Goal: Information Seeking & Learning: Find specific fact

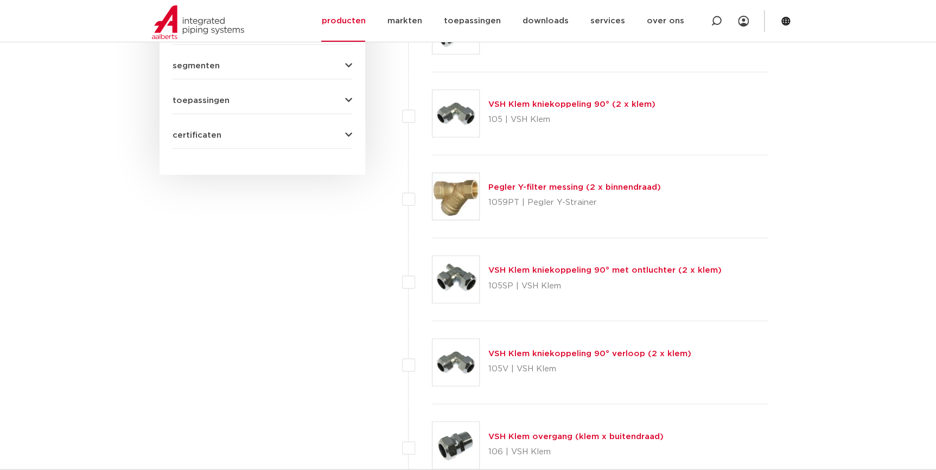
scroll to position [590, 0]
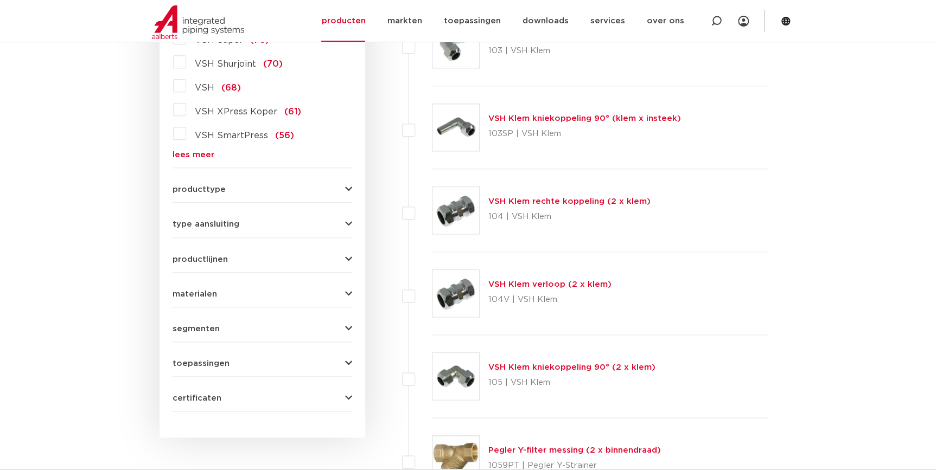
scroll to position [343, 0]
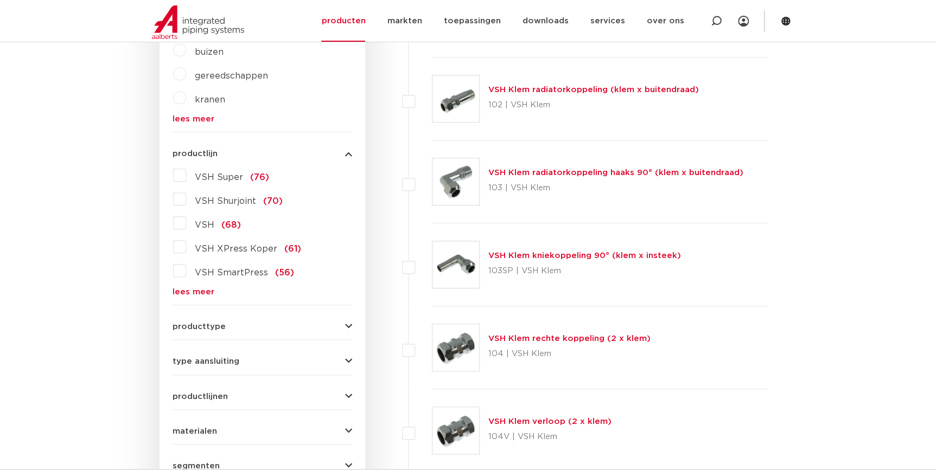
click at [224, 253] on span "VSH XPress Koper" at bounding box center [236, 249] width 82 height 9
click at [0, 0] on input "VSH XPress Koper (61)" at bounding box center [0, 0] width 0 height 0
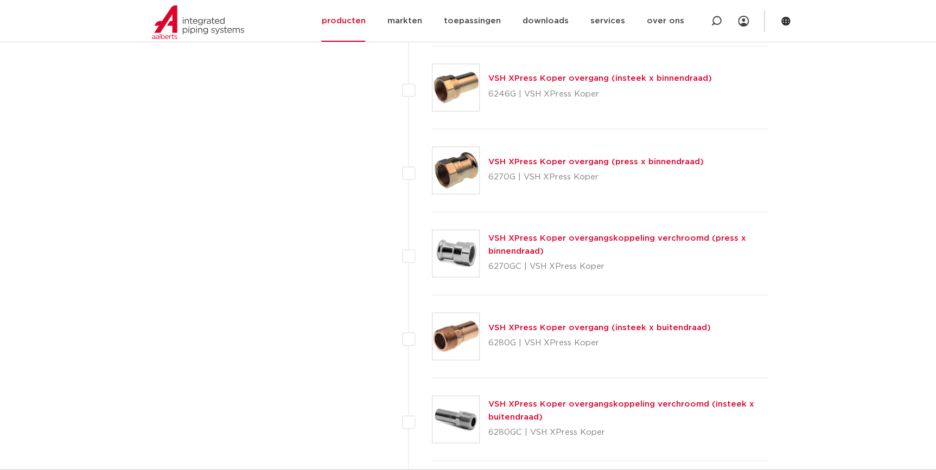
scroll to position [935, 0]
click at [535, 154] on div "VSH XPress Koper overgang (press x binnendraad) 6270G | VSH XPress Koper" at bounding box center [600, 171] width 337 height 83
click at [533, 162] on link "VSH XPress Koper overgang (press x binnendraad)" at bounding box center [595, 162] width 215 height 8
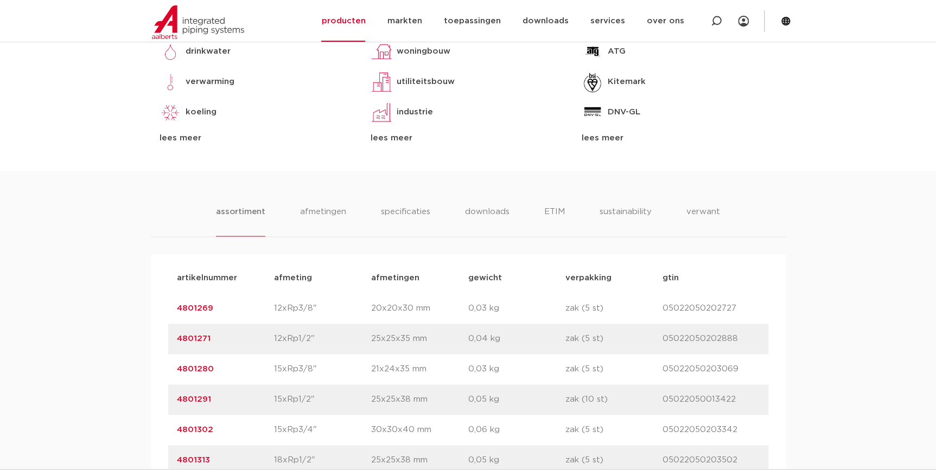
scroll to position [543, 0]
click at [424, 208] on li "specificaties" at bounding box center [405, 219] width 52 height 31
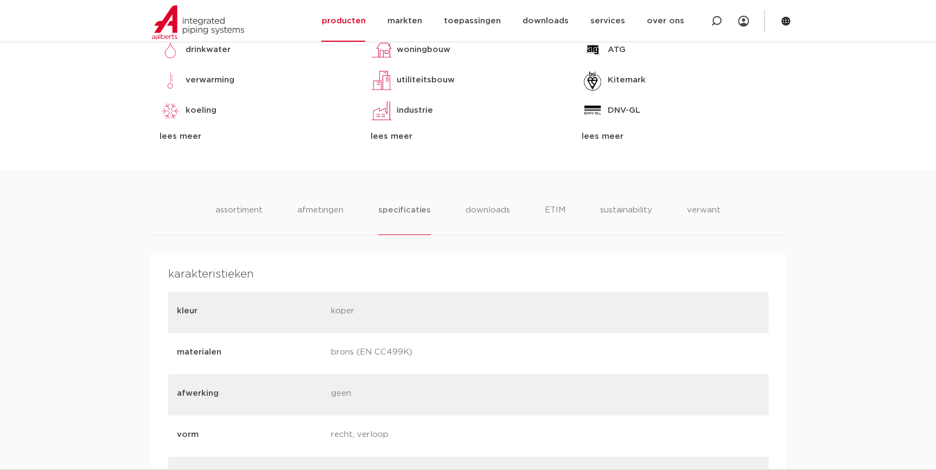
drag, startPoint x: 407, startPoint y: 352, endPoint x: 373, endPoint y: 358, distance: 34.8
click at [373, 358] on p "brons (EN CC499K)" at bounding box center [404, 353] width 146 height 15
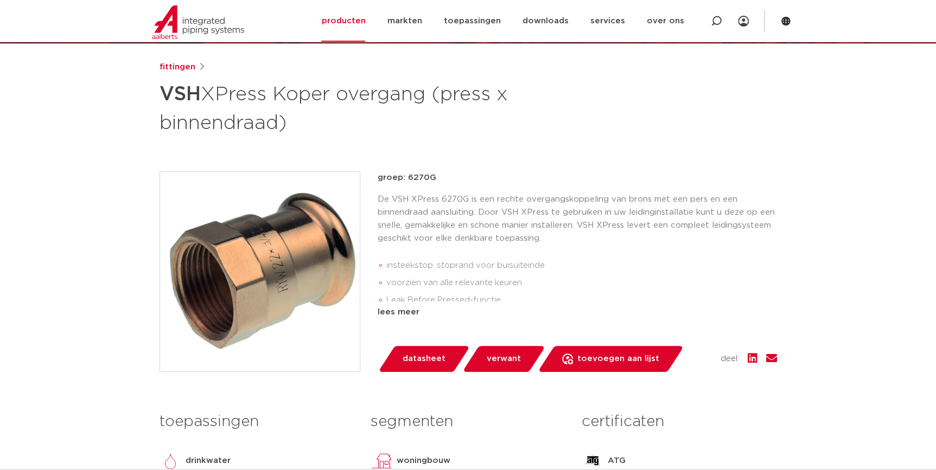
scroll to position [148, 0]
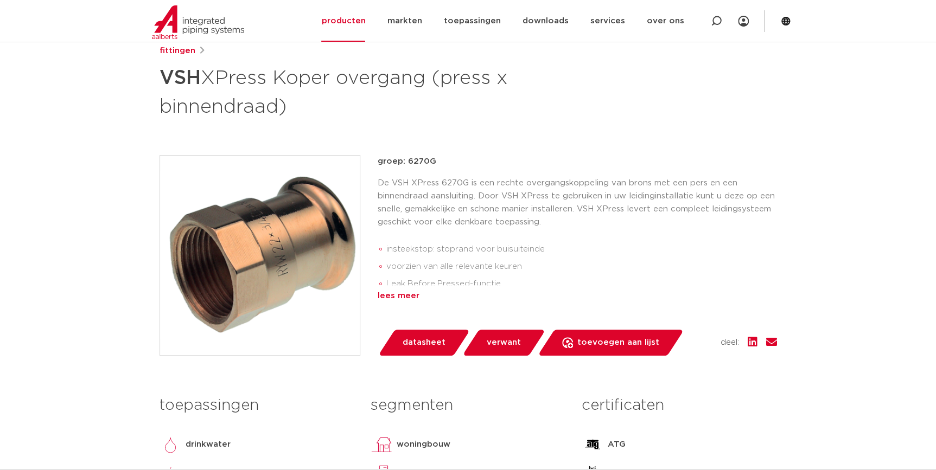
click at [396, 300] on div "lees meer" at bounding box center [577, 296] width 399 height 13
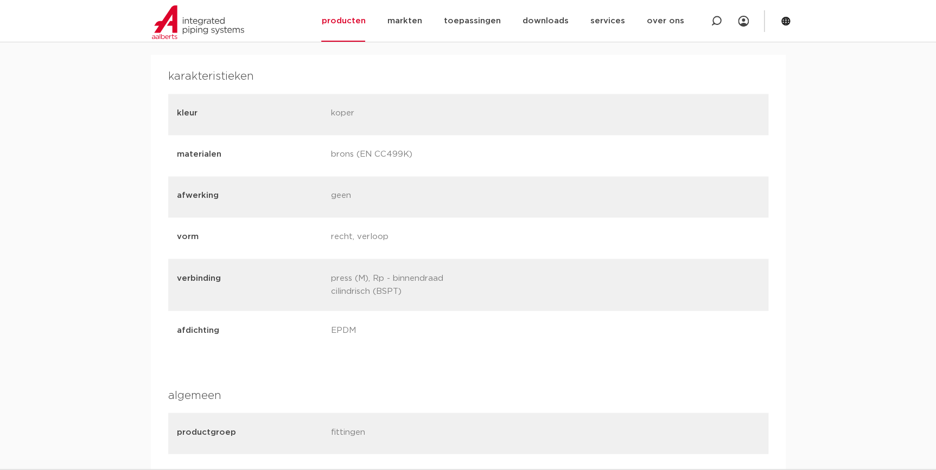
scroll to position [641, 0]
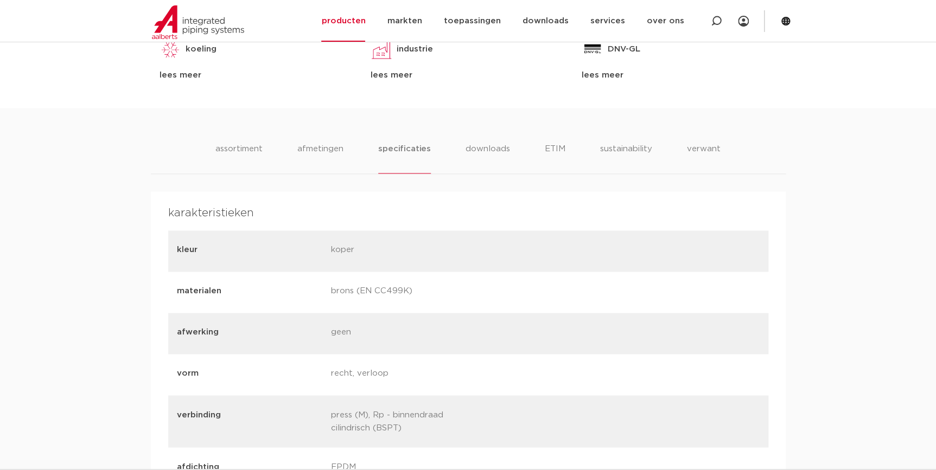
click at [247, 157] on li "assortiment" at bounding box center [238, 158] width 49 height 31
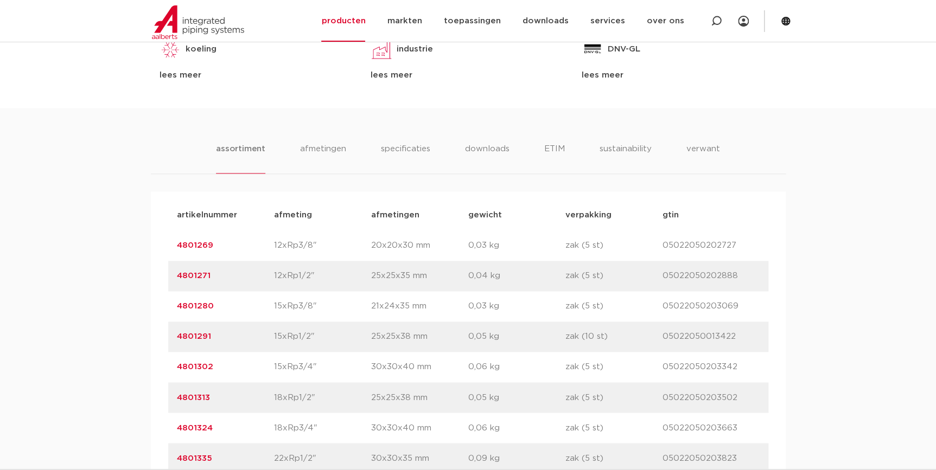
drag, startPoint x: 212, startPoint y: 339, endPoint x: 131, endPoint y: 337, distance: 80.8
click at [131, 337] on div "assortiment afmetingen specificaties downloads ETIM sustainability verwant asso…" at bounding box center [468, 477] width 936 height 739
copy link "4801291"
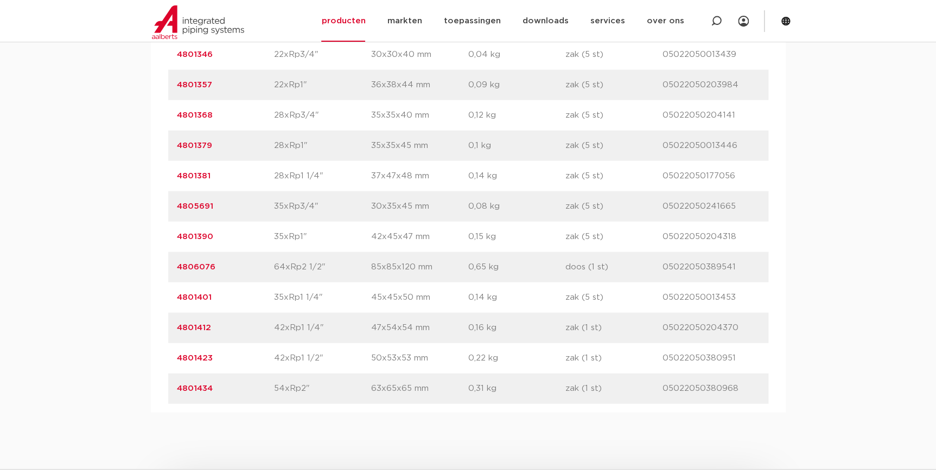
scroll to position [1134, 0]
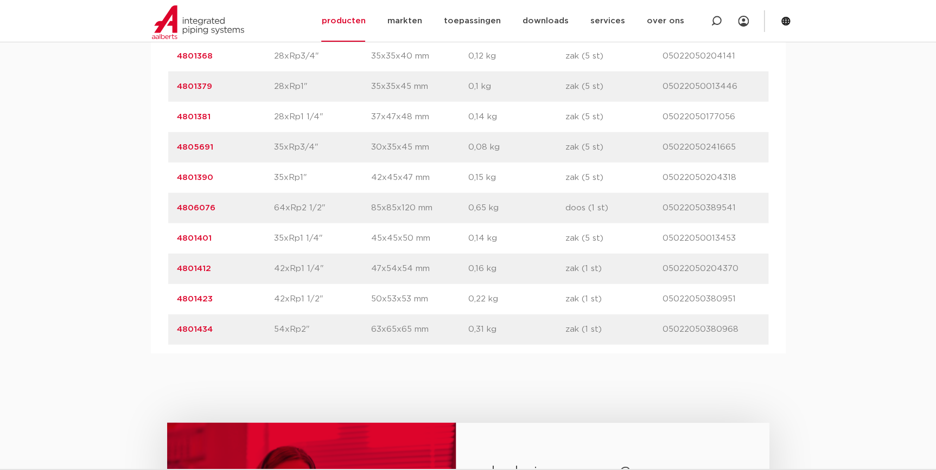
click at [323, 214] on div "artikelnummer 4806076 afmeting 64xRp2 1/2" afmetingen 85x85x120 mm gewicht 0,65…" at bounding box center [468, 208] width 600 height 30
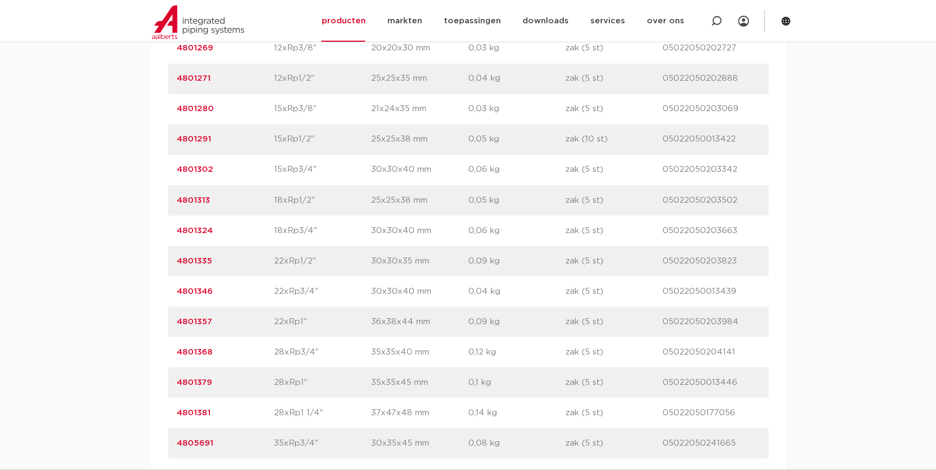
scroll to position [789, 0]
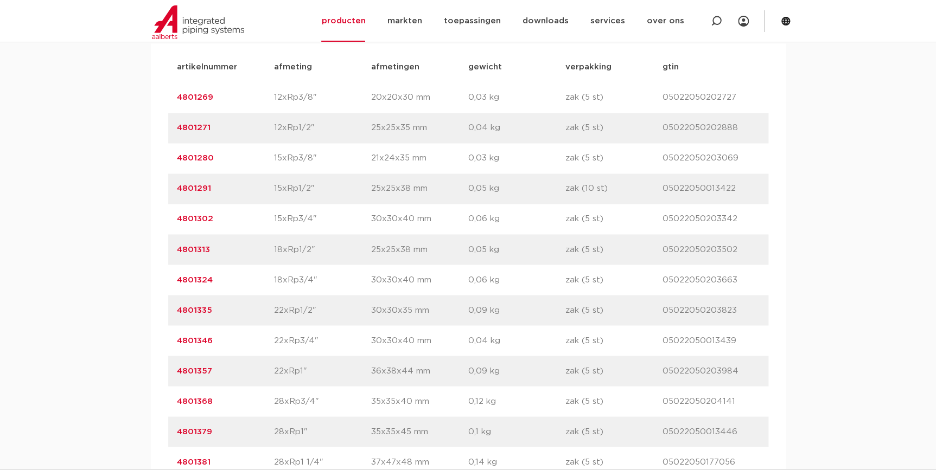
drag, startPoint x: 228, startPoint y: 186, endPoint x: 134, endPoint y: 188, distance: 93.9
click at [134, 188] on div "assortiment afmetingen specificaties downloads ETIM sustainability verwant asso…" at bounding box center [468, 329] width 936 height 739
click at [729, 245] on p "05022050203502" at bounding box center [710, 249] width 97 height 13
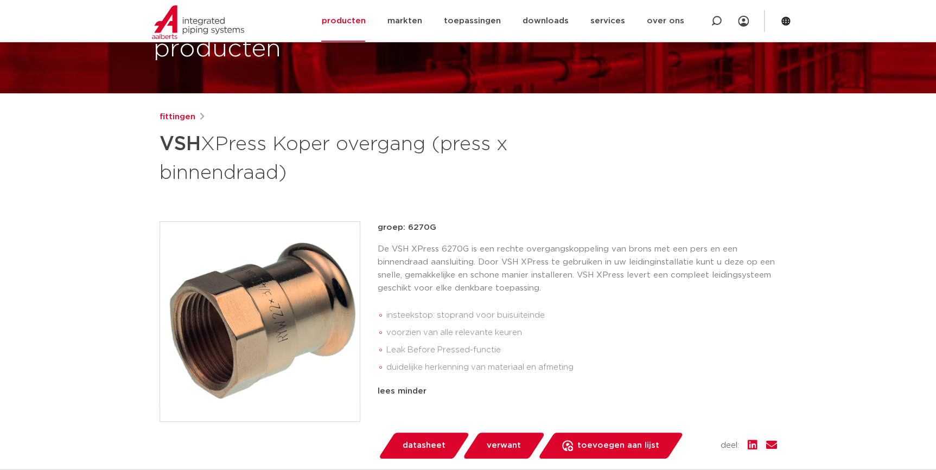
scroll to position [49, 0]
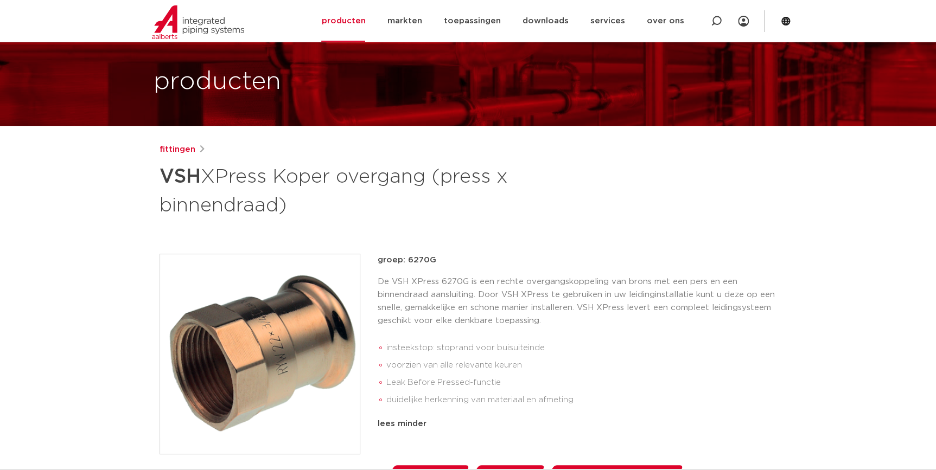
click at [733, 329] on div "De VSH XPress 6270G is een rechte overgangskoppeling van brons met een pers en …" at bounding box center [577, 345] width 399 height 138
drag, startPoint x: 217, startPoint y: 313, endPoint x: 226, endPoint y: 312, distance: 9.2
click at [218, 314] on img at bounding box center [260, 354] width 200 height 200
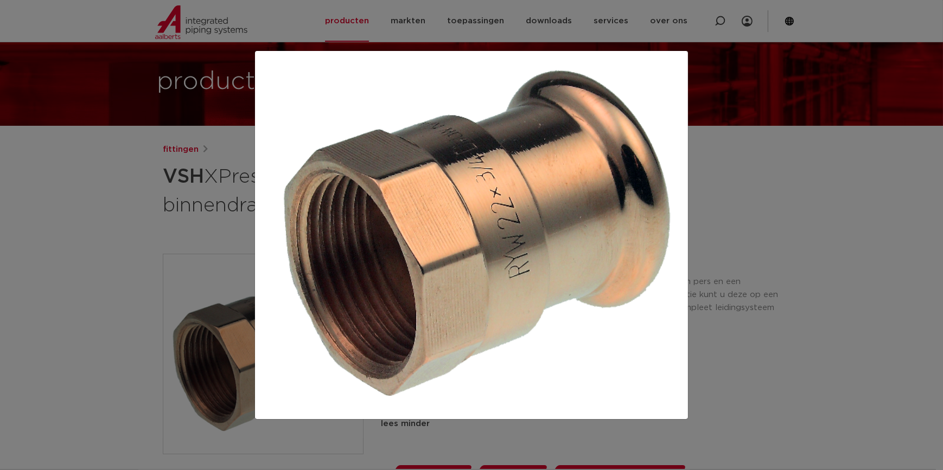
click at [803, 265] on div at bounding box center [471, 235] width 943 height 470
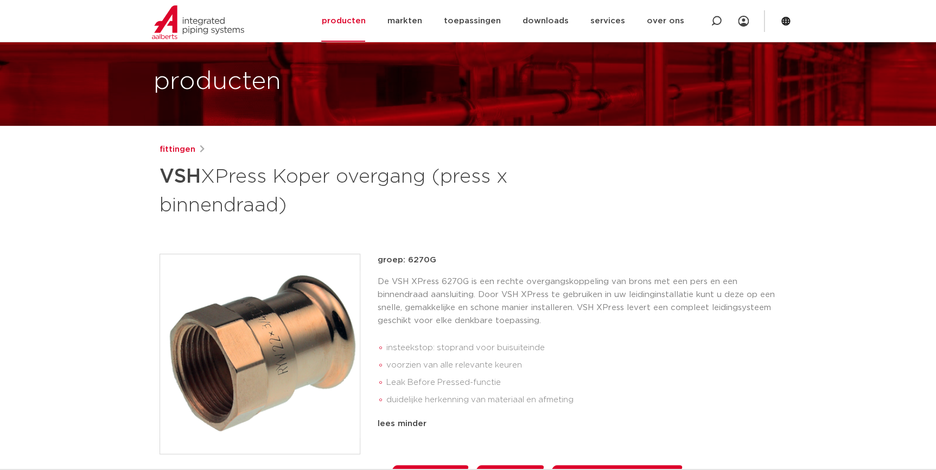
drag, startPoint x: 437, startPoint y: 263, endPoint x: 406, endPoint y: 262, distance: 30.4
click at [406, 262] on p "groep: 6270G" at bounding box center [577, 260] width 399 height 13
copy p "6270G"
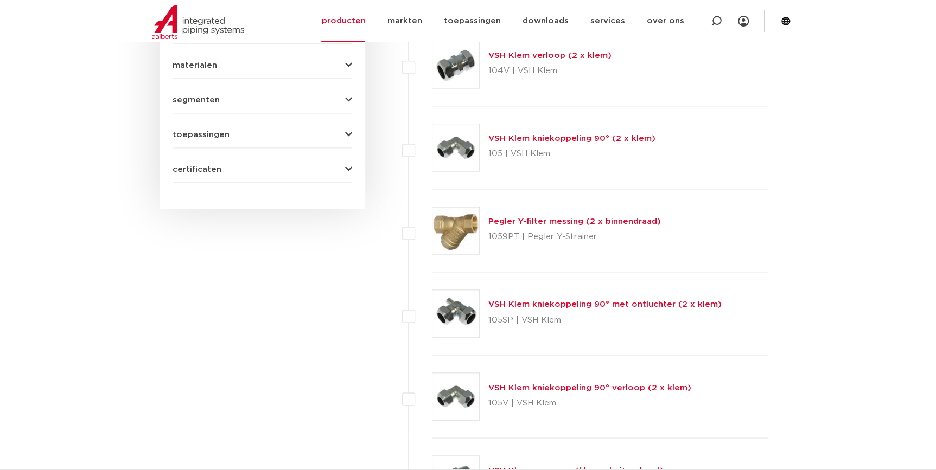
scroll to position [540, 0]
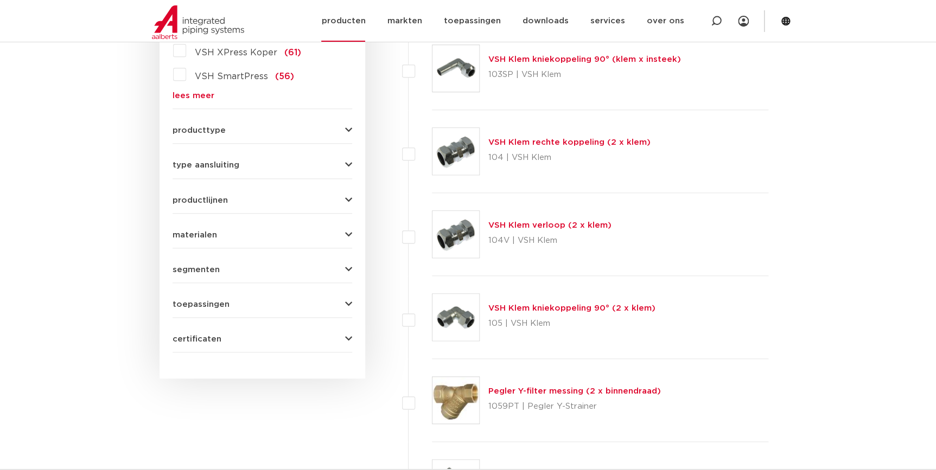
click at [365, 22] on link "producten" at bounding box center [343, 21] width 44 height 42
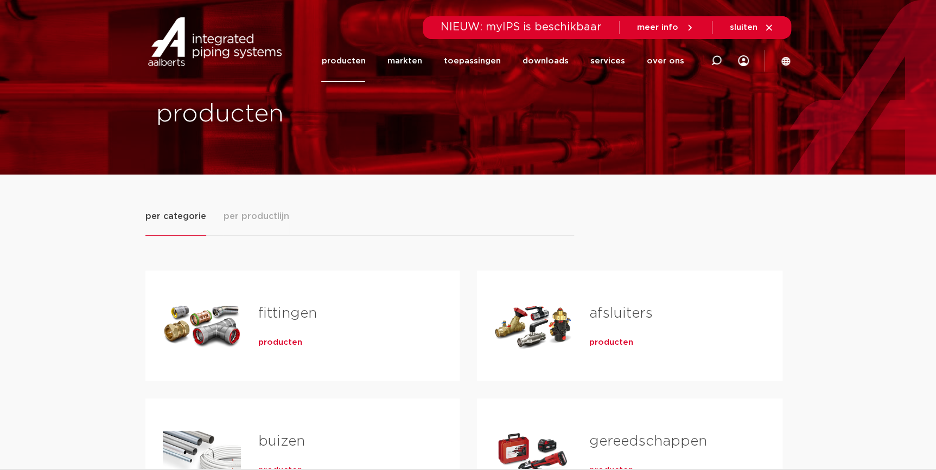
click at [269, 341] on span "producten" at bounding box center [280, 342] width 44 height 11
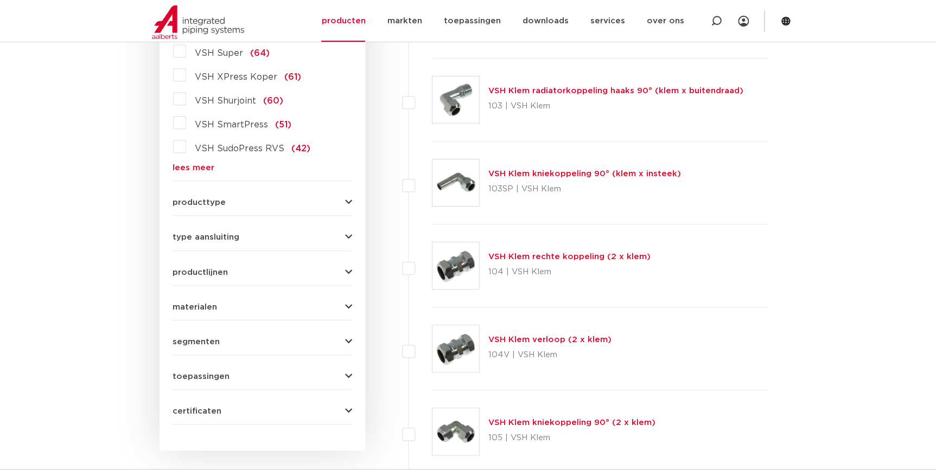
scroll to position [195, 0]
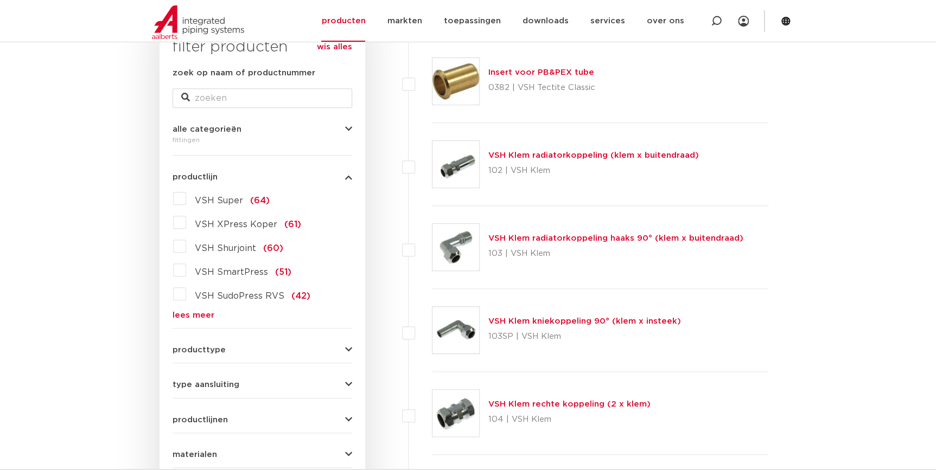
click at [235, 220] on span "VSH XPress Koper" at bounding box center [236, 224] width 82 height 9
click at [0, 0] on input "VSH XPress Koper (61)" at bounding box center [0, 0] width 0 height 0
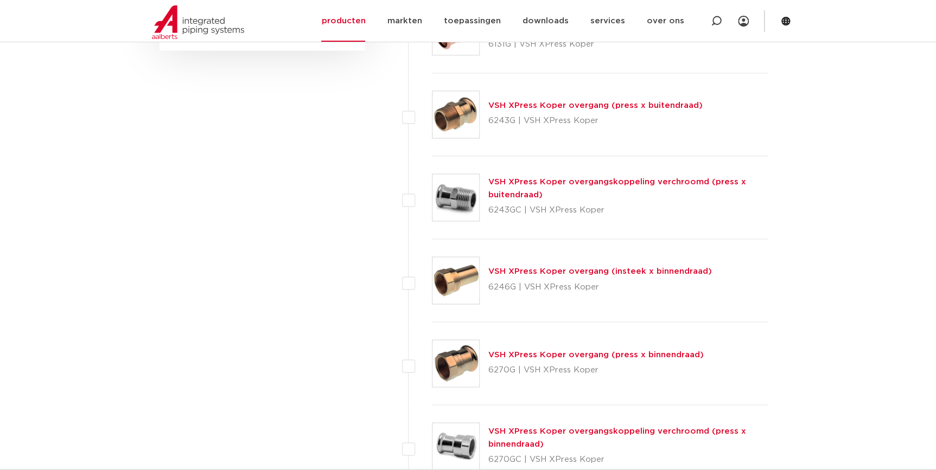
scroll to position [737, 0]
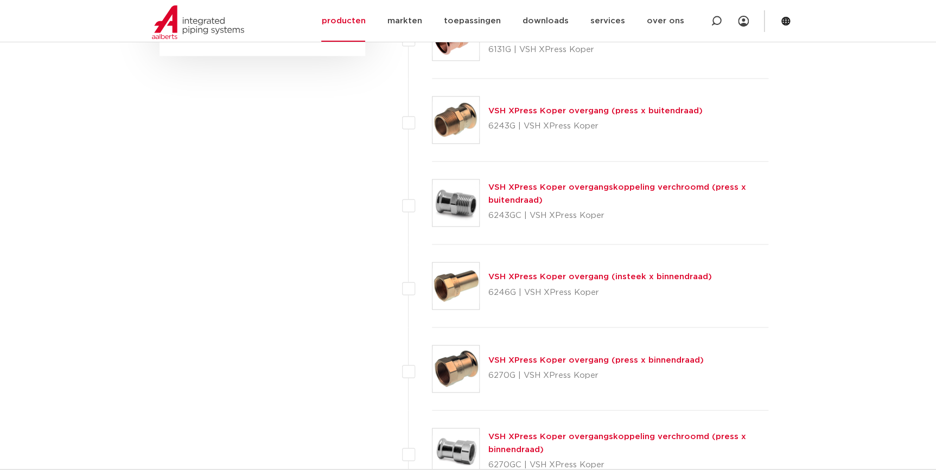
click at [568, 114] on link "VSH XPress Koper overgang (press x buitendraad)" at bounding box center [595, 111] width 214 height 8
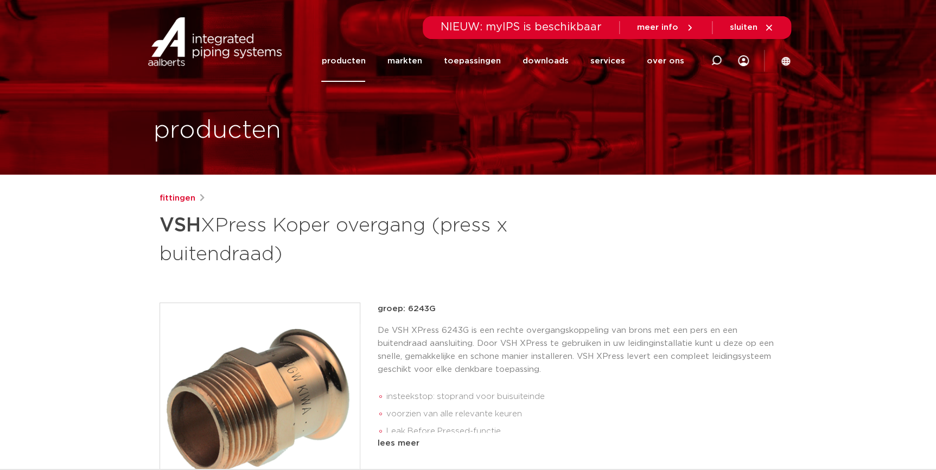
click at [262, 367] on img at bounding box center [260, 403] width 200 height 200
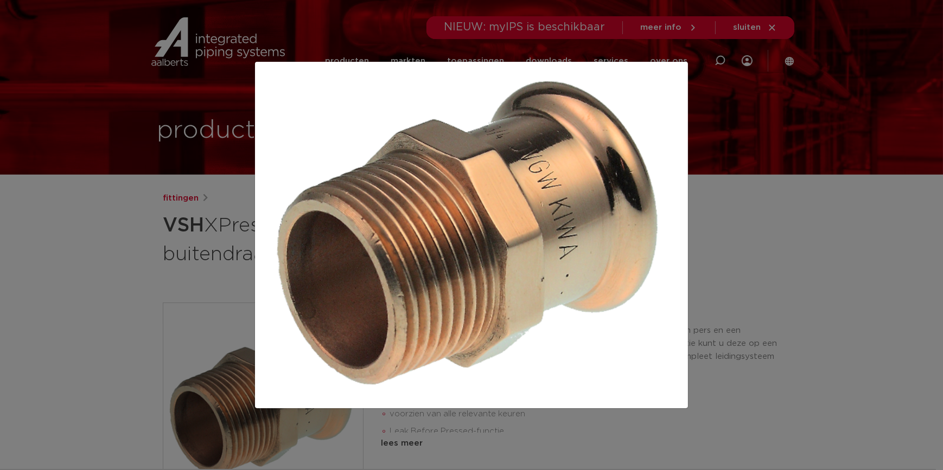
click at [812, 291] on div at bounding box center [471, 235] width 943 height 470
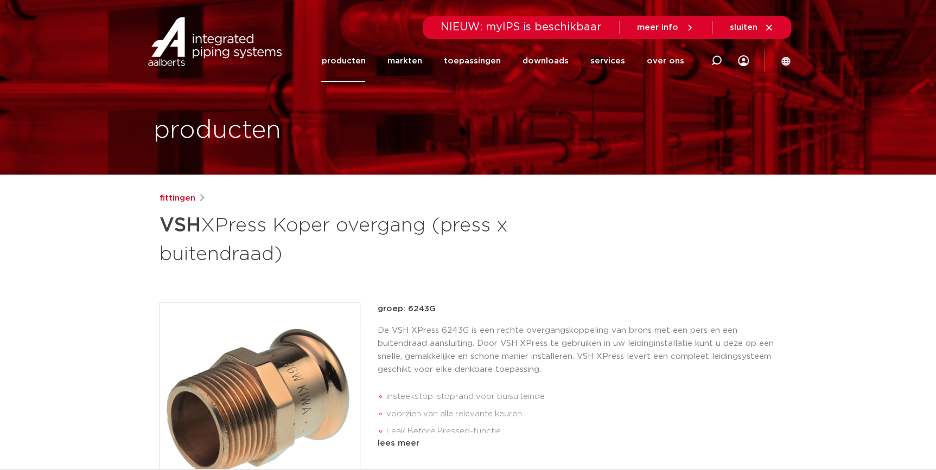
click at [429, 312] on p "groep: 6243G" at bounding box center [577, 309] width 399 height 13
drag, startPoint x: 436, startPoint y: 309, endPoint x: 406, endPoint y: 309, distance: 29.8
click at [406, 309] on p "groep: 6243G" at bounding box center [577, 309] width 399 height 13
copy p "6243G"
click at [596, 285] on div "fittingen VSH XPress Koper overgang (press x buitendraad) groep: 6243G insteeks…" at bounding box center [468, 452] width 635 height 520
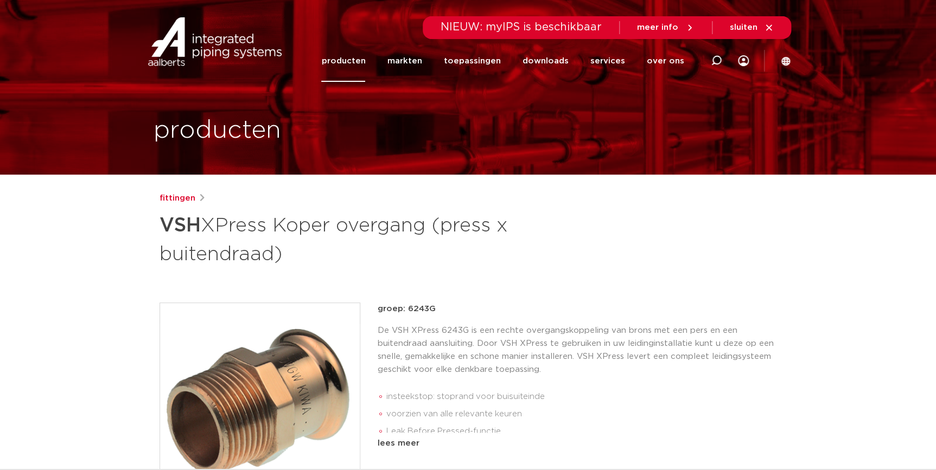
click at [609, 406] on li "voorzien van alle relevante keuren" at bounding box center [581, 414] width 391 height 17
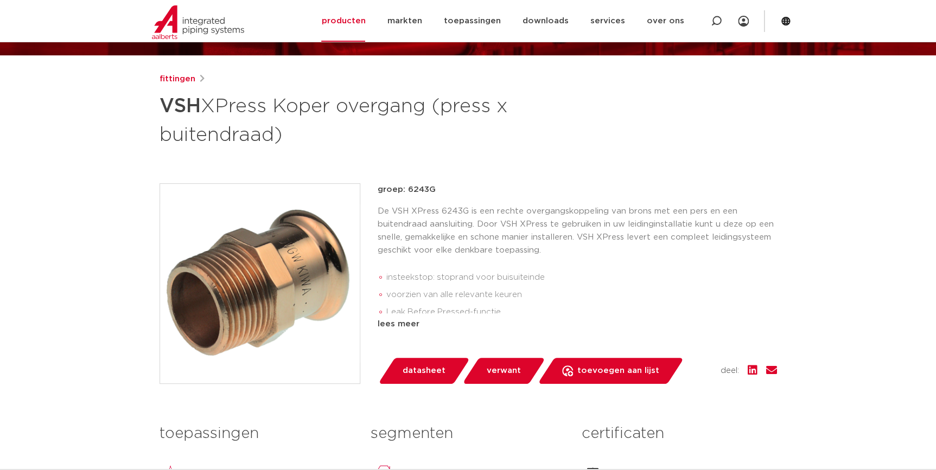
scroll to position [148, 0]
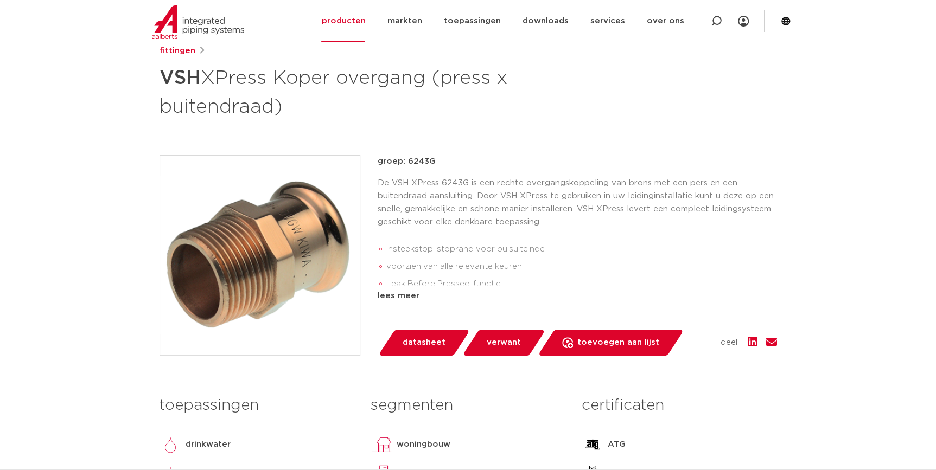
click at [399, 296] on div "lees meer" at bounding box center [577, 296] width 399 height 13
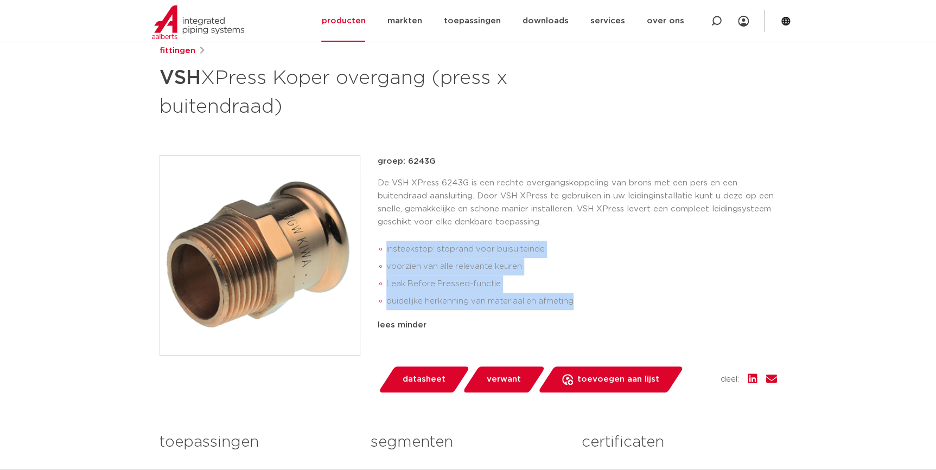
drag, startPoint x: 587, startPoint y: 304, endPoint x: 381, endPoint y: 253, distance: 211.8
click at [381, 253] on ul "insteekstop: stoprand voor buisuiteinde voorzien van alle relevante keuren Leak…" at bounding box center [577, 276] width 399 height 78
drag, startPoint x: 381, startPoint y: 253, endPoint x: 613, endPoint y: 277, distance: 232.8
click at [613, 277] on li "Leak Before Pressed-functie" at bounding box center [581, 284] width 391 height 17
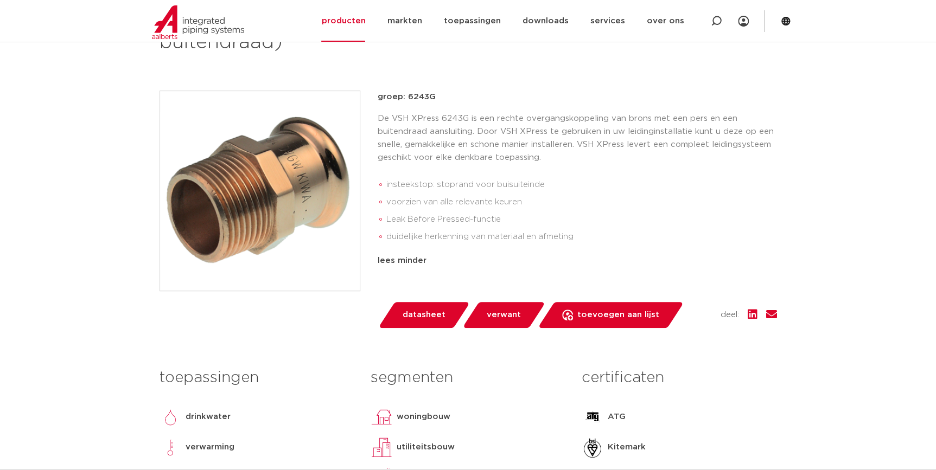
scroll to position [493, 0]
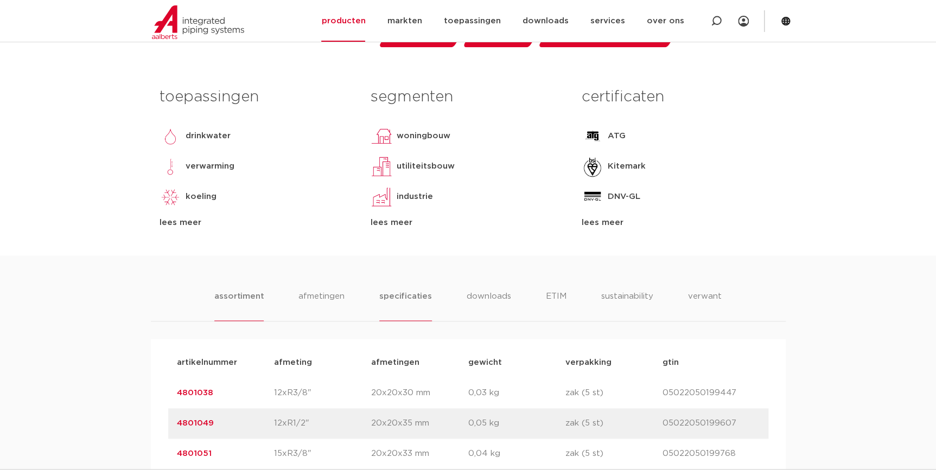
click at [418, 305] on li "specificaties" at bounding box center [405, 305] width 52 height 31
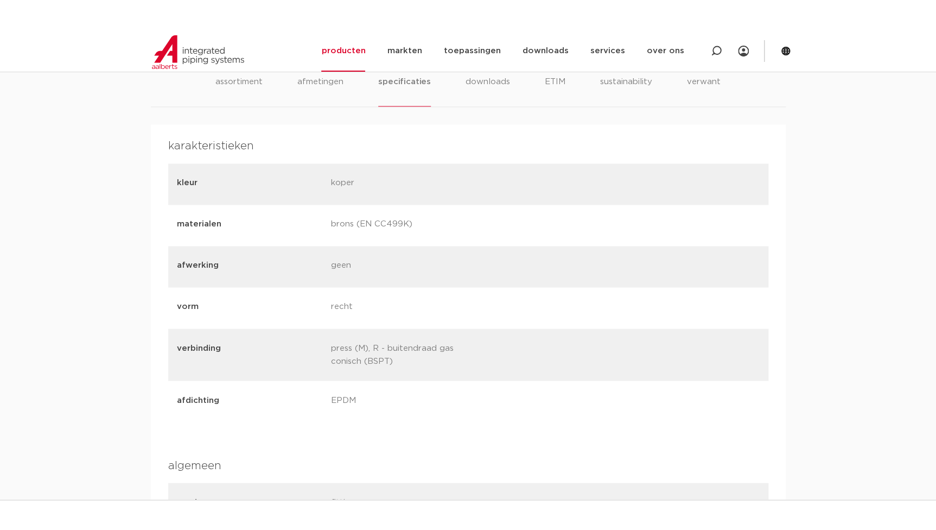
scroll to position [739, 0]
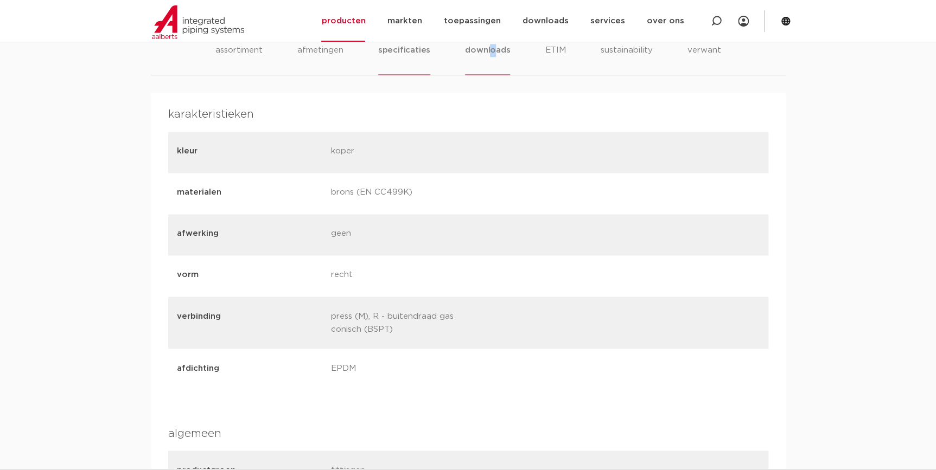
click at [492, 54] on li "downloads" at bounding box center [487, 59] width 45 height 31
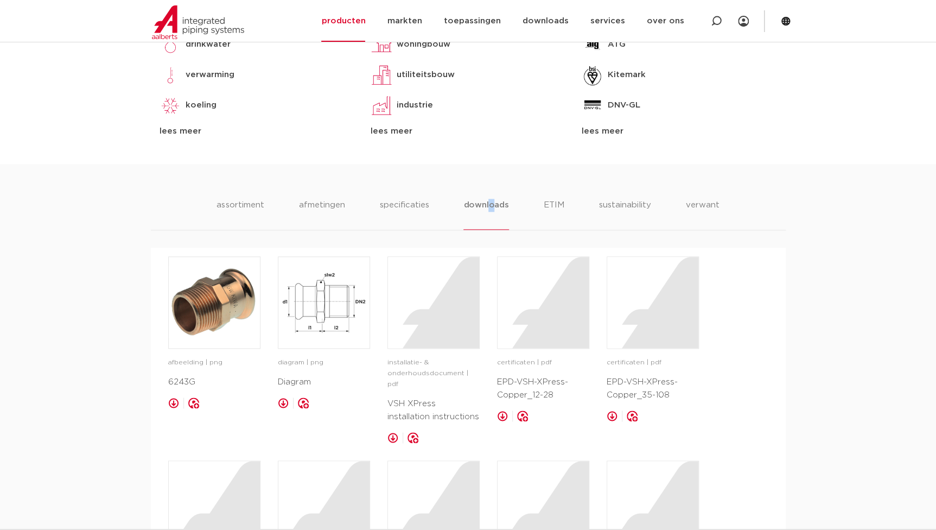
scroll to position [591, 0]
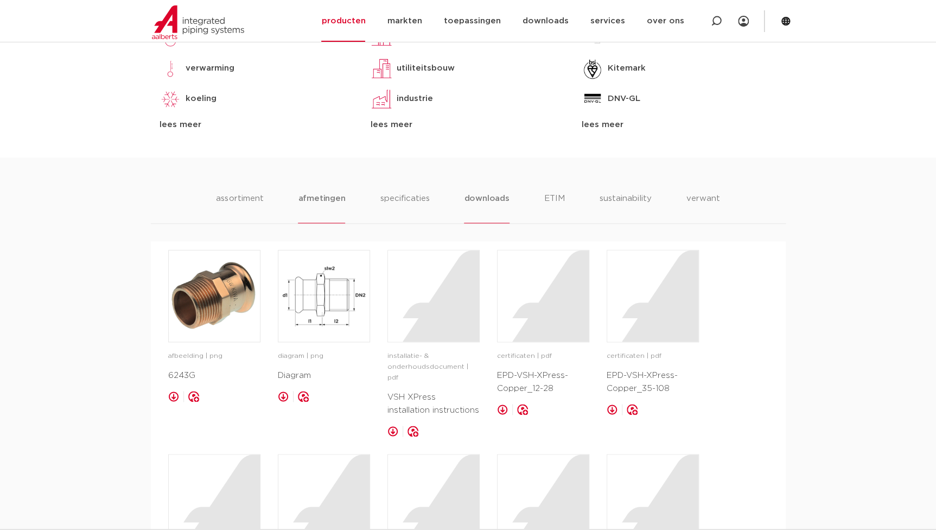
click at [331, 202] on li "afmetingen" at bounding box center [321, 207] width 47 height 31
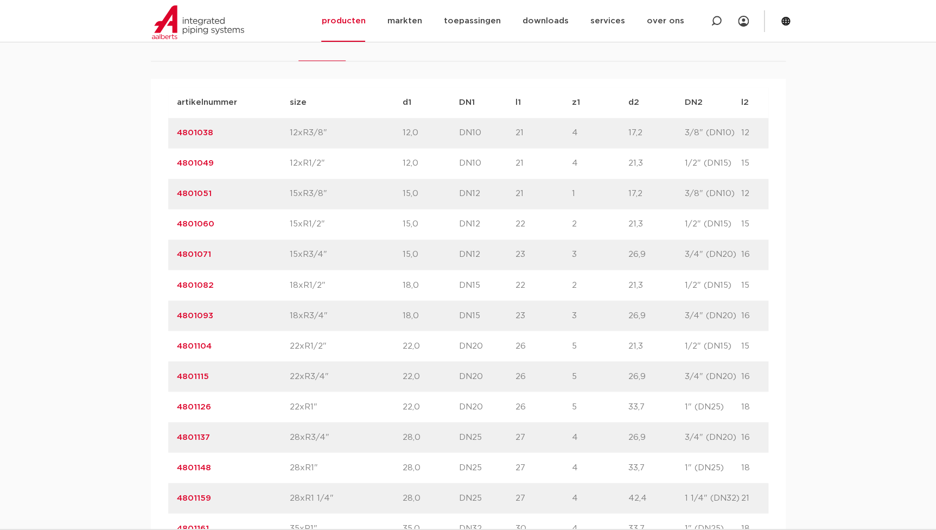
scroll to position [690, 0]
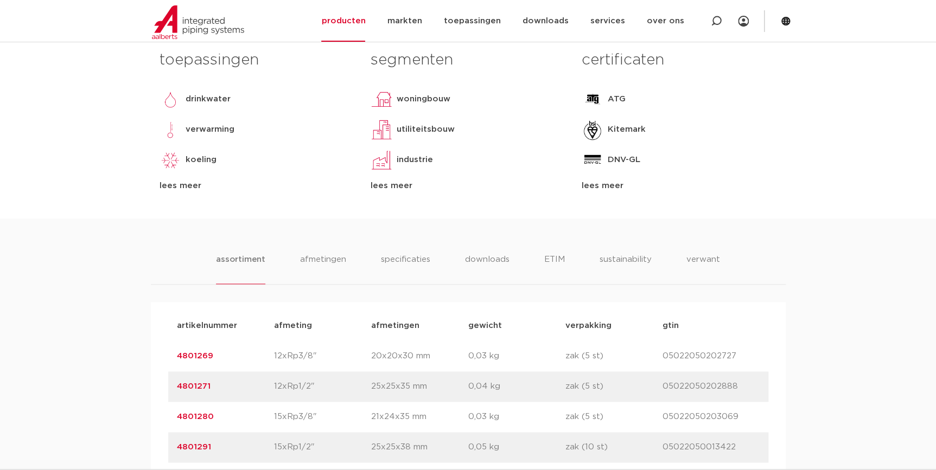
scroll to position [690, 0]
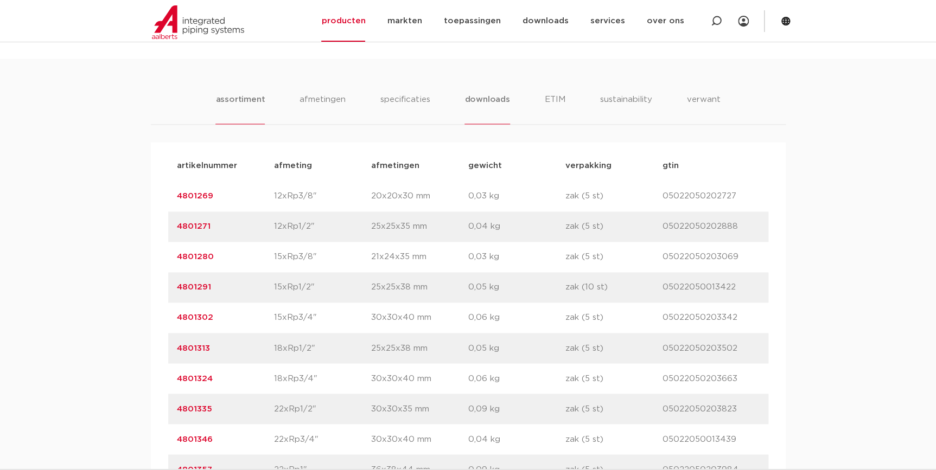
click at [483, 95] on li "downloads" at bounding box center [486, 108] width 45 height 31
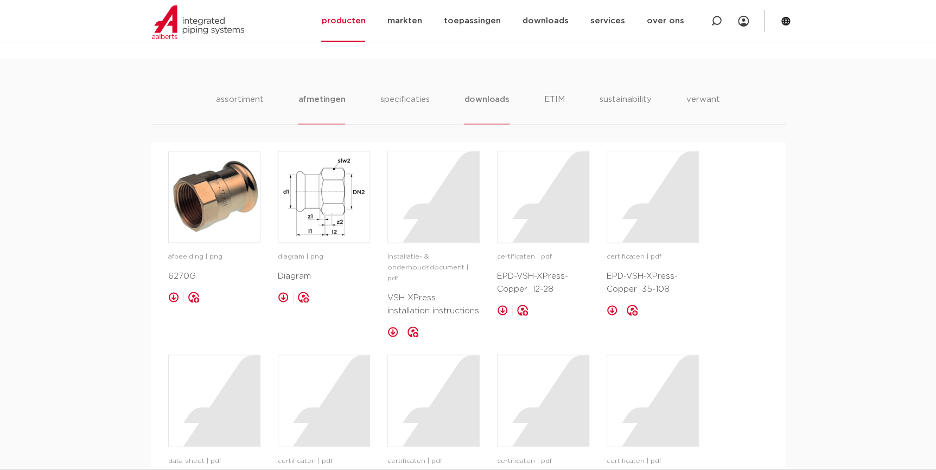
click at [315, 110] on li "afmetingen" at bounding box center [321, 108] width 47 height 31
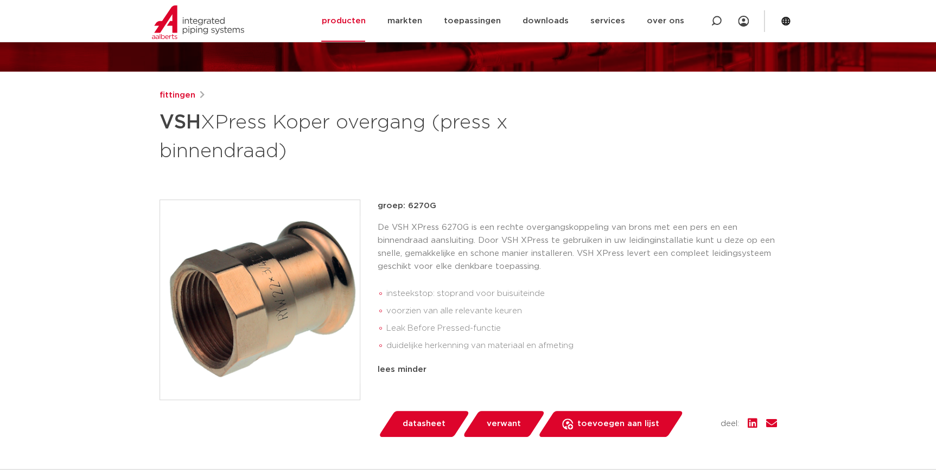
scroll to position [0, 0]
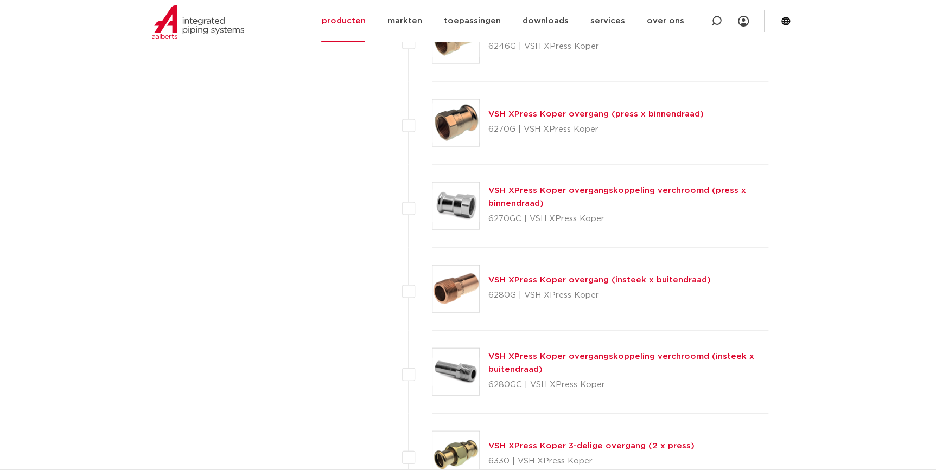
scroll to position [737, 0]
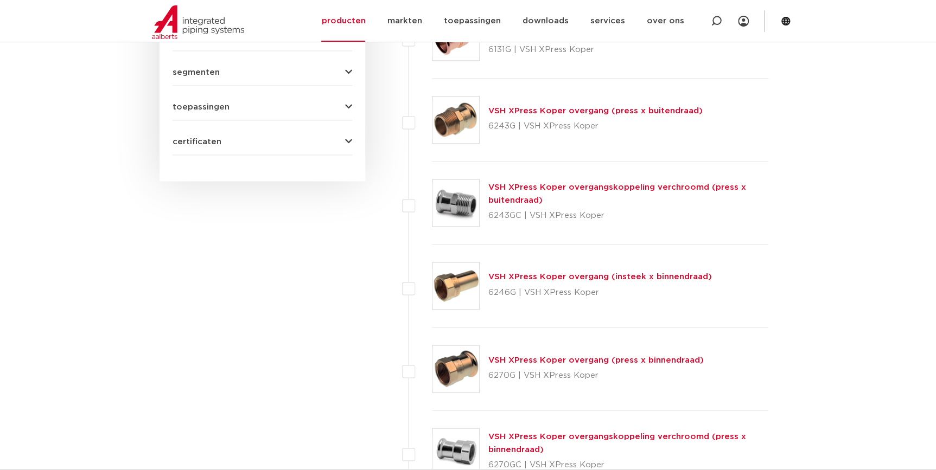
click at [553, 111] on link "VSH XPress Koper overgang (press x buitendraad)" at bounding box center [595, 111] width 214 height 8
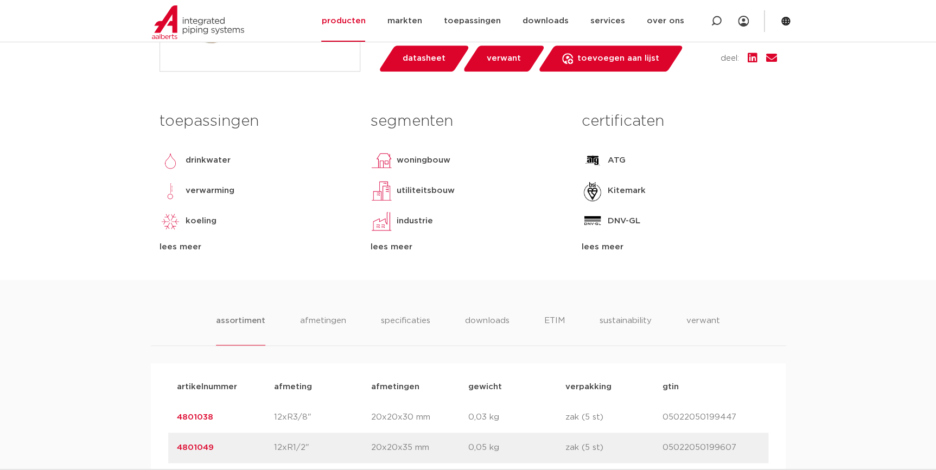
scroll to position [591, 0]
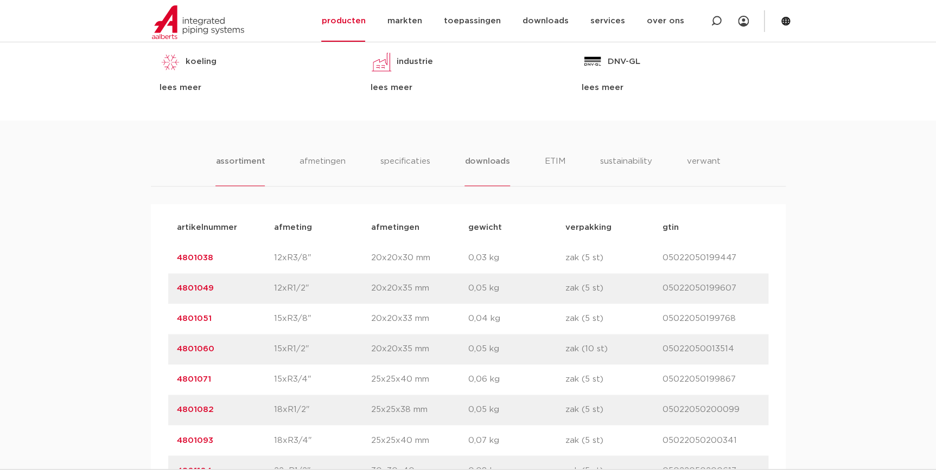
click at [475, 159] on li "downloads" at bounding box center [486, 170] width 45 height 31
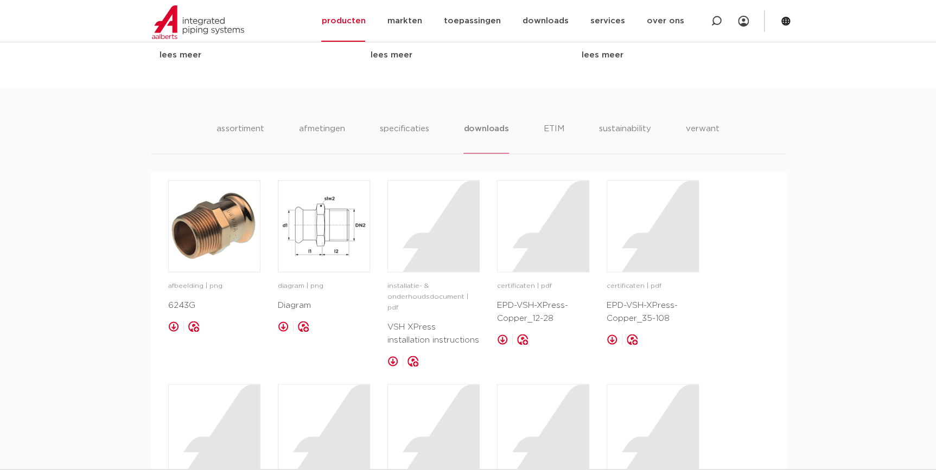
scroll to position [641, 0]
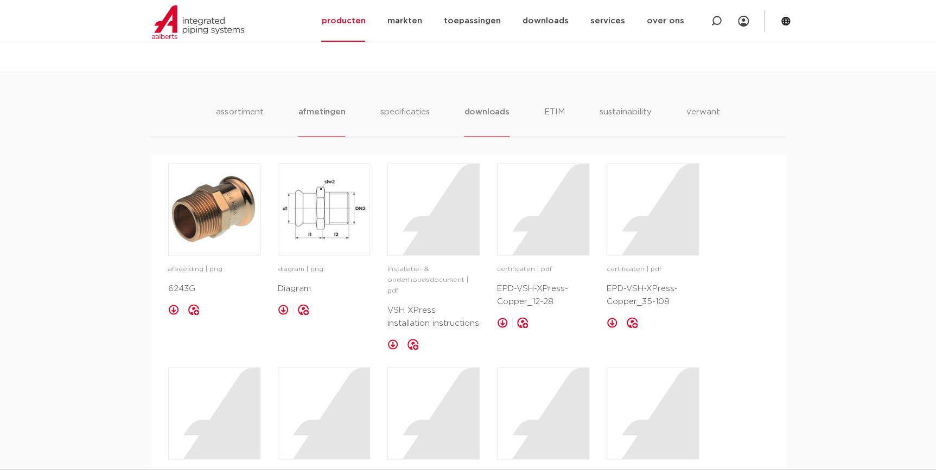
click at [338, 116] on li "afmetingen" at bounding box center [321, 121] width 47 height 31
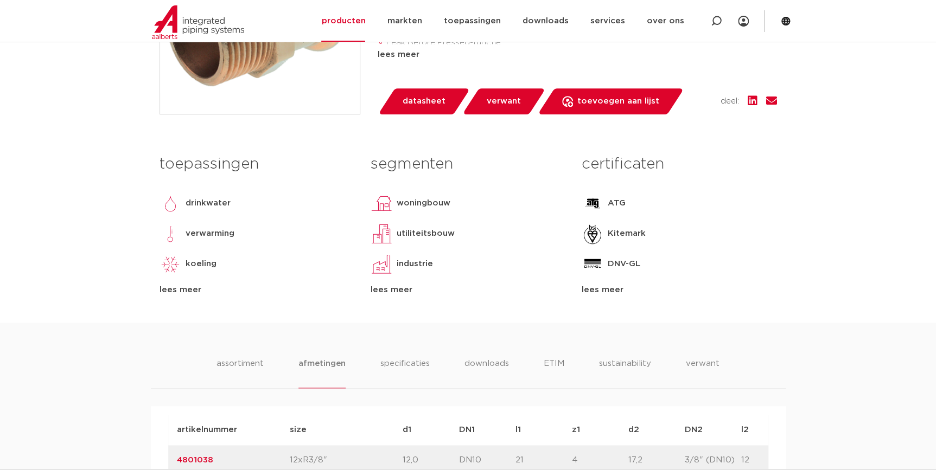
scroll to position [394, 0]
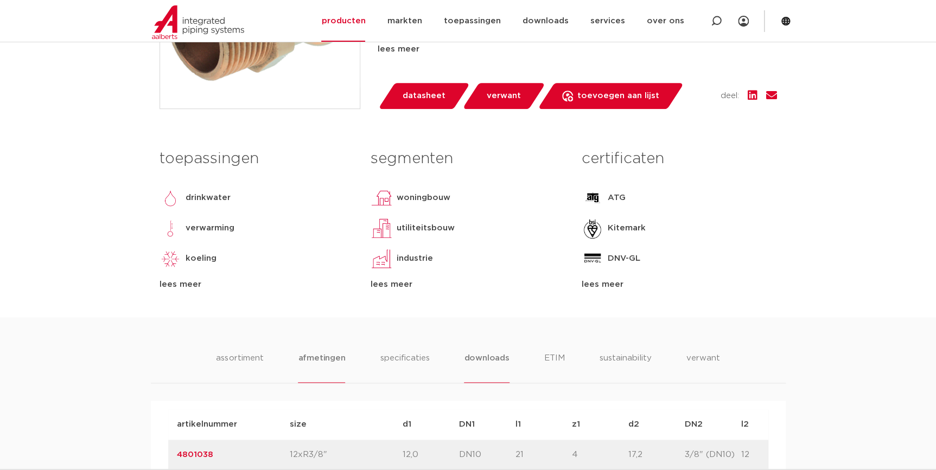
click at [493, 359] on li "downloads" at bounding box center [486, 367] width 45 height 31
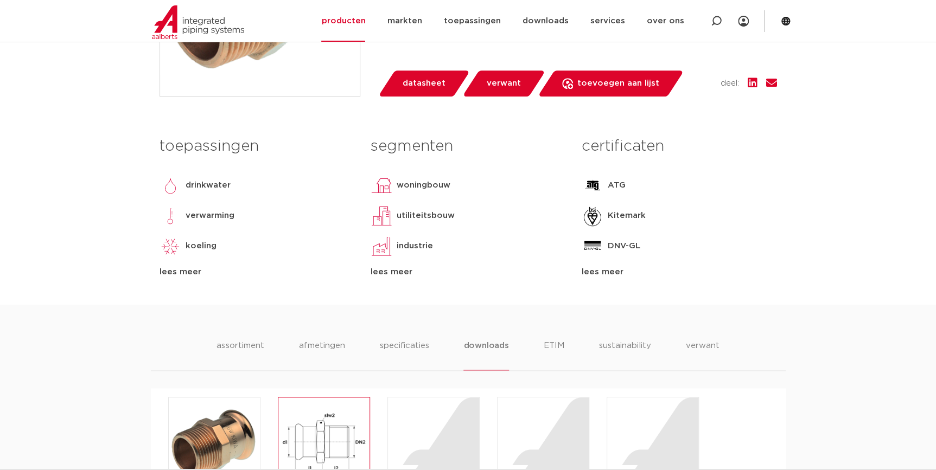
scroll to position [493, 0]
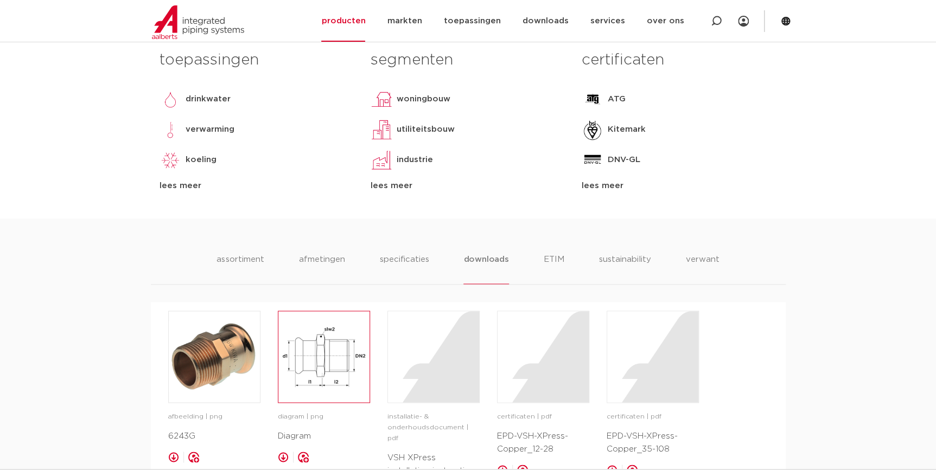
click at [342, 324] on img at bounding box center [323, 356] width 91 height 91
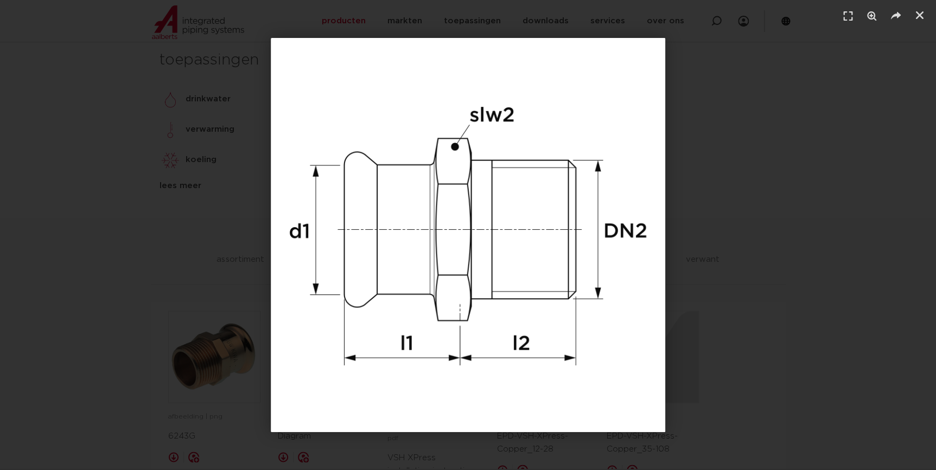
click at [737, 181] on div "1 / 1" at bounding box center [468, 235] width 860 height 394
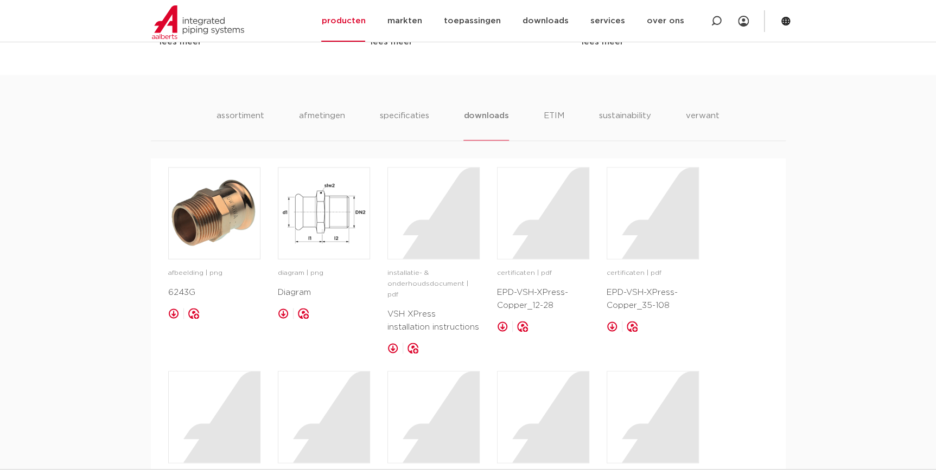
scroll to position [543, 0]
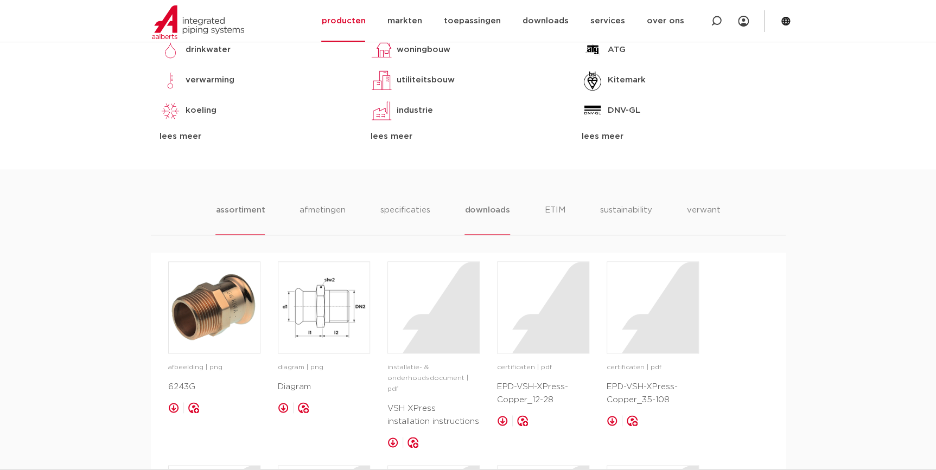
click at [265, 211] on ul "assortiment afmetingen specificaties downloads ETIM sustainability verwant" at bounding box center [467, 219] width 505 height 31
click at [350, 217] on ul "assortiment afmetingen specificaties downloads ETIM sustainability verwant" at bounding box center [467, 219] width 502 height 31
click at [323, 222] on li "afmetingen" at bounding box center [321, 219] width 47 height 31
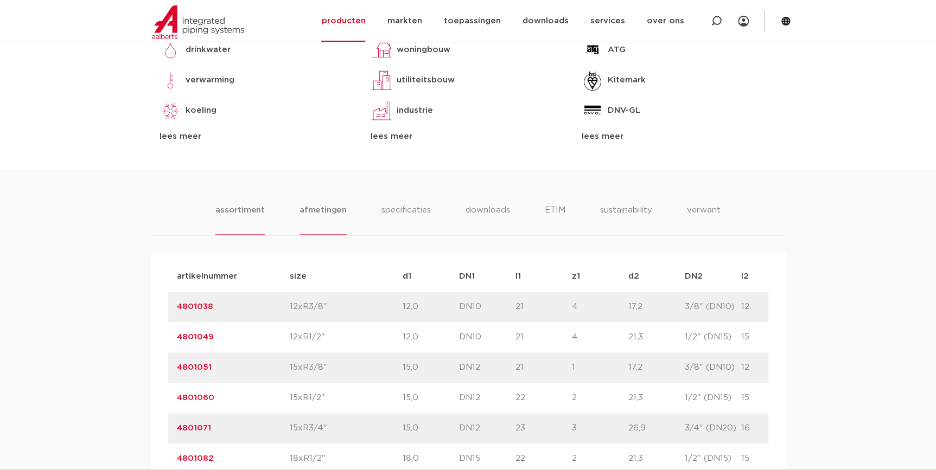
click at [228, 215] on li "assortiment" at bounding box center [239, 219] width 49 height 31
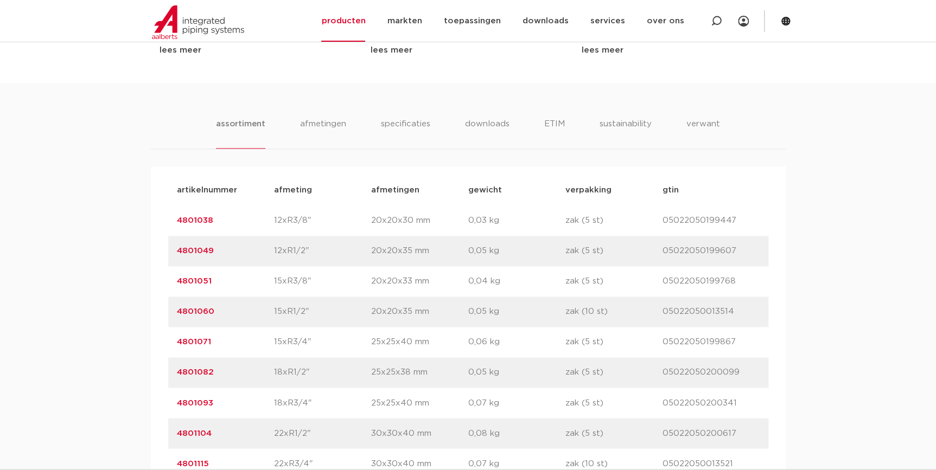
scroll to position [789, 0]
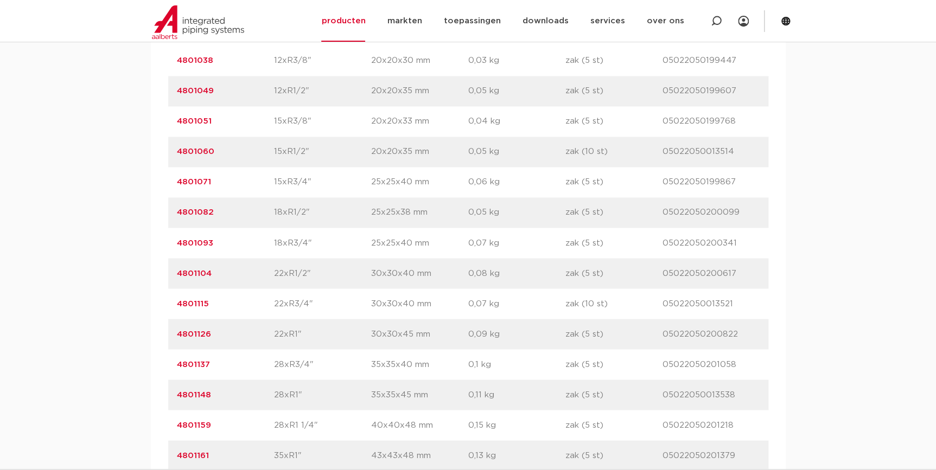
drag, startPoint x: 497, startPoint y: 394, endPoint x: 453, endPoint y: 399, distance: 44.2
click at [453, 399] on div "artikelnummer 4801148 afmeting 28xR1" afmetingen 35x35x45 mm gewicht 0,11 kg ve…" at bounding box center [468, 395] width 600 height 30
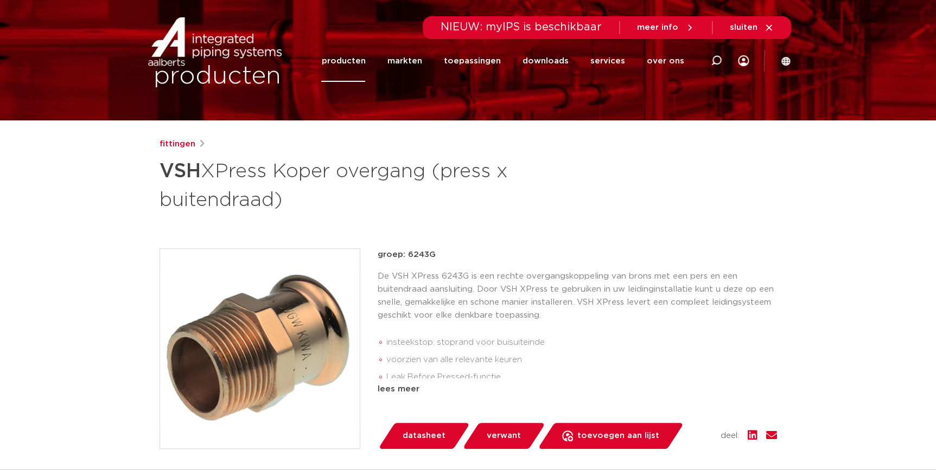
scroll to position [148, 0]
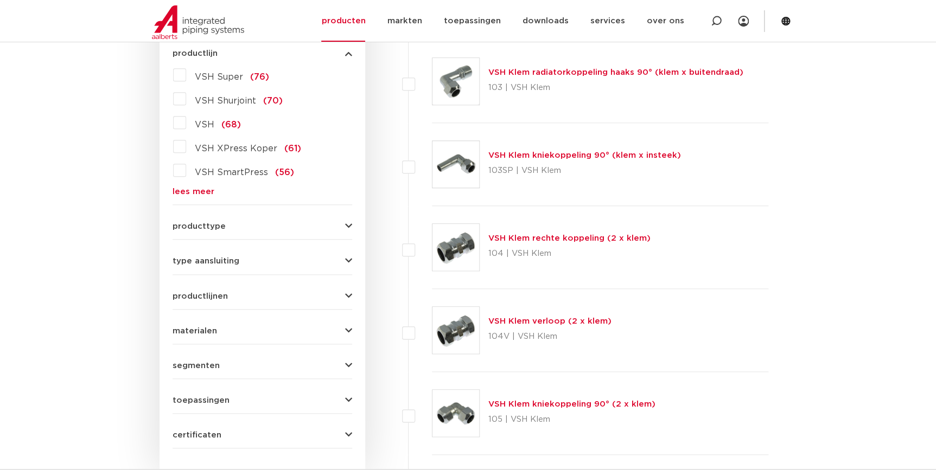
scroll to position [441, 0]
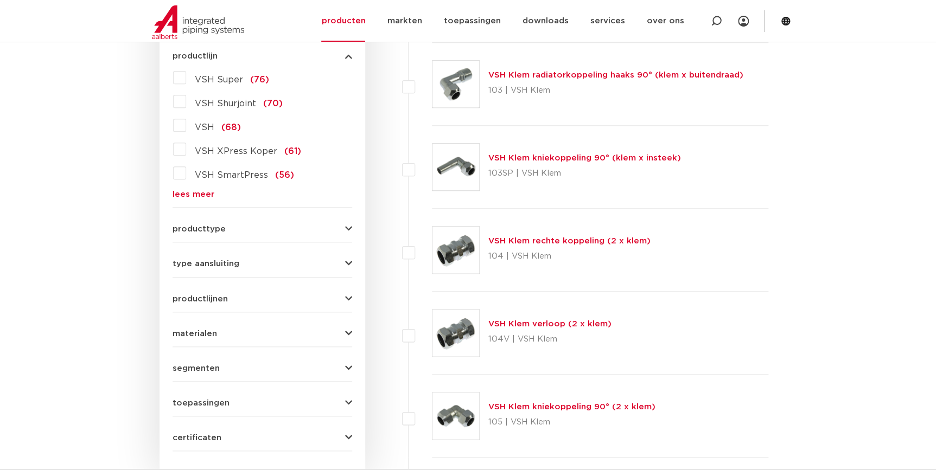
click at [194, 195] on link "lees meer" at bounding box center [263, 194] width 180 height 8
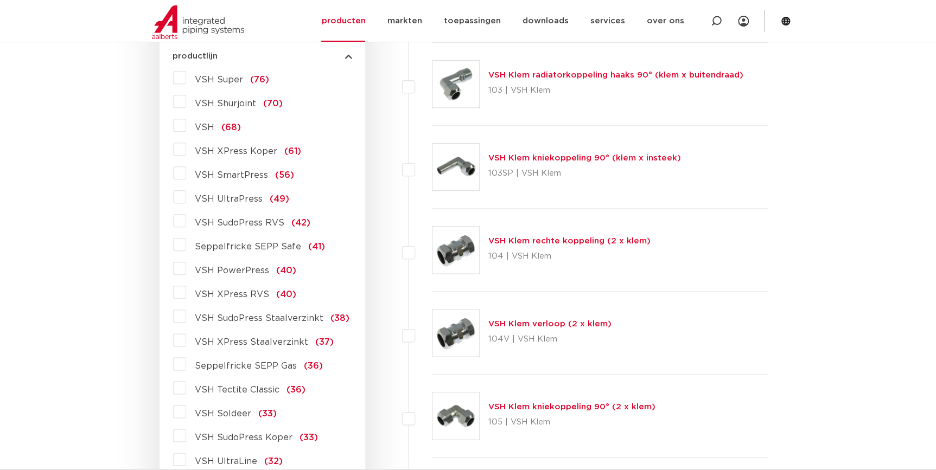
click at [240, 291] on span "VSH XPress RVS" at bounding box center [232, 294] width 74 height 9
click at [0, 0] on input "VSH XPress RVS (40)" at bounding box center [0, 0] width 0 height 0
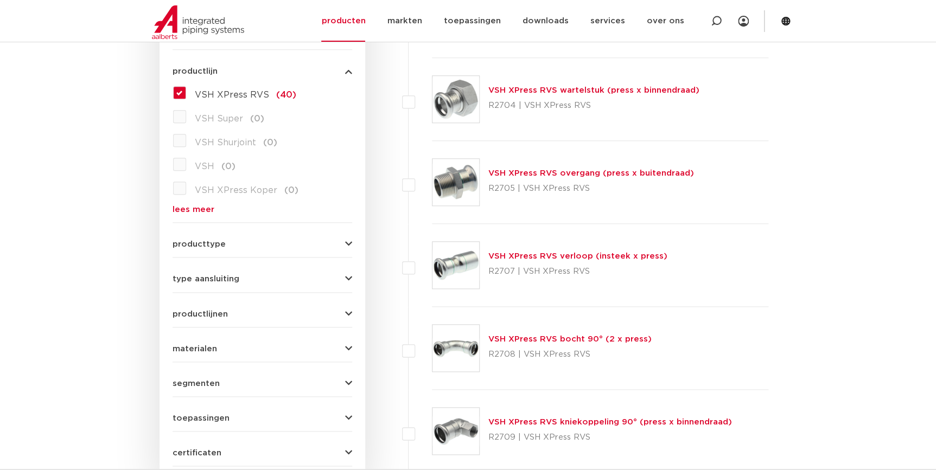
scroll to position [441, 0]
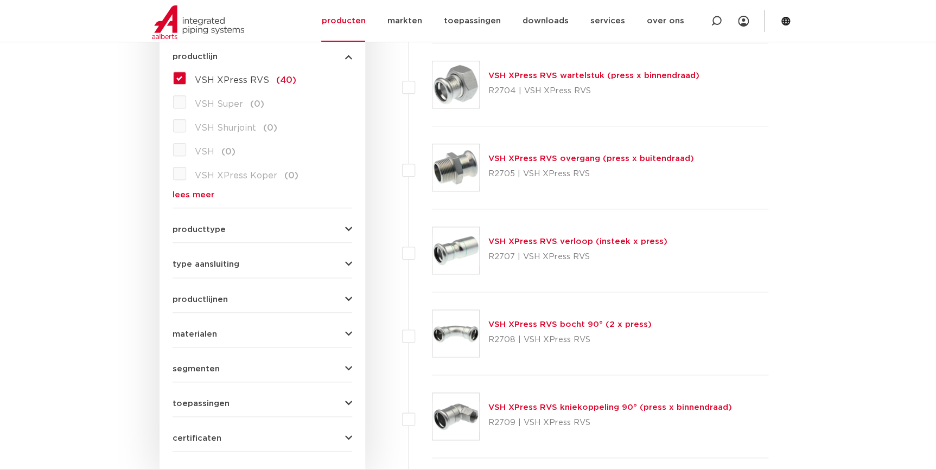
click at [558, 157] on link "VSH XPress RVS overgang (press x buitendraad)" at bounding box center [591, 159] width 206 height 8
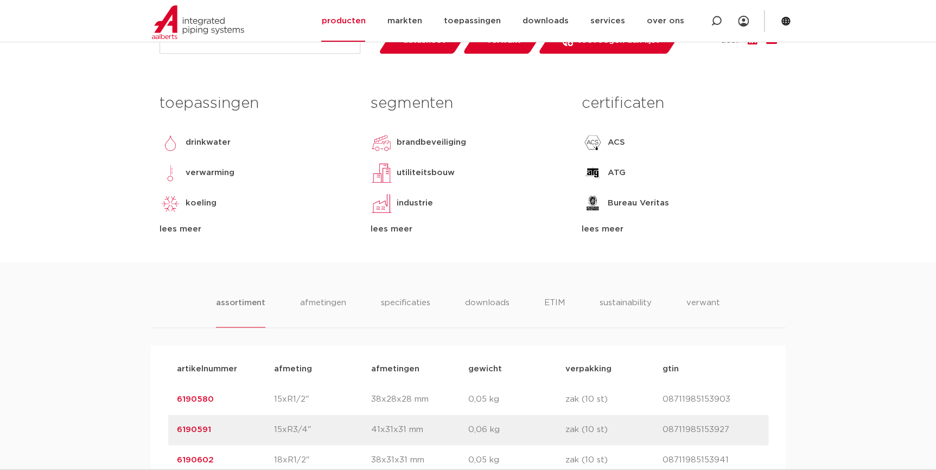
scroll to position [591, 0]
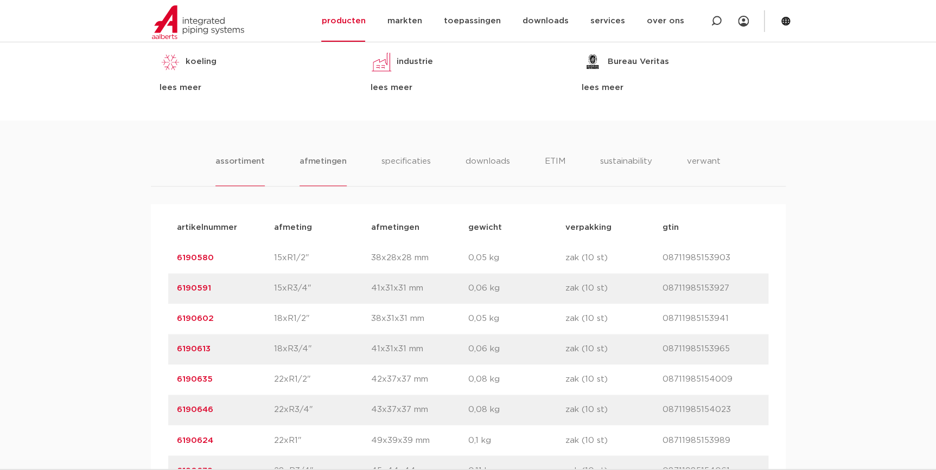
click at [312, 155] on li "afmetingen" at bounding box center [322, 170] width 47 height 31
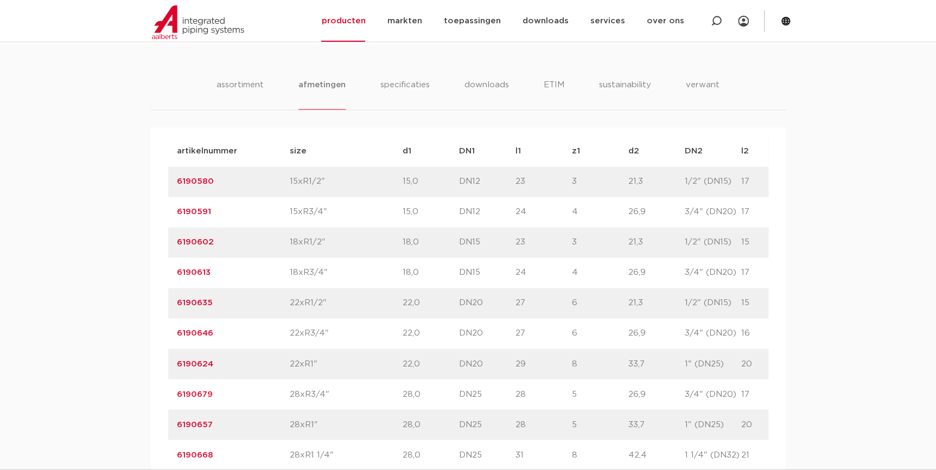
scroll to position [789, 0]
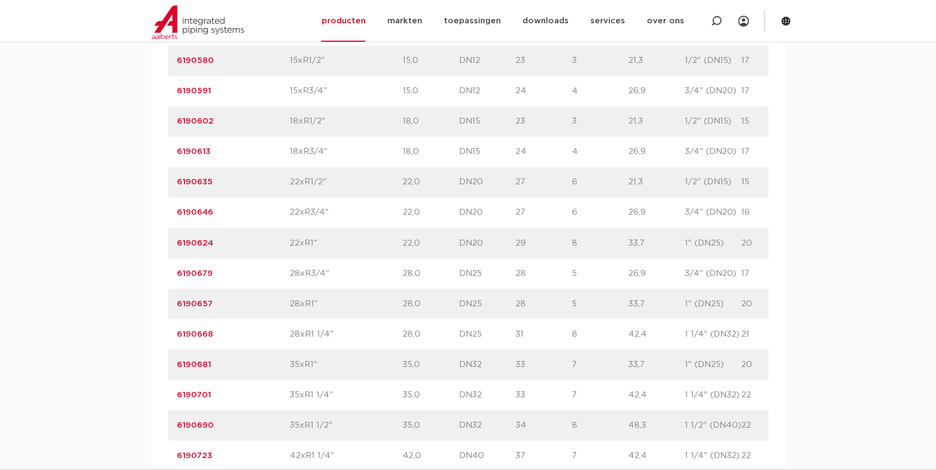
click at [741, 302] on p "20" at bounding box center [769, 303] width 56 height 13
drag, startPoint x: 737, startPoint y: 304, endPoint x: 726, endPoint y: 305, distance: 10.9
click at [726, 305] on div "artikelnummer 6190657 size 28xR1"" at bounding box center [515, 304] width 694 height 30
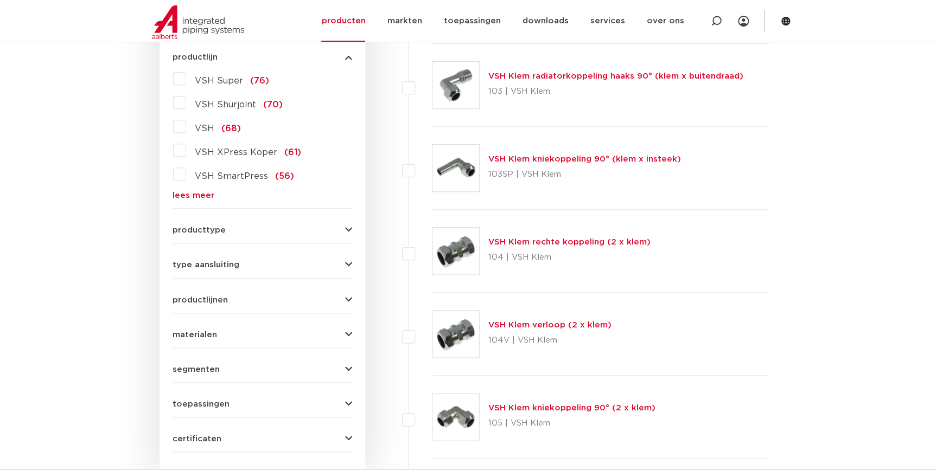
scroll to position [292, 0]
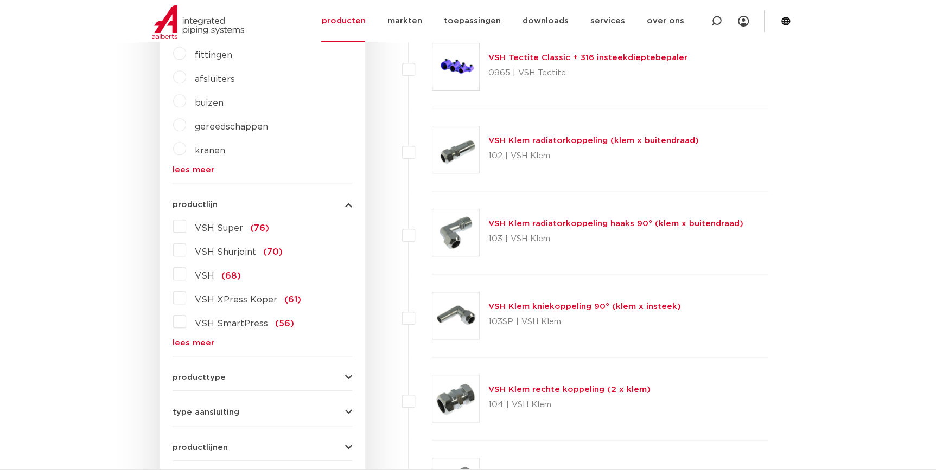
click at [191, 346] on link "lees meer" at bounding box center [263, 343] width 180 height 8
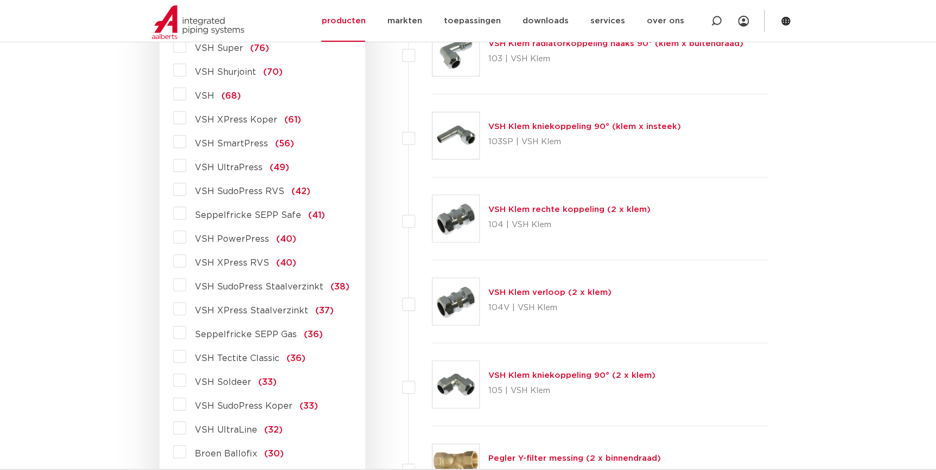
scroll to position [489, 0]
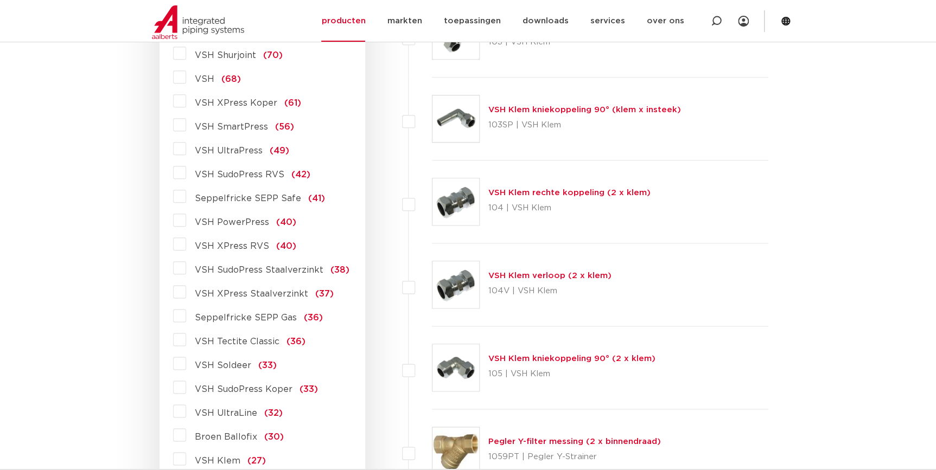
click at [263, 391] on span "VSH SudoPress Koper" at bounding box center [244, 389] width 98 height 9
click at [0, 0] on input "VSH SudoPress Koper (33)" at bounding box center [0, 0] width 0 height 0
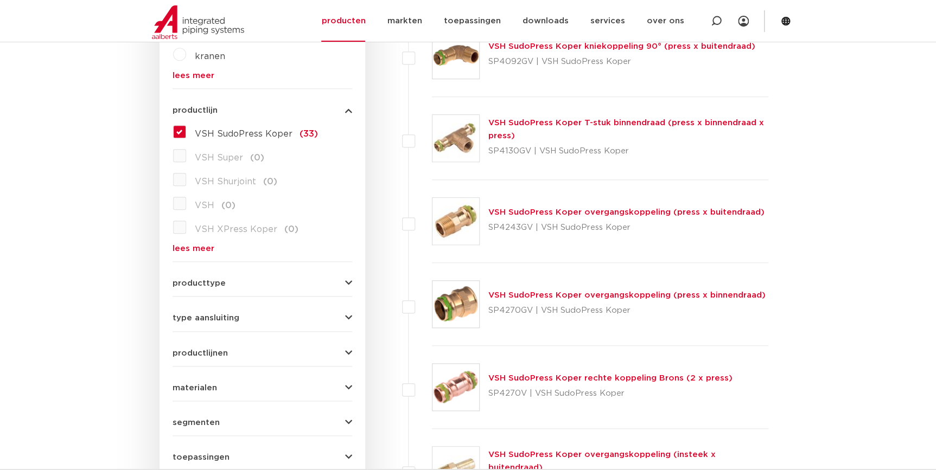
scroll to position [243, 0]
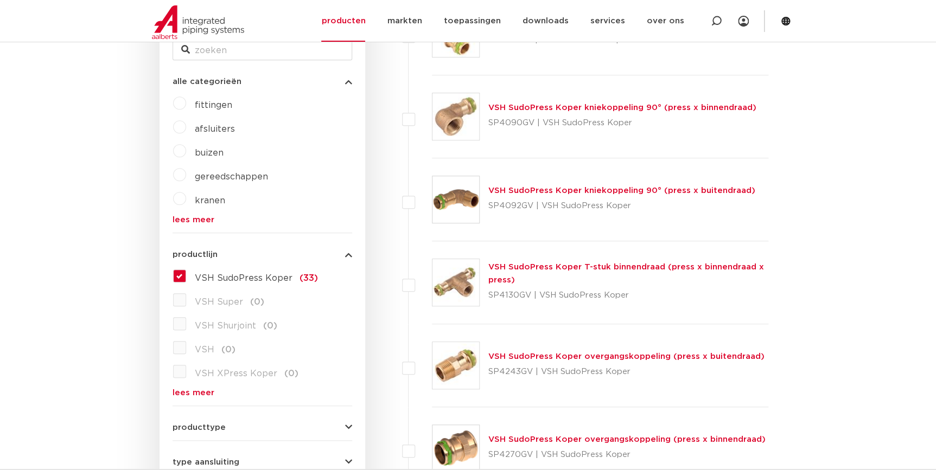
click at [605, 355] on link "VSH SudoPress Koper overgangskoppeling (press x buitendraad)" at bounding box center [626, 357] width 276 height 8
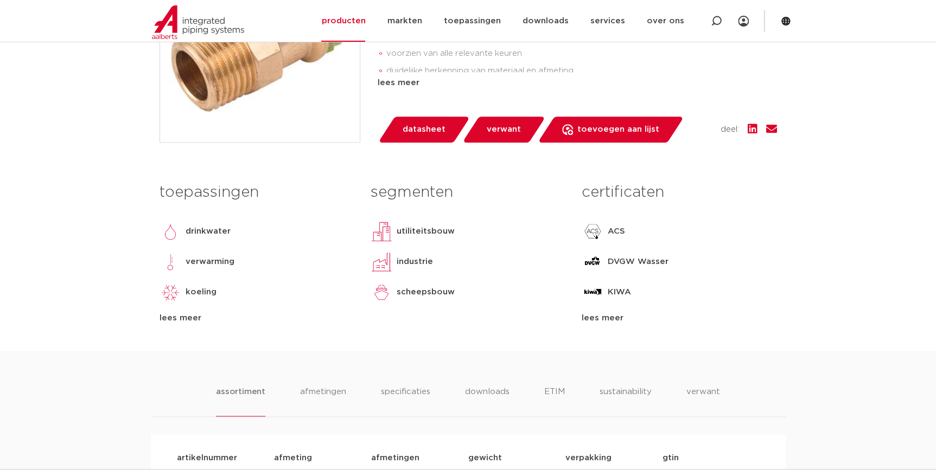
scroll to position [543, 0]
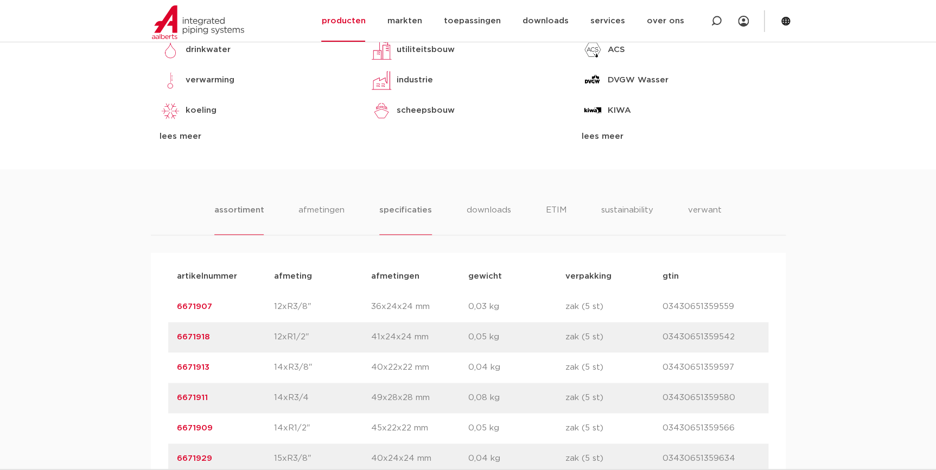
click at [414, 212] on li "specificaties" at bounding box center [405, 219] width 52 height 31
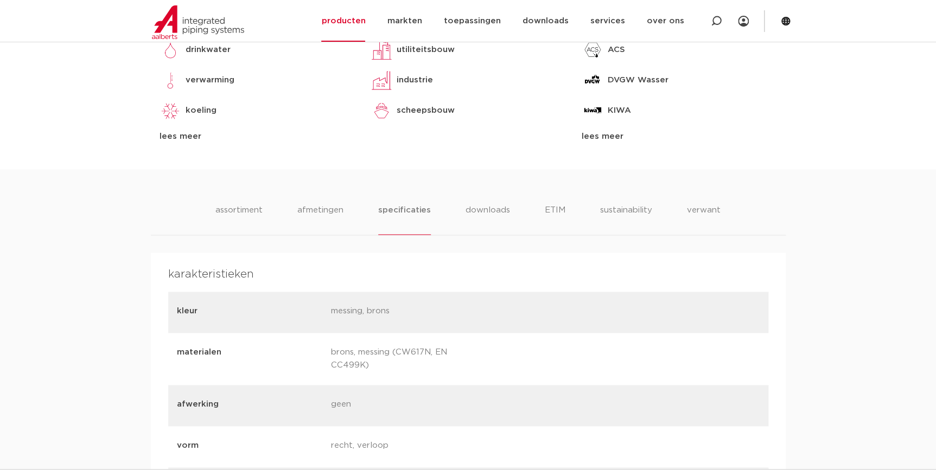
click at [522, 213] on ul "assortiment [GEOGRAPHIC_DATA] specificaties downloads ETIM sustainability verwa…" at bounding box center [467, 219] width 505 height 31
click at [508, 218] on li "downloads" at bounding box center [487, 219] width 45 height 31
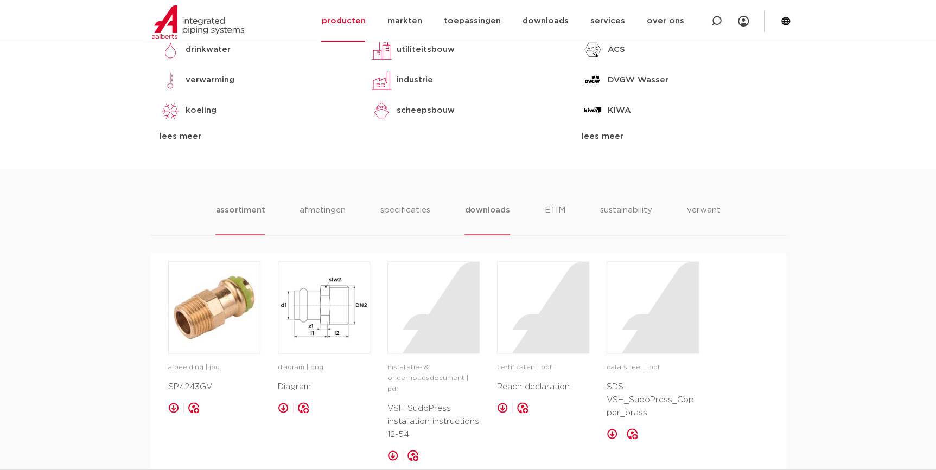
click at [247, 213] on li "assortiment" at bounding box center [239, 219] width 49 height 31
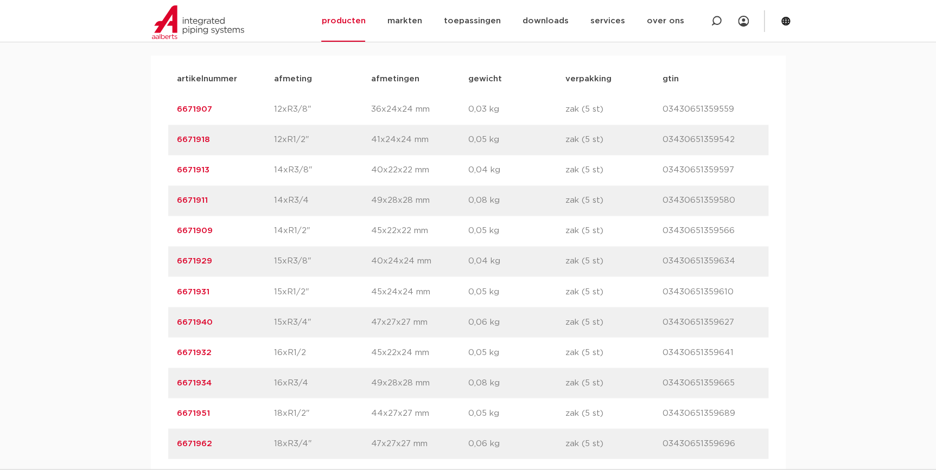
scroll to position [739, 0]
click at [286, 73] on p "afmeting" at bounding box center [322, 79] width 97 height 13
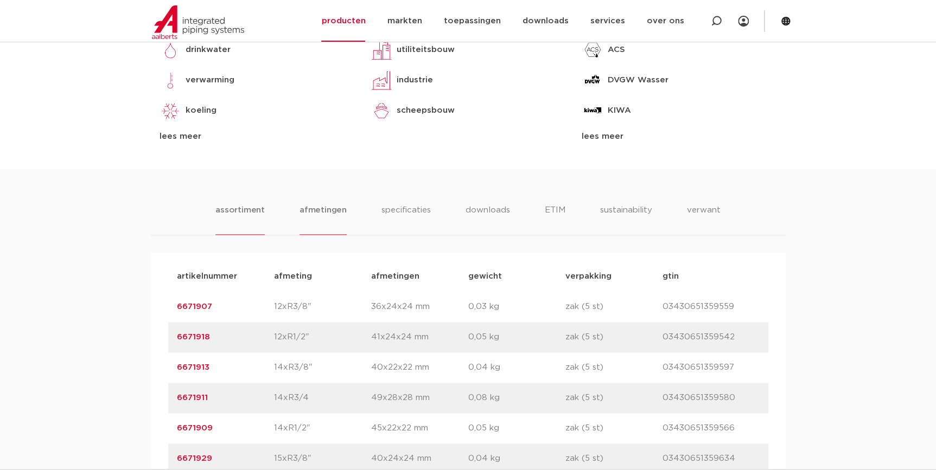
click at [316, 206] on li "afmetingen" at bounding box center [322, 219] width 47 height 31
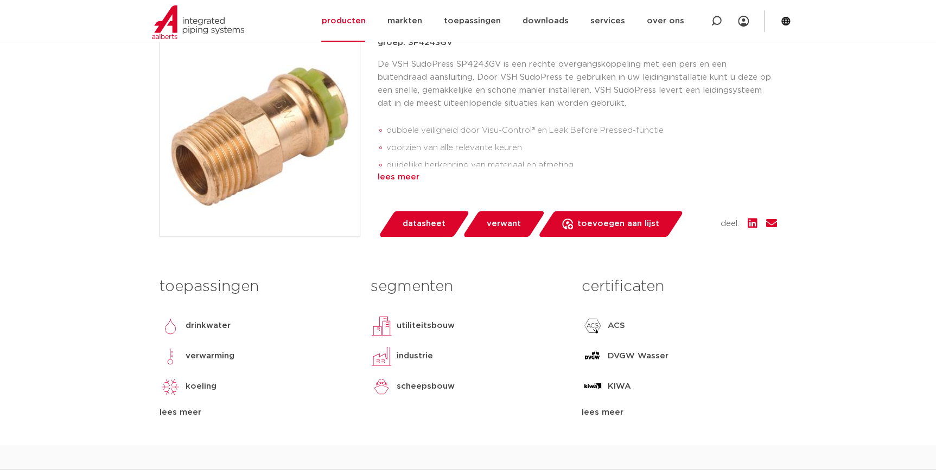
scroll to position [98, 0]
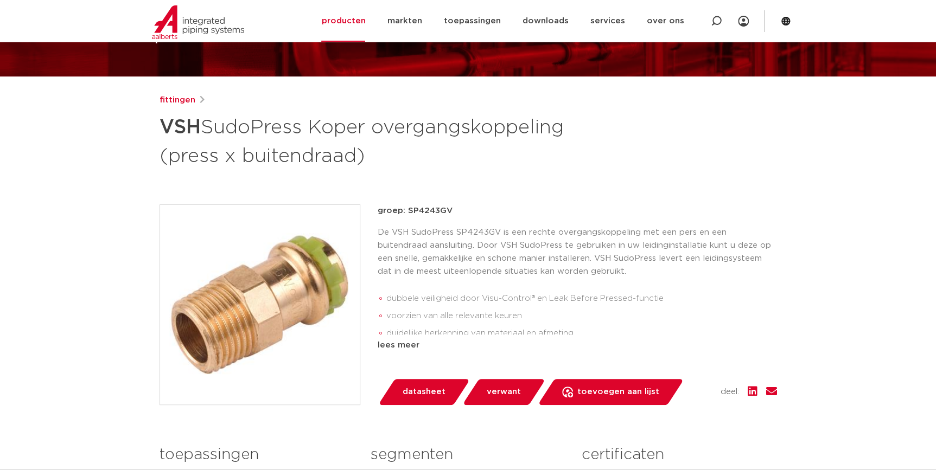
drag, startPoint x: 450, startPoint y: 209, endPoint x: 406, endPoint y: 209, distance: 43.9
click at [406, 209] on p "groep: SP4243GV" at bounding box center [577, 211] width 399 height 13
copy p "SP4243GV"
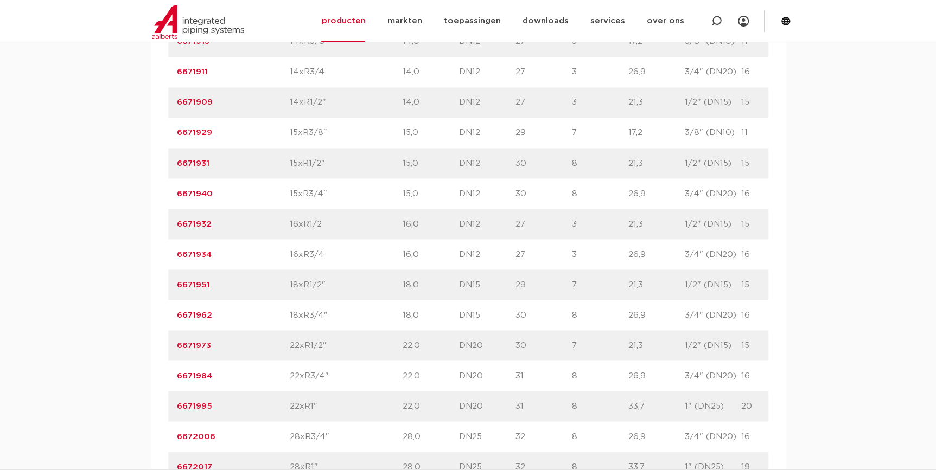
scroll to position [888, 0]
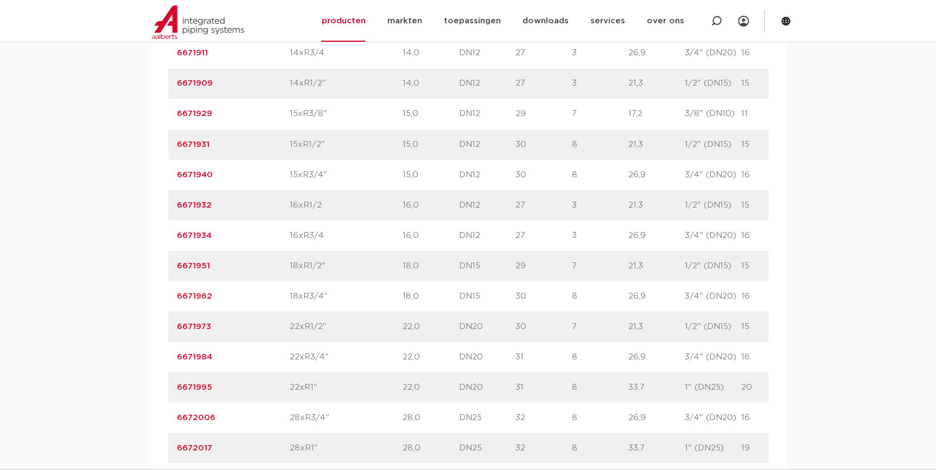
drag, startPoint x: 385, startPoint y: 353, endPoint x: 398, endPoint y: 353, distance: 12.5
click at [398, 353] on div "artikelnummer 6671984 size 22xR3/4"" at bounding box center [515, 357] width 694 height 30
drag, startPoint x: 398, startPoint y: 353, endPoint x: 483, endPoint y: 358, distance: 85.9
click at [483, 358] on p "DN20" at bounding box center [487, 356] width 56 height 13
drag, startPoint x: 569, startPoint y: 354, endPoint x: 499, endPoint y: 354, distance: 69.4
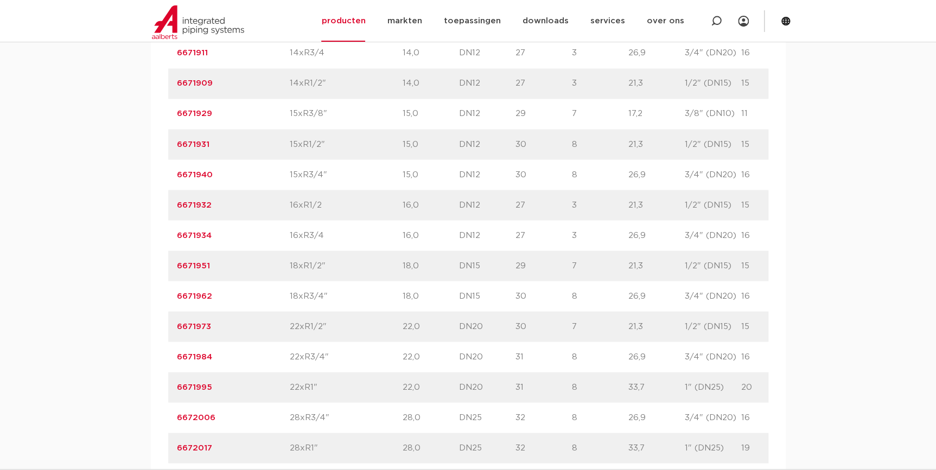
click at [499, 354] on div "artikelnummer 6671984 size 22xR3/4"" at bounding box center [515, 357] width 694 height 30
drag, startPoint x: 499, startPoint y: 354, endPoint x: 570, endPoint y: 360, distance: 71.3
click at [572, 360] on p "8" at bounding box center [600, 356] width 56 height 13
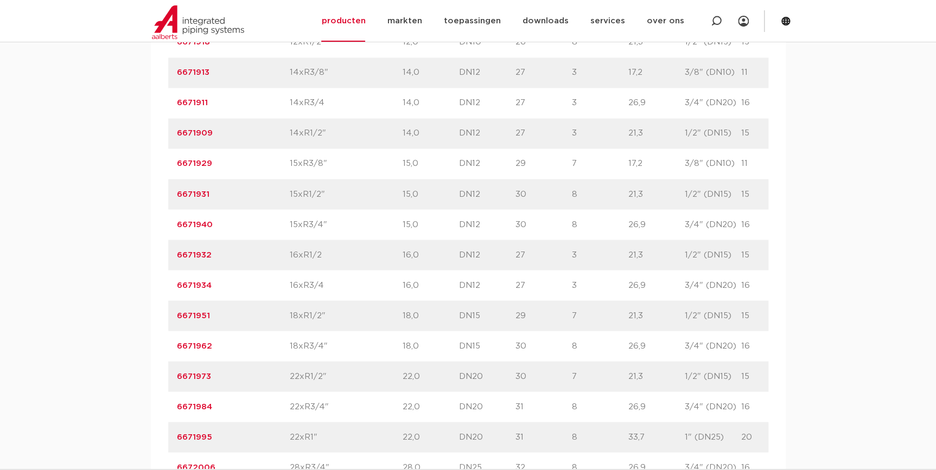
scroll to position [838, 0]
drag, startPoint x: 515, startPoint y: 401, endPoint x: 496, endPoint y: 406, distance: 19.1
click at [496, 406] on div "artikelnummer 6671984 size 22xR3/4"" at bounding box center [515, 406] width 694 height 30
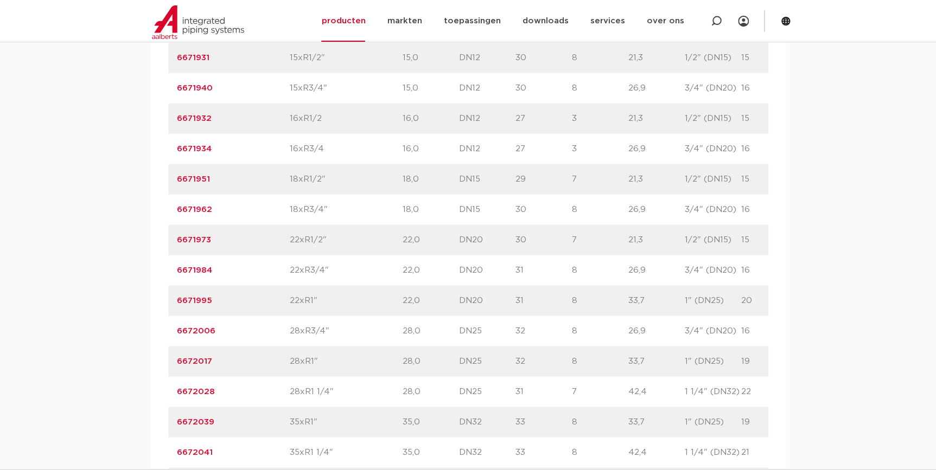
scroll to position [1036, 0]
click at [339, 324] on p "28xR1 1/4"" at bounding box center [346, 330] width 113 height 13
drag, startPoint x: 509, startPoint y: 331, endPoint x: 491, endPoint y: 331, distance: 17.9
click at [491, 331] on div "artikelnummer 6672028 size 28xR1 1/4"" at bounding box center [515, 330] width 694 height 30
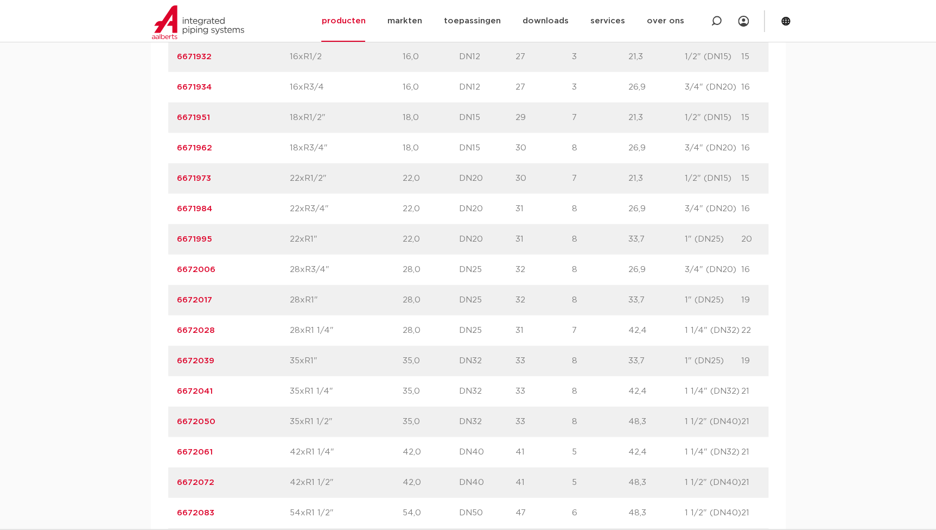
click at [337, 297] on p "28xR1"" at bounding box center [346, 300] width 113 height 13
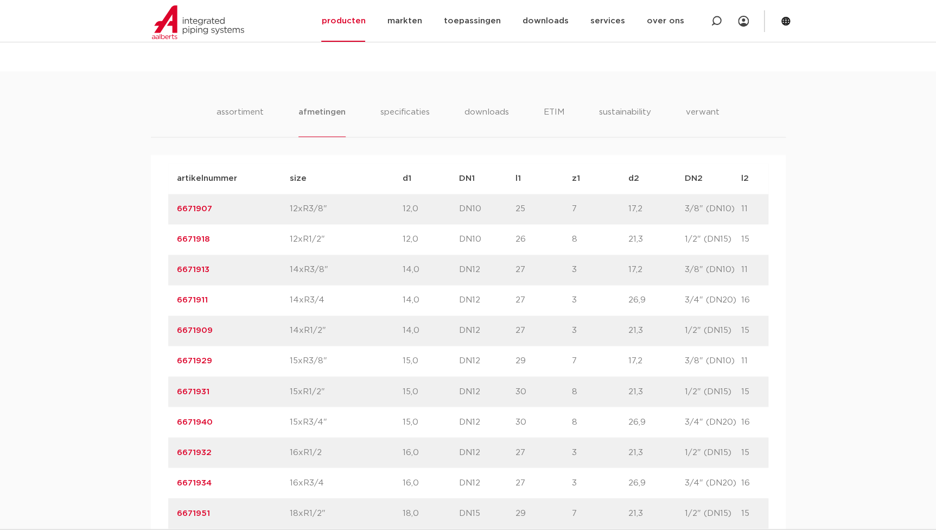
scroll to position [345, 0]
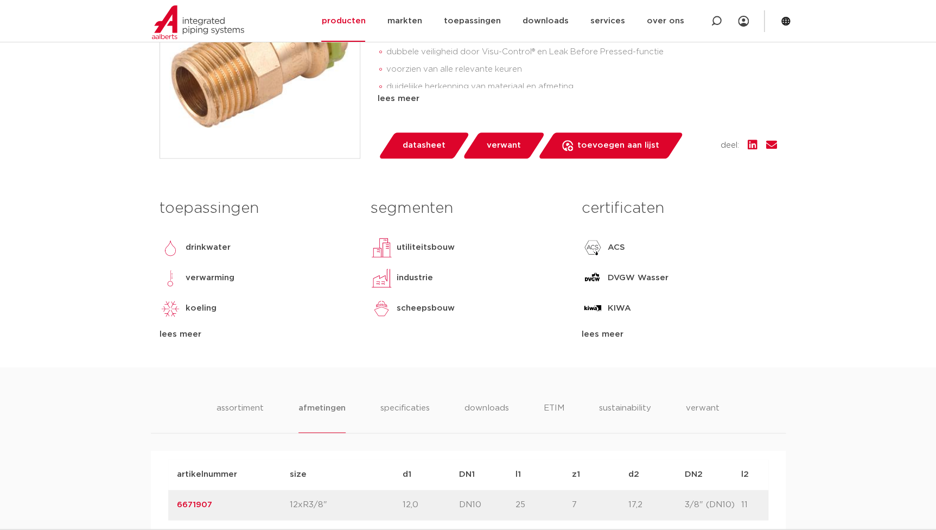
click at [254, 404] on li "assortiment" at bounding box center [239, 416] width 49 height 31
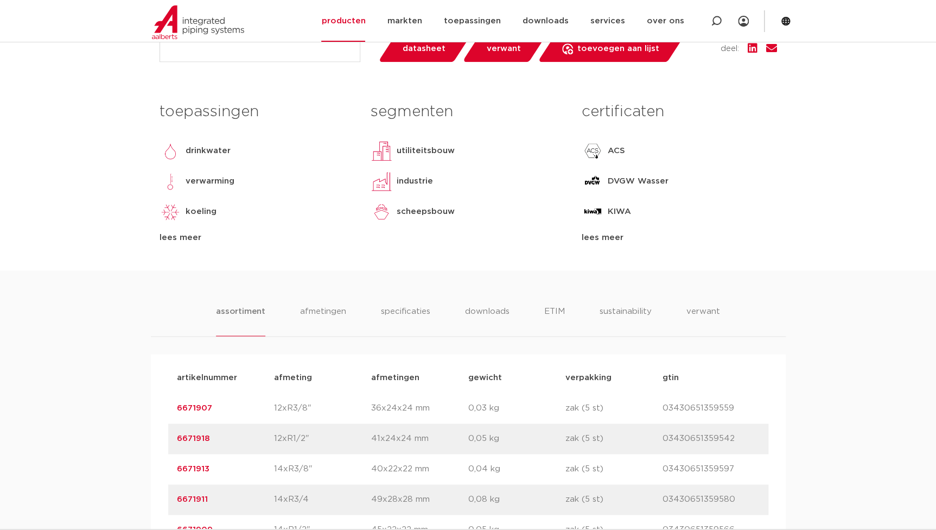
scroll to position [197, 0]
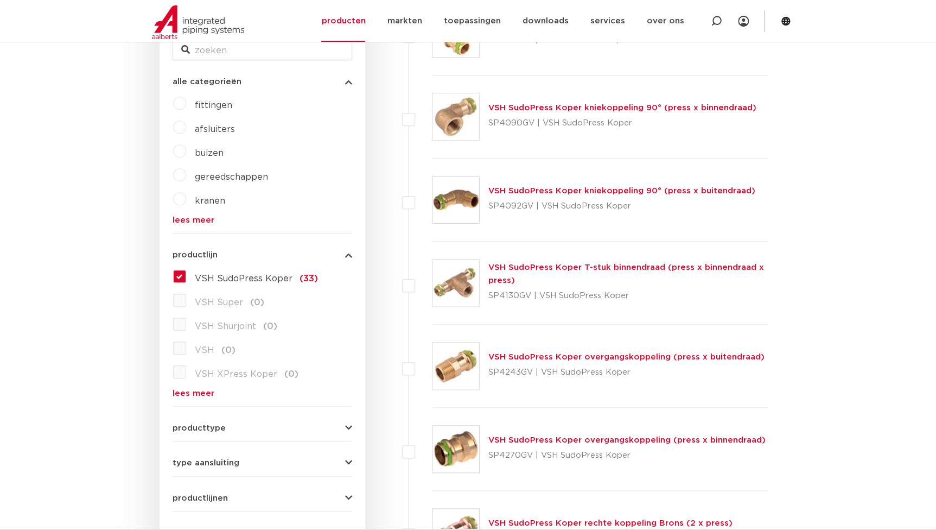
click at [548, 442] on link "VSH SudoPress Koper overgangskoppeling (press x binnendraad)" at bounding box center [626, 440] width 277 height 8
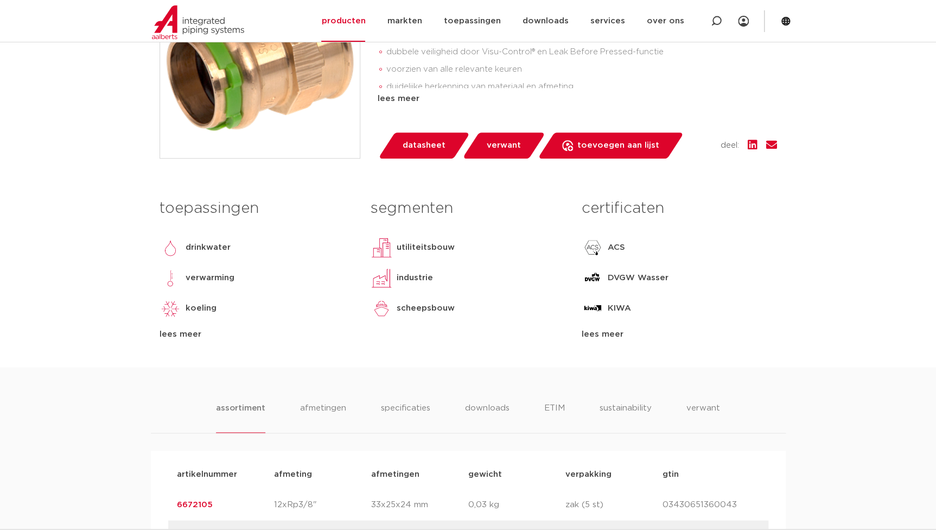
scroll to position [543, 0]
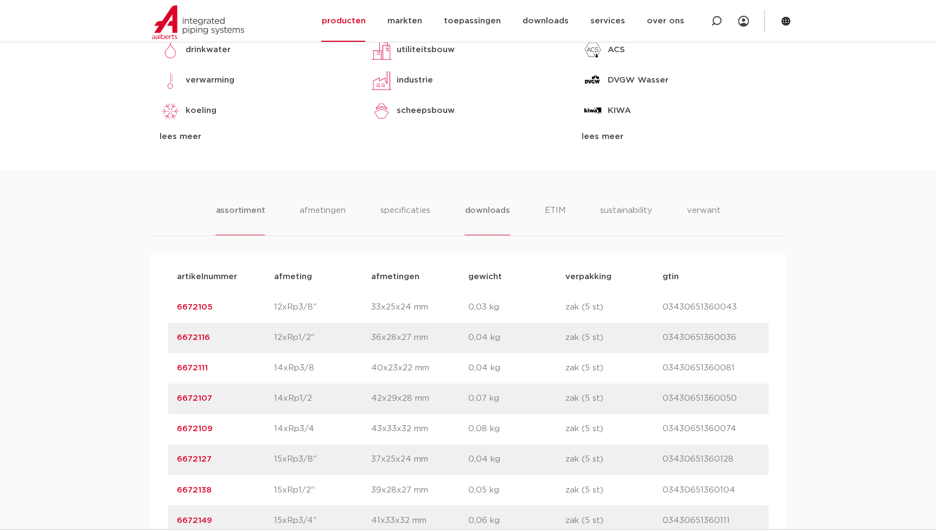
click at [495, 233] on li "downloads" at bounding box center [486, 219] width 45 height 31
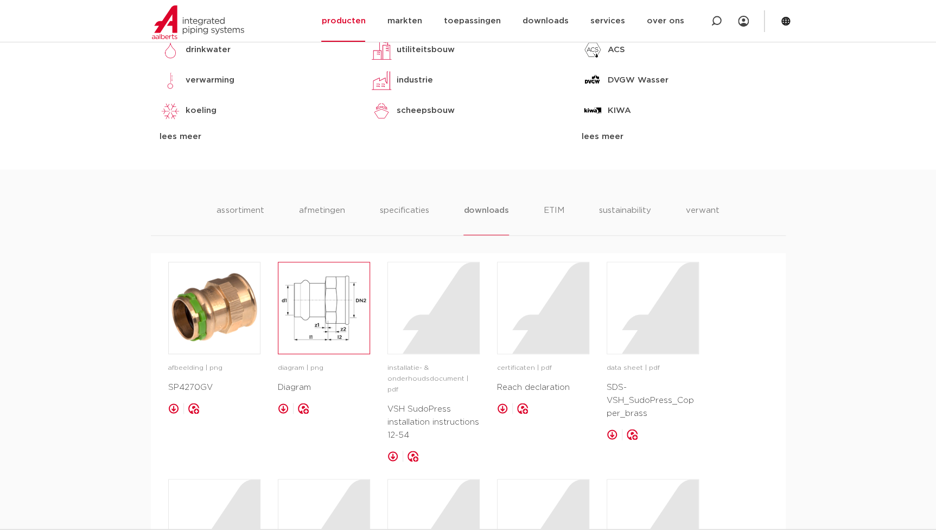
click at [341, 336] on img at bounding box center [323, 307] width 91 height 91
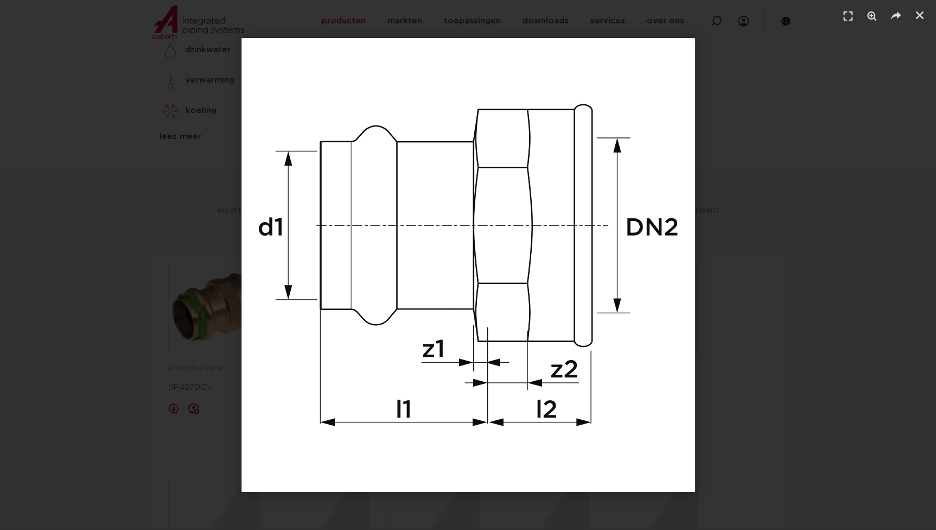
scroll to position [79, 0]
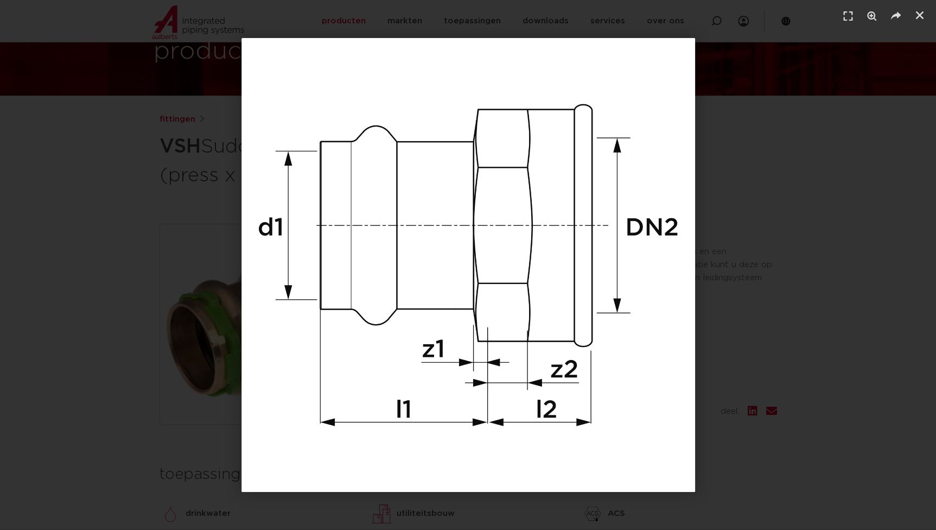
click at [799, 235] on div "1 / 1" at bounding box center [468, 265] width 860 height 454
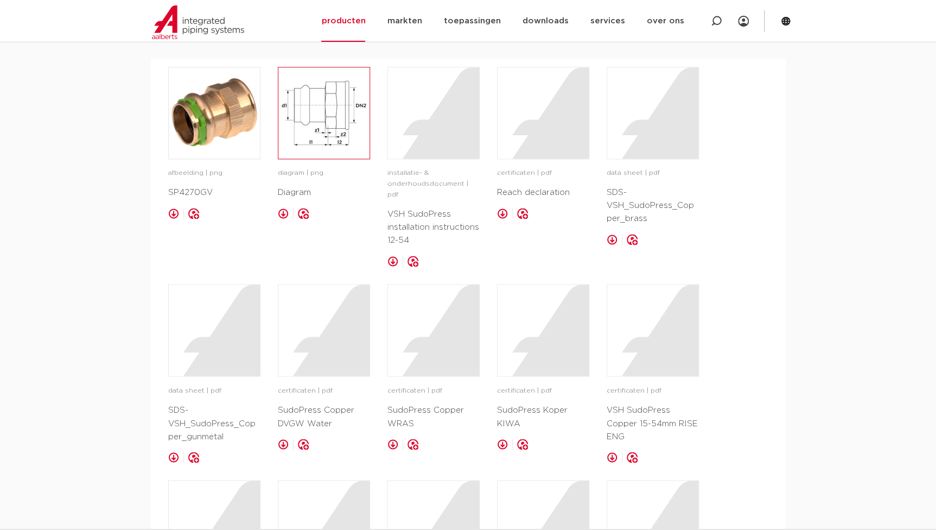
scroll to position [572, 0]
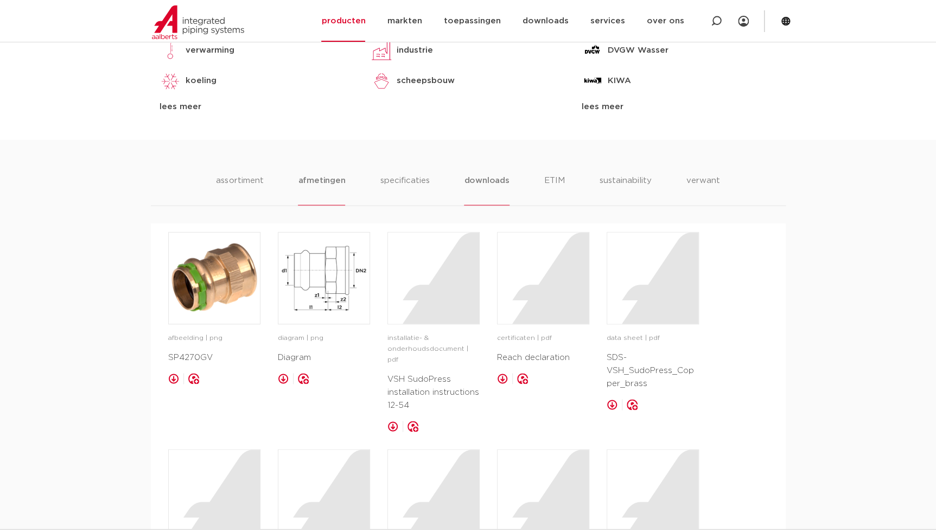
click at [345, 204] on li "afmetingen" at bounding box center [321, 189] width 47 height 31
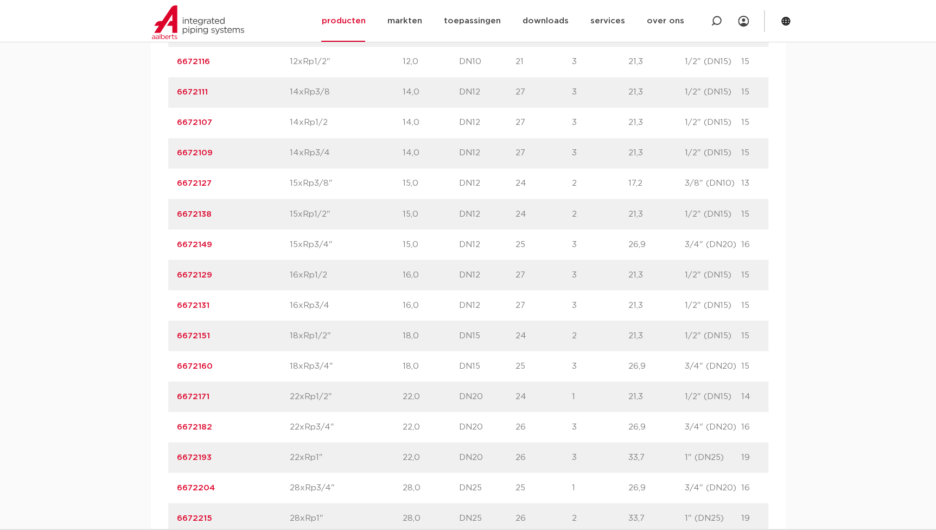
scroll to position [917, 0]
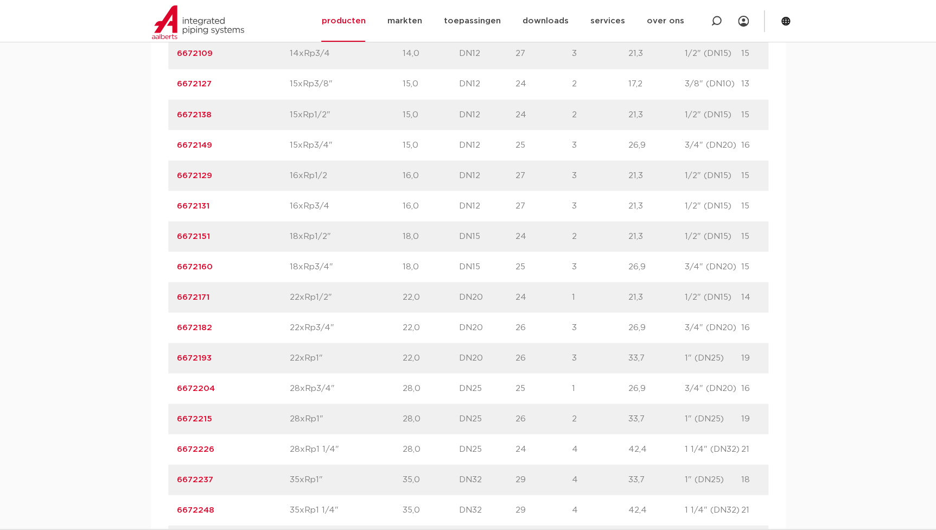
drag, startPoint x: 212, startPoint y: 444, endPoint x: 178, endPoint y: 444, distance: 33.6
click at [178, 425] on div "artikelnummer 6672215" at bounding box center [233, 418] width 113 height 13
copy link "6672215"
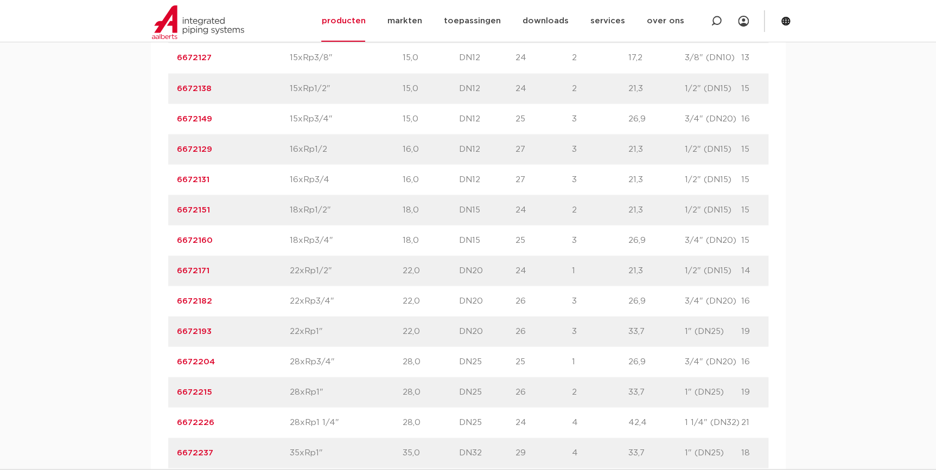
scroll to position [967, 0]
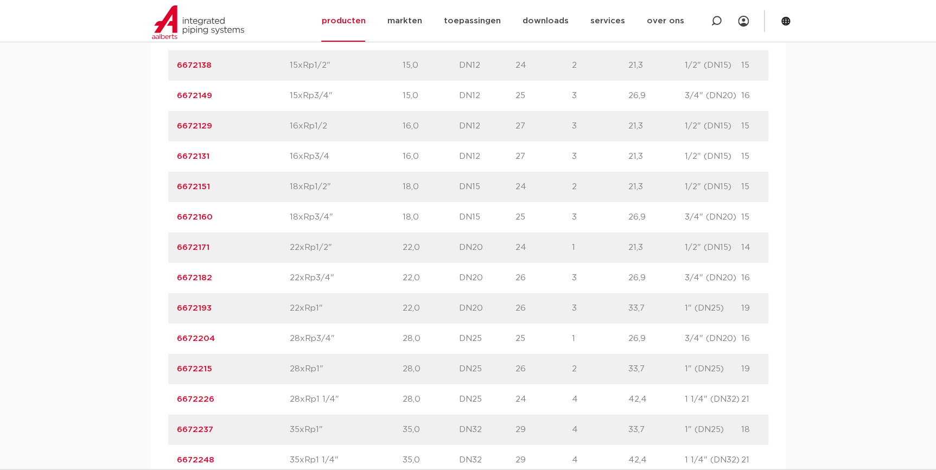
click at [347, 263] on div "artikelnummer 6672171 size 22xRp1/2"" at bounding box center [543, 247] width 751 height 30
click at [125, 270] on div "assortiment afmetingen specificaties downloads ETIM sustainability verwant asso…" at bounding box center [468, 351] width 936 height 1212
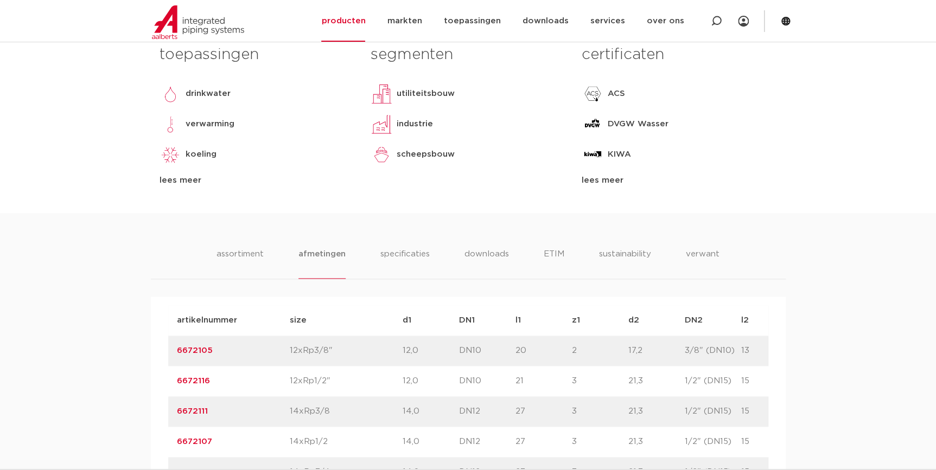
scroll to position [523, 0]
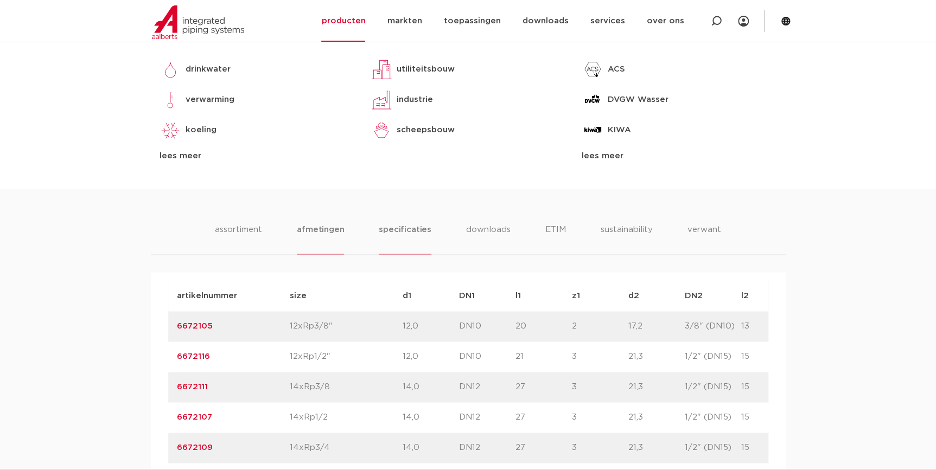
click at [413, 254] on li "specificaties" at bounding box center [405, 239] width 52 height 31
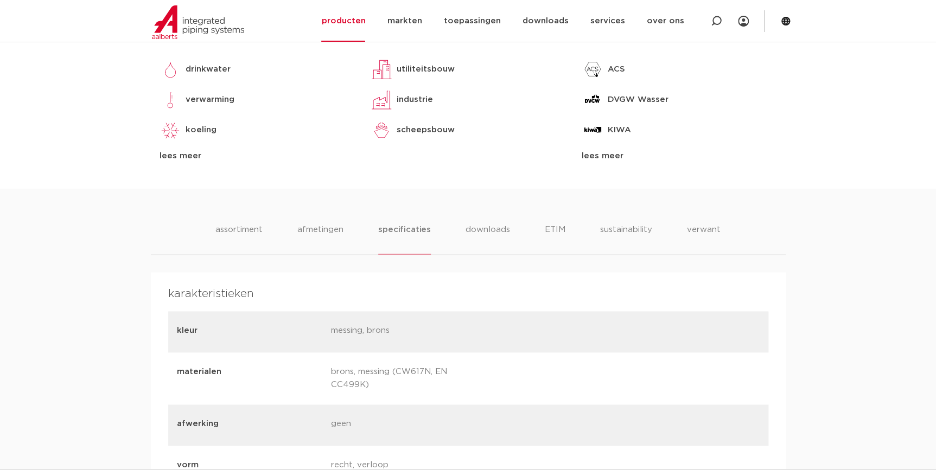
click at [462, 251] on ul "assortiment afmetingen specificaties downloads ETIM sustainability verwant" at bounding box center [467, 239] width 505 height 31
click at [473, 253] on li "downloads" at bounding box center [487, 239] width 45 height 31
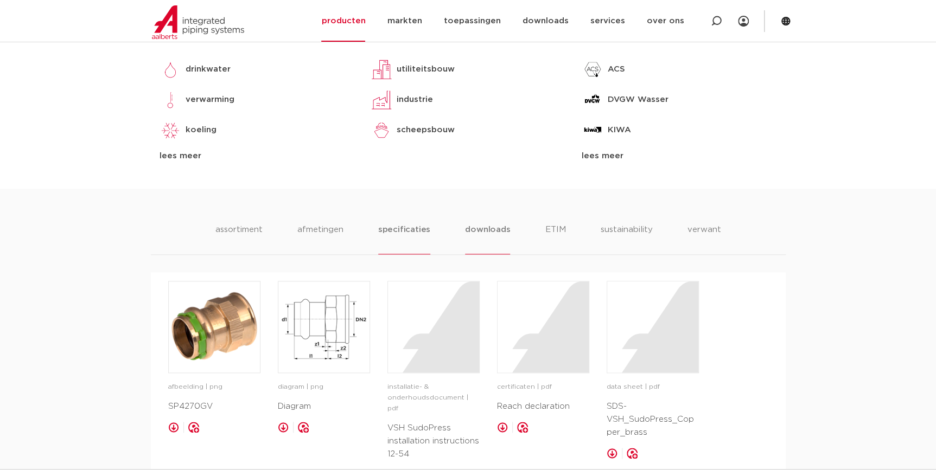
click at [401, 254] on li "specificaties" at bounding box center [404, 239] width 52 height 31
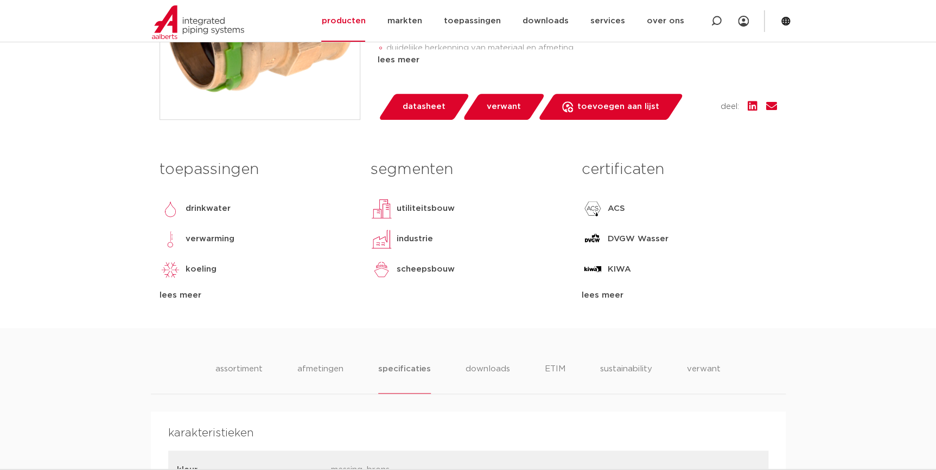
scroll to position [474, 0]
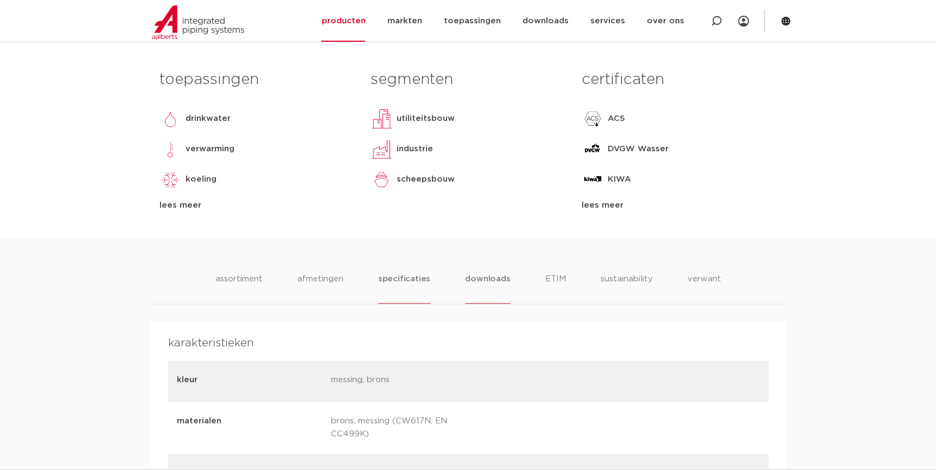
click at [482, 303] on li "downloads" at bounding box center [487, 288] width 45 height 31
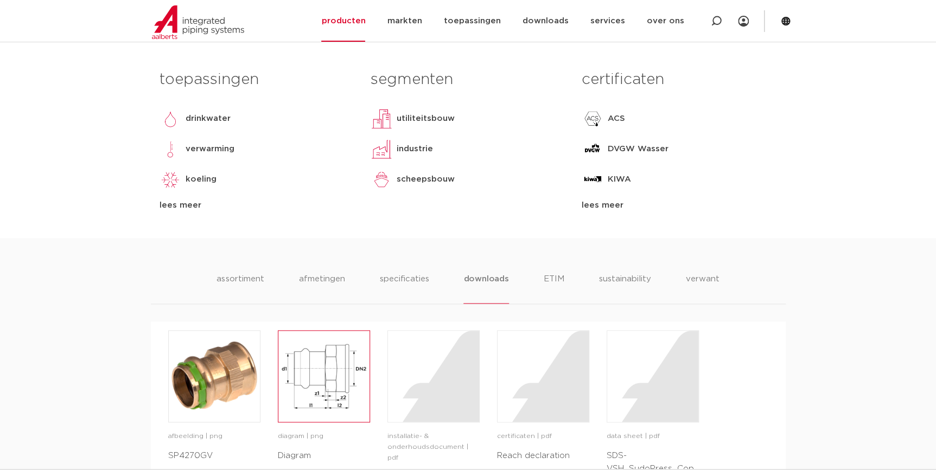
click at [294, 401] on img at bounding box center [323, 376] width 91 height 91
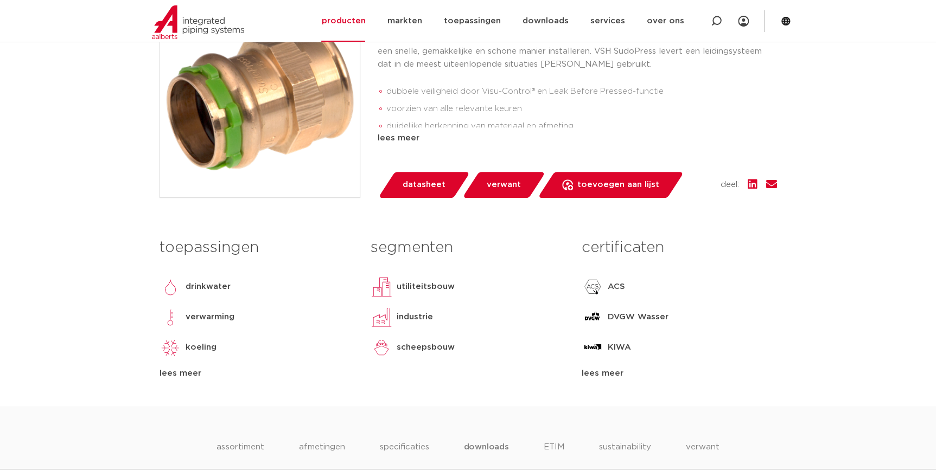
scroll to position [326, 0]
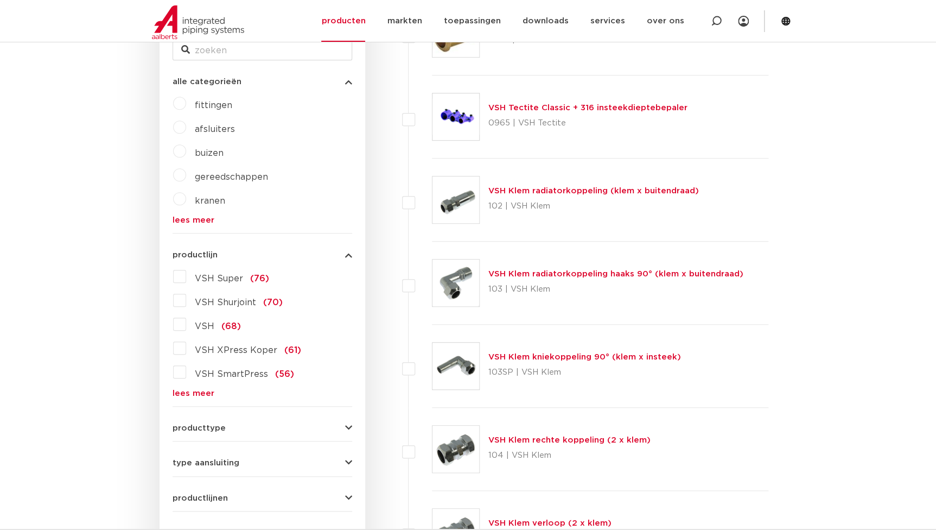
click at [197, 394] on link "lees meer" at bounding box center [263, 393] width 180 height 8
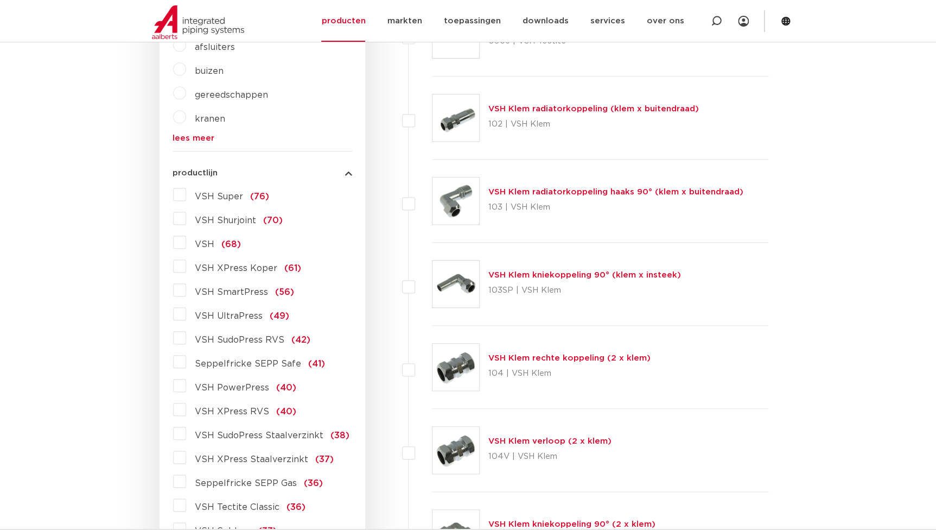
scroll to position [341, 0]
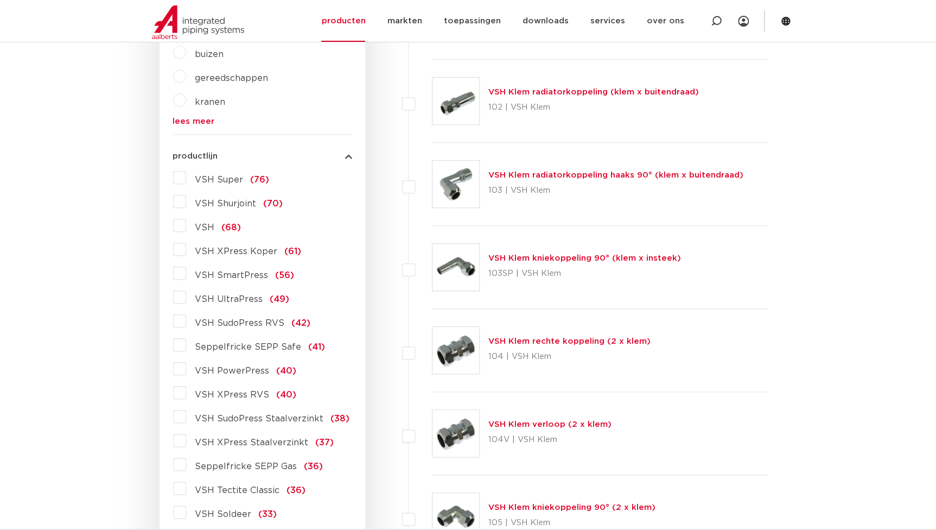
click at [253, 393] on span "VSH XPress RVS" at bounding box center [232, 394] width 74 height 9
click at [0, 0] on input "VSH XPress RVS (40)" at bounding box center [0, 0] width 0 height 0
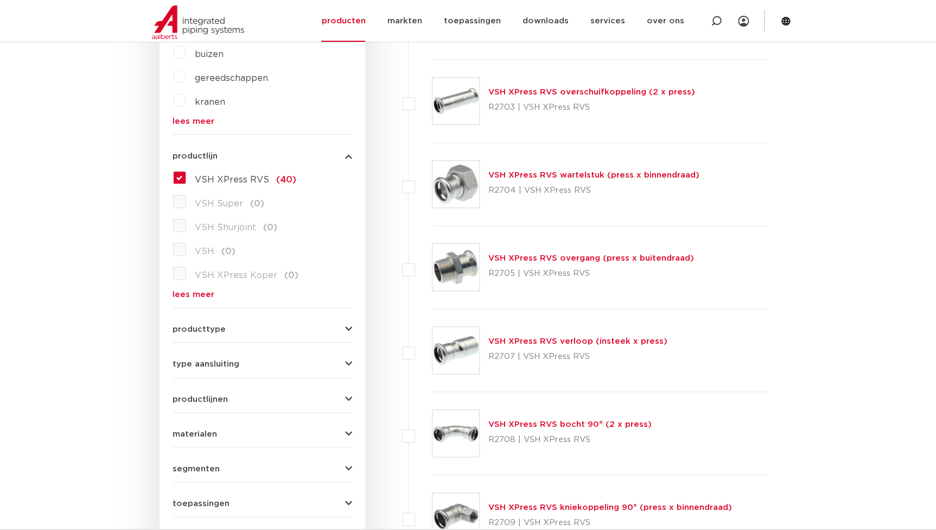
scroll to position [341, 0]
click at [190, 298] on link "lees meer" at bounding box center [263, 294] width 180 height 8
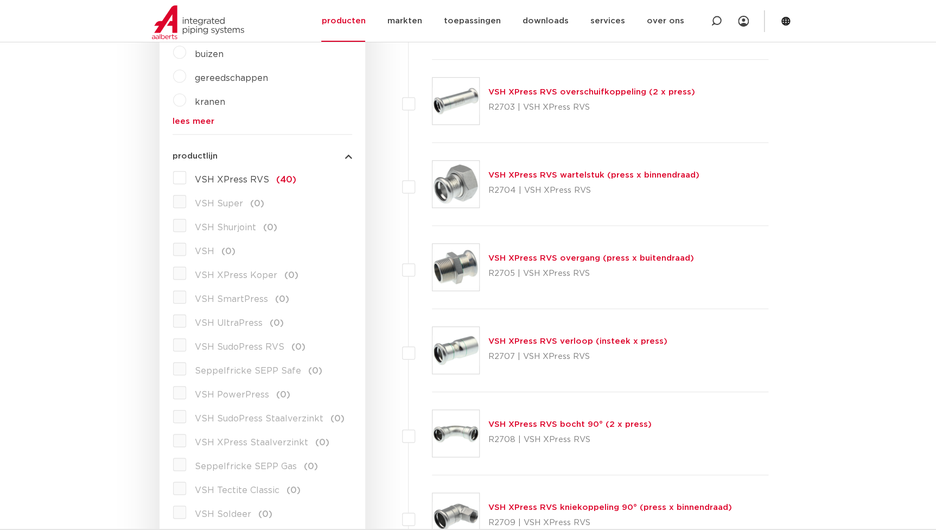
click at [217, 346] on span "VSH SudoPress RVS" at bounding box center [240, 346] width 90 height 9
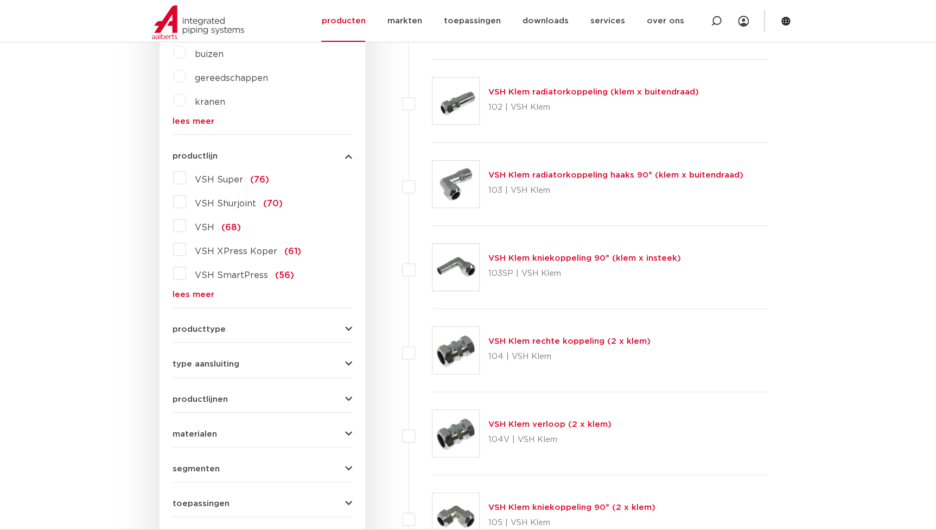
click at [200, 293] on link "lees meer" at bounding box center [263, 294] width 180 height 8
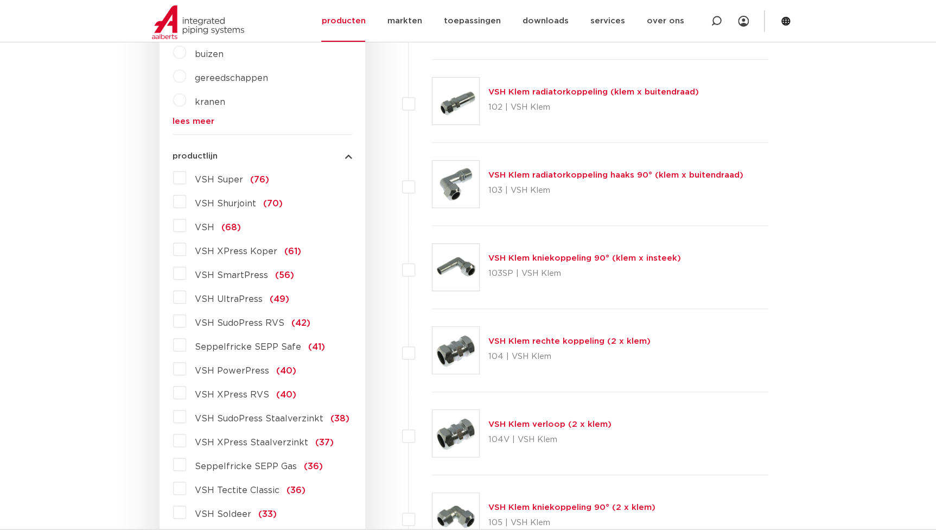
click at [232, 324] on span "VSH SudoPress RVS" at bounding box center [240, 322] width 90 height 9
click at [0, 0] on input "VSH SudoPress RVS (42)" at bounding box center [0, 0] width 0 height 0
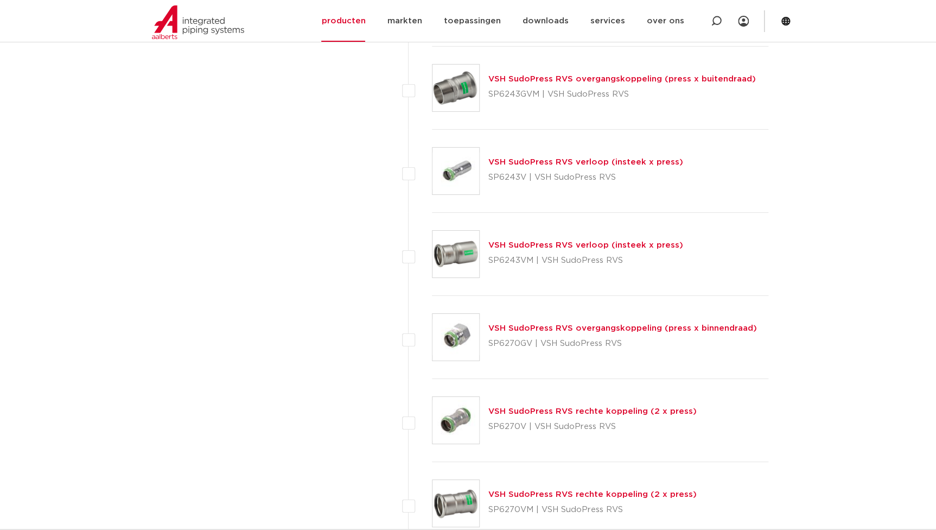
scroll to position [1771, 0]
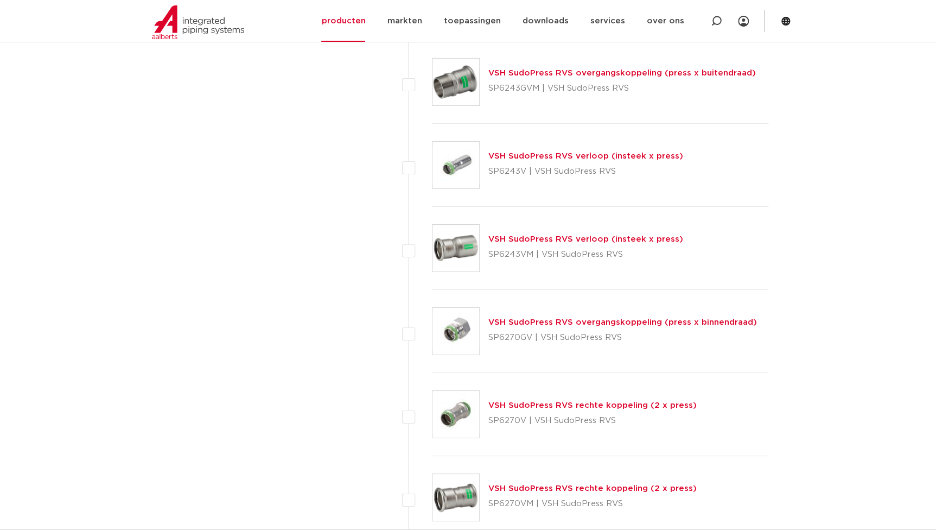
click at [548, 325] on link "VSH SudoPress RVS overgangskoppeling (press x binnendraad)" at bounding box center [622, 322] width 269 height 8
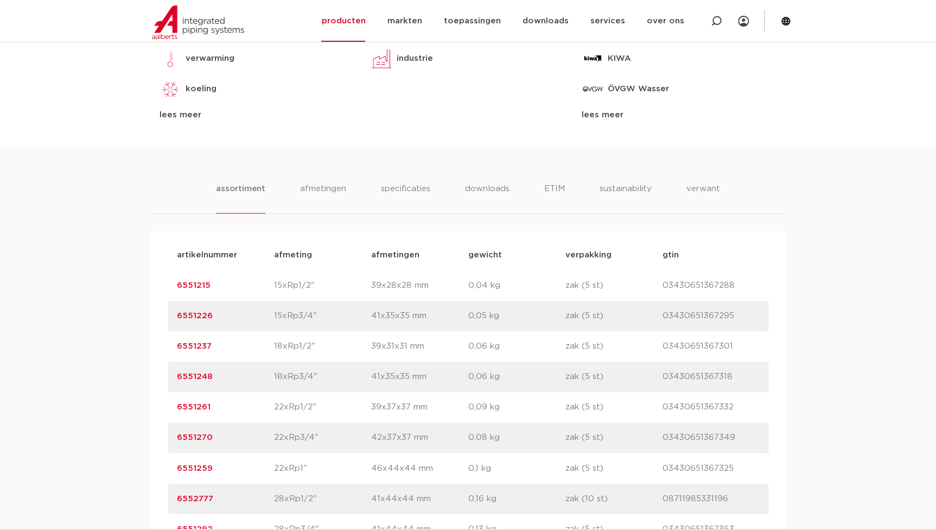
scroll to position [690, 0]
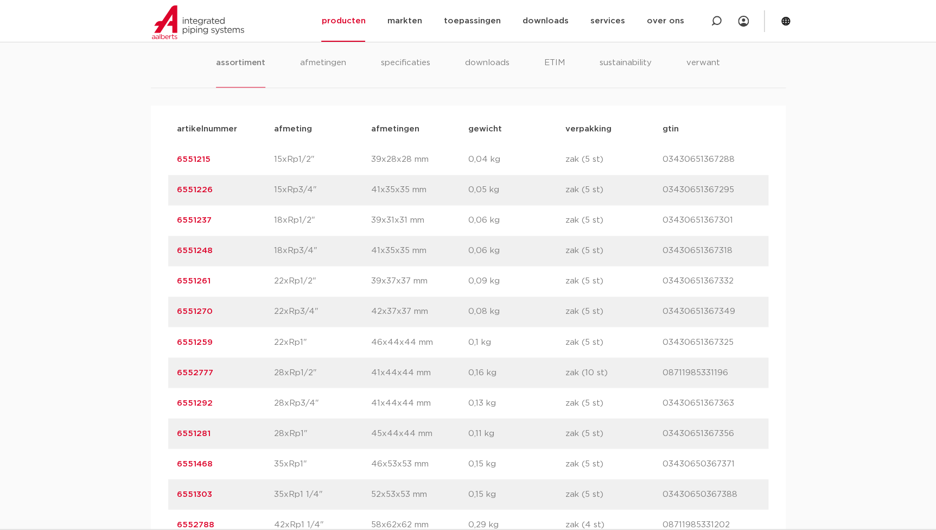
drag, startPoint x: 212, startPoint y: 433, endPoint x: 169, endPoint y: 439, distance: 43.3
click at [169, 439] on div "artikelnummer 6551281 afmeting 28xRp1" [GEOGRAPHIC_DATA] 45x44x44 mm gewicht 0,…" at bounding box center [468, 433] width 600 height 30
copy link "6551281"
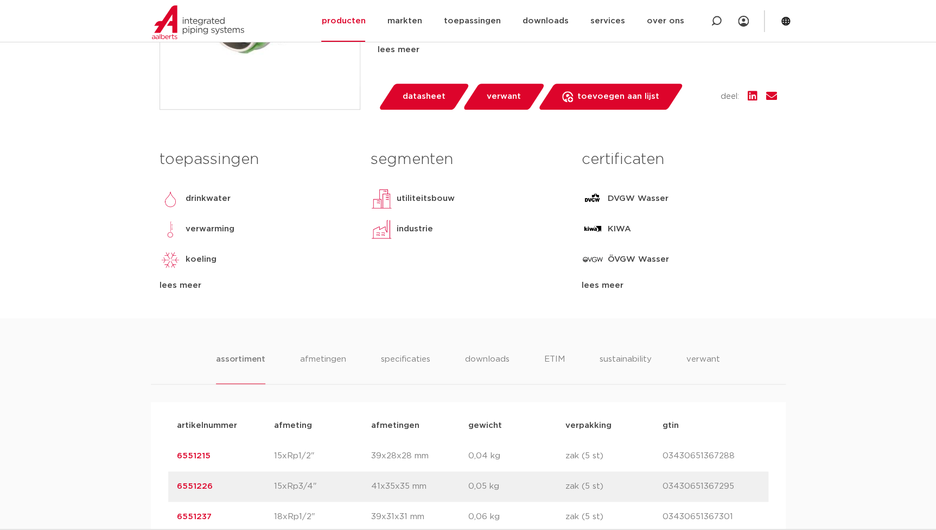
scroll to position [148, 0]
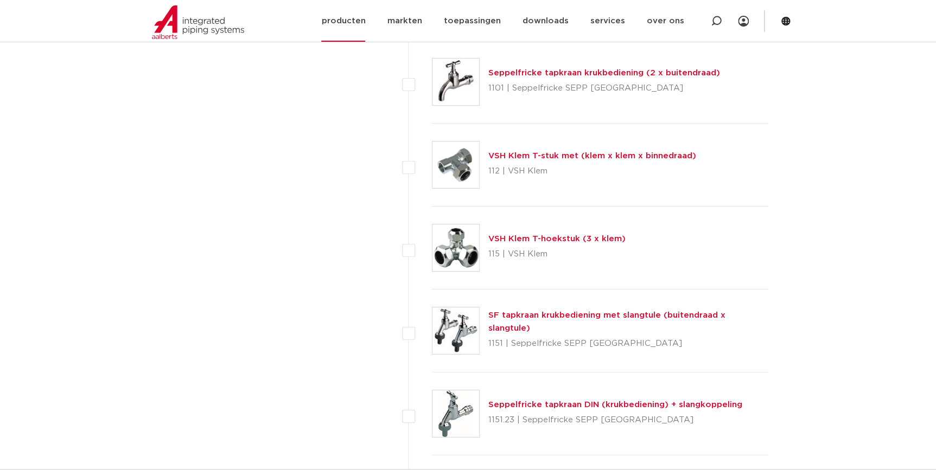
click at [723, 25] on div at bounding box center [715, 21] width 43 height 42
paste input "K1025"
type input "K1025"
click button "Zoeken" at bounding box center [0, 0] width 0 height 0
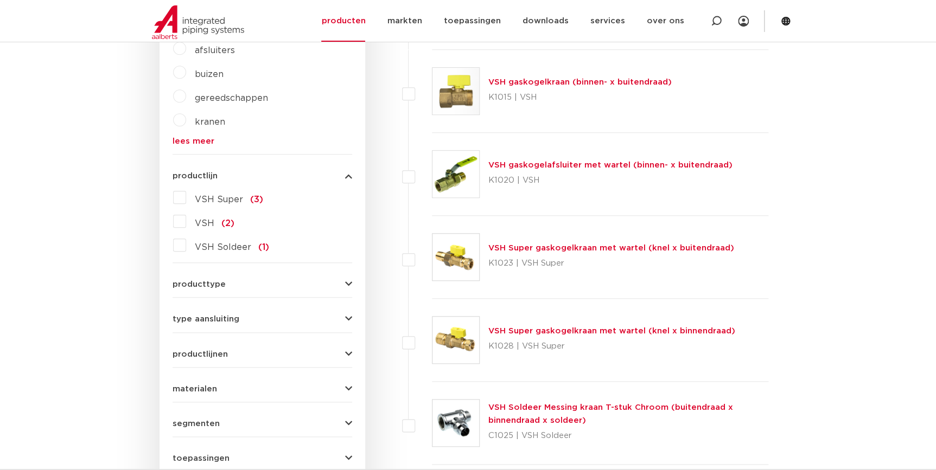
scroll to position [188, 0]
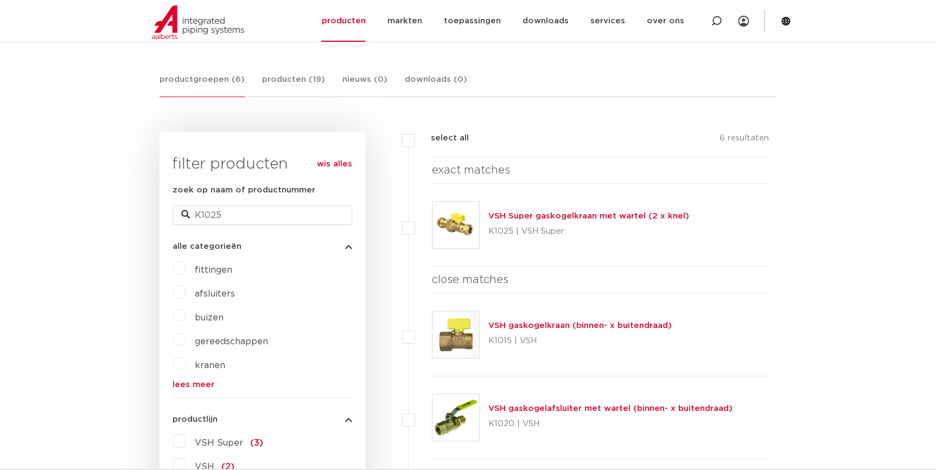
click at [618, 212] on link "VSH Super gaskogelkraan met wartel (2 x knel)" at bounding box center [588, 216] width 201 height 8
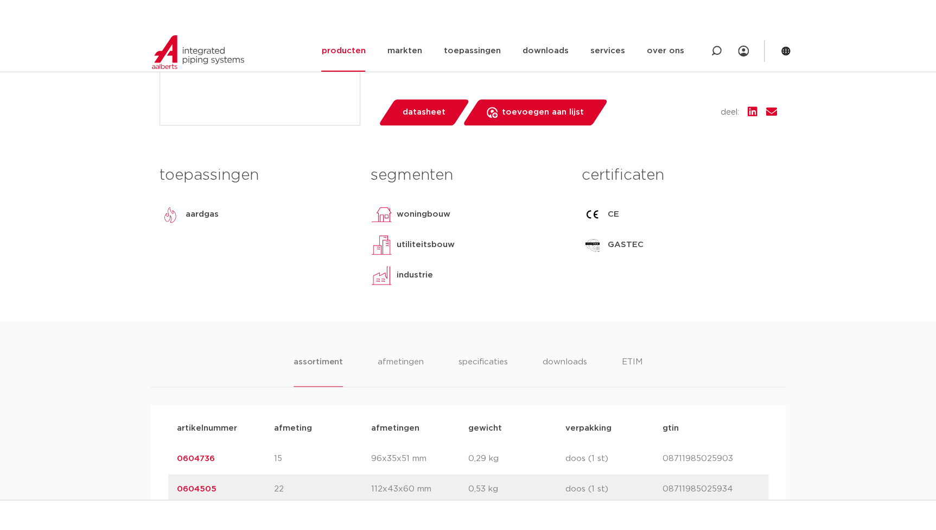
scroll to position [641, 0]
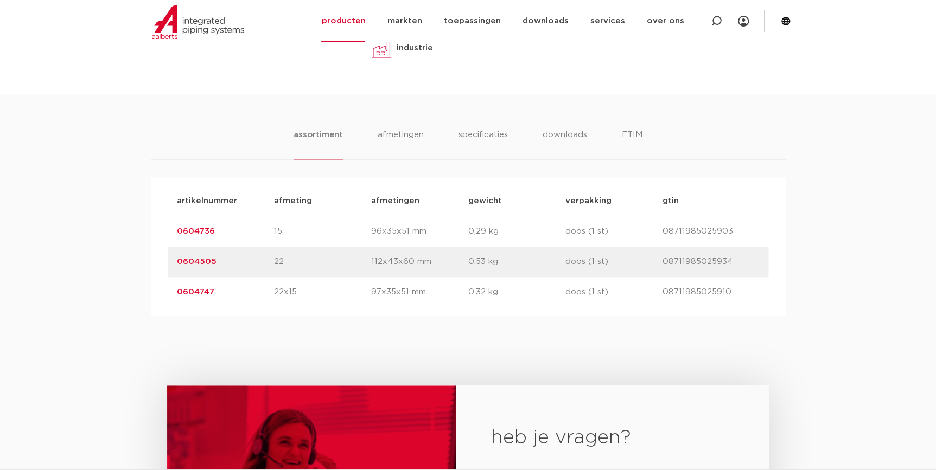
drag, startPoint x: 220, startPoint y: 267, endPoint x: 145, endPoint y: 262, distance: 74.5
click at [145, 262] on div "assortiment [GEOGRAPHIC_DATA] specificaties downloads ETIM assortiment [GEOGRAP…" at bounding box center [468, 205] width 936 height 222
copy link "0604505"
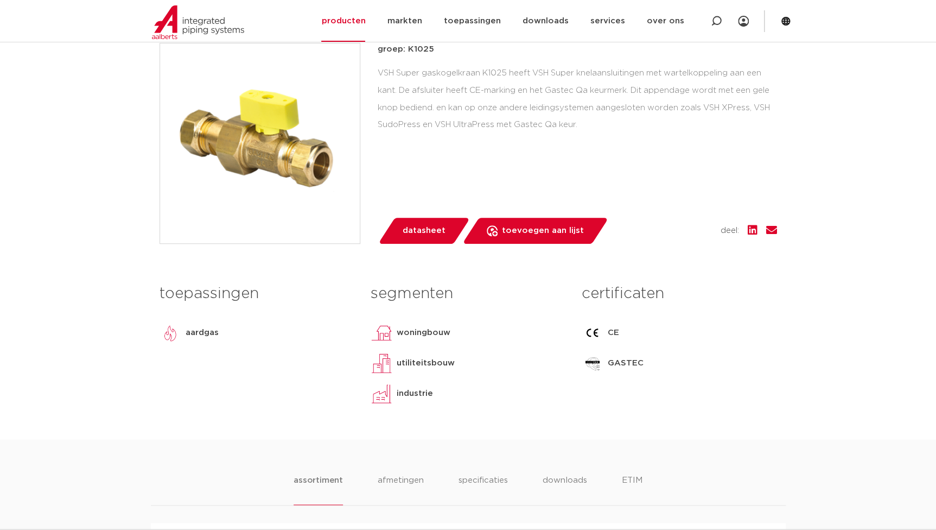
scroll to position [591, 0]
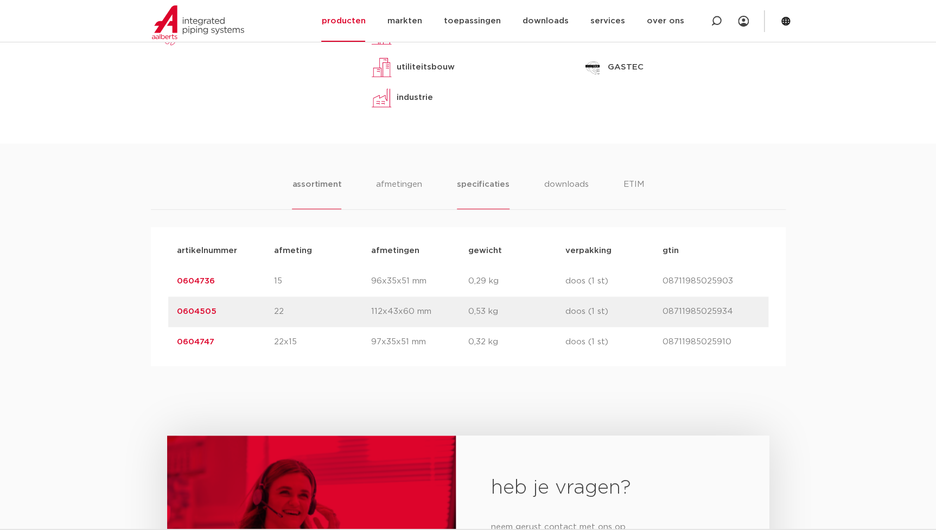
click at [481, 178] on li "specificaties" at bounding box center [483, 193] width 52 height 31
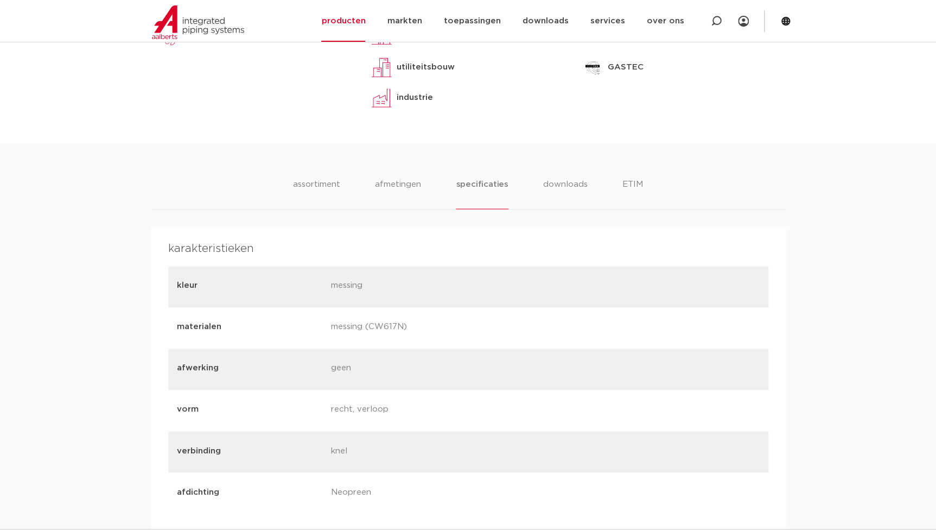
click at [556, 186] on li "downloads" at bounding box center [565, 193] width 45 height 31
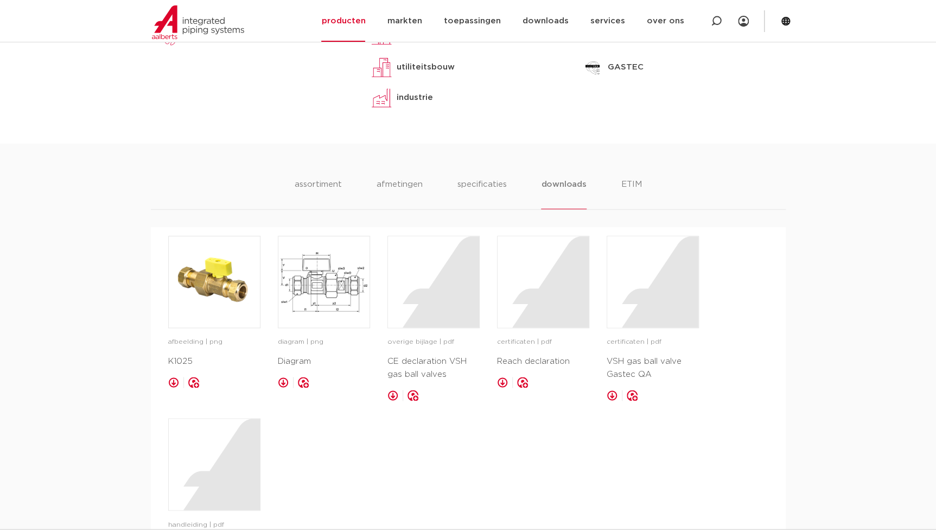
drag, startPoint x: 737, startPoint y: 507, endPoint x: 726, endPoint y: 508, distance: 10.9
click at [737, 470] on div "afbeelding | png K1025 opslaan in my IPS diagram | png" at bounding box center [468, 415] width 600 height 361
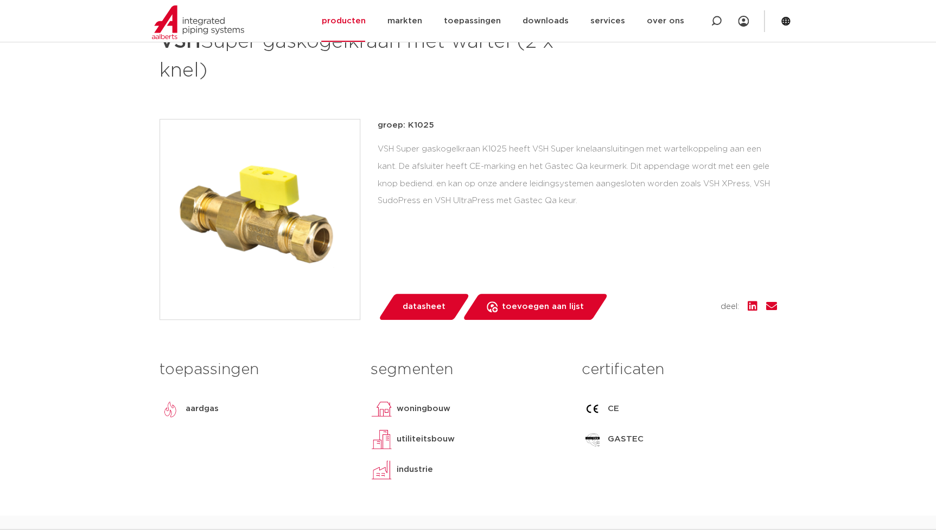
scroll to position [0, 0]
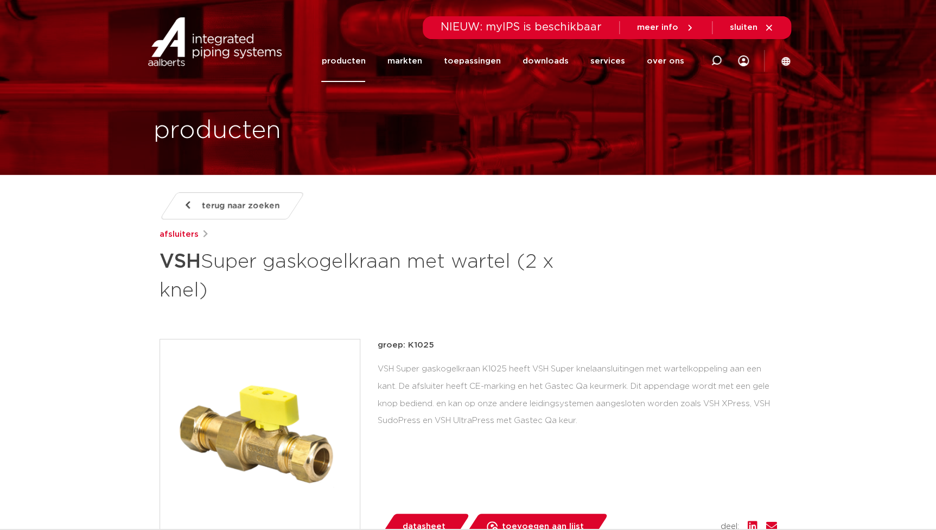
click at [358, 61] on link "producten" at bounding box center [343, 61] width 44 height 42
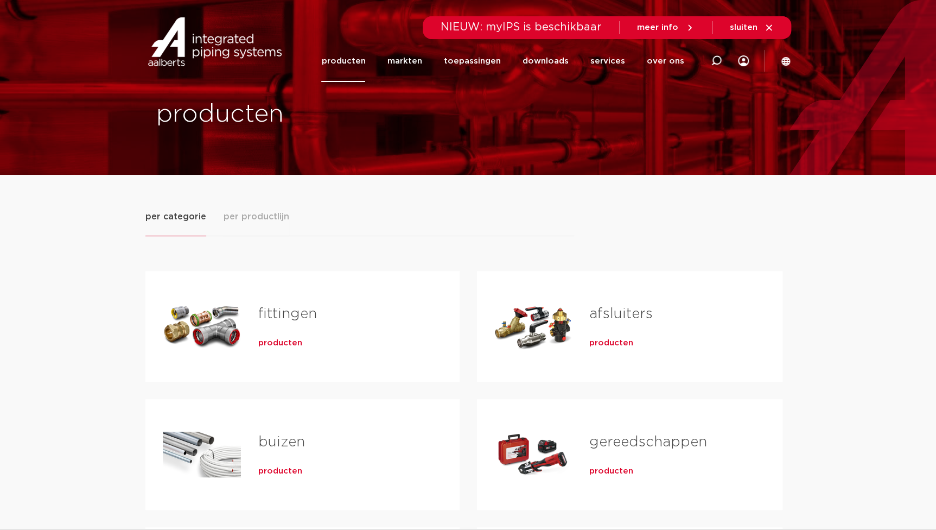
click at [290, 343] on span "producten" at bounding box center [280, 342] width 44 height 11
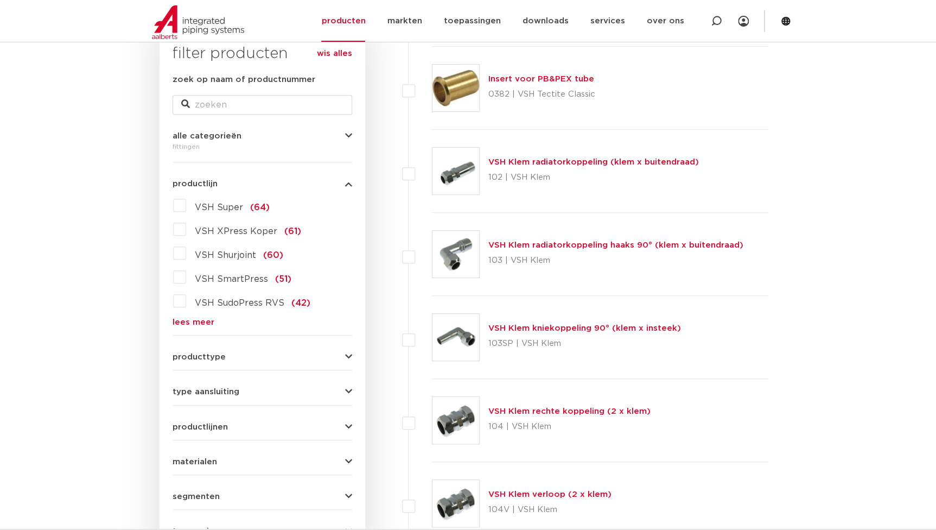
click at [211, 322] on link "lees meer" at bounding box center [263, 322] width 180 height 8
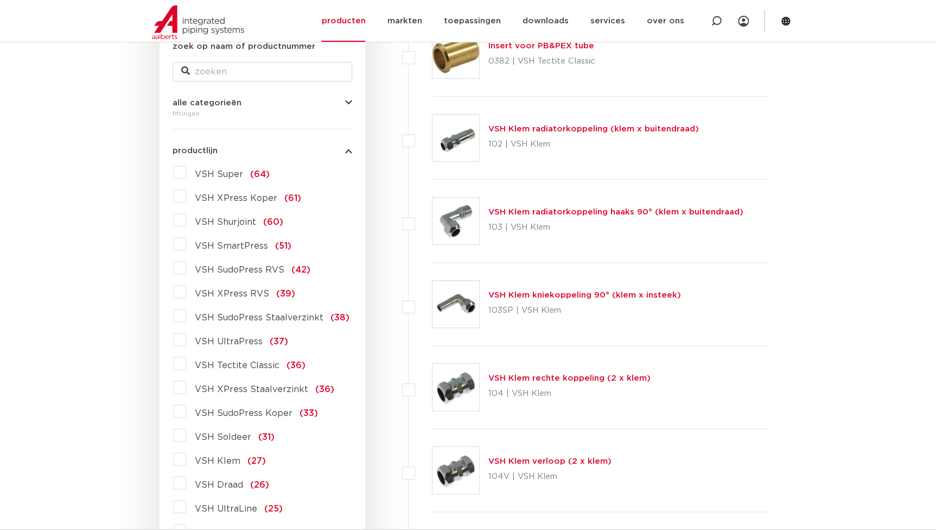
scroll to position [238, 0]
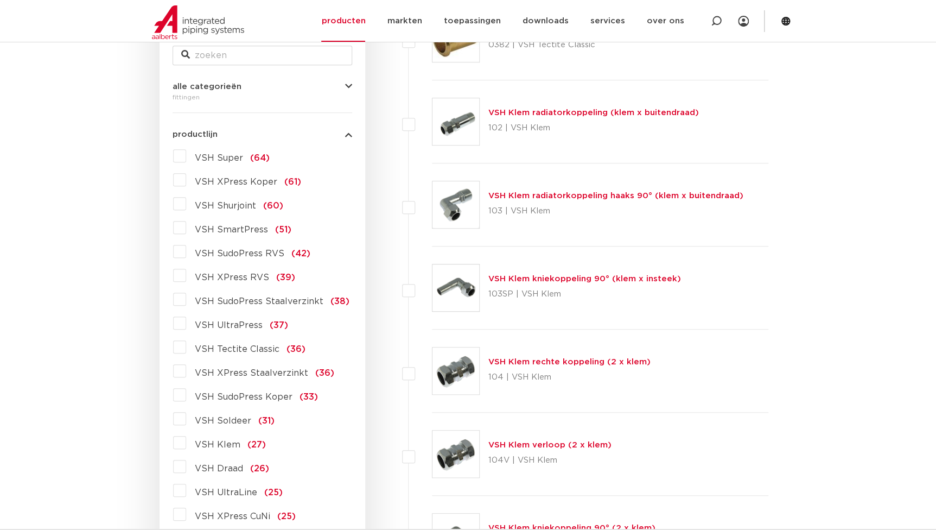
click at [230, 273] on span "VSH XPress RVS" at bounding box center [232, 277] width 74 height 9
click at [0, 0] on input "VSH XPress RVS (39)" at bounding box center [0, 0] width 0 height 0
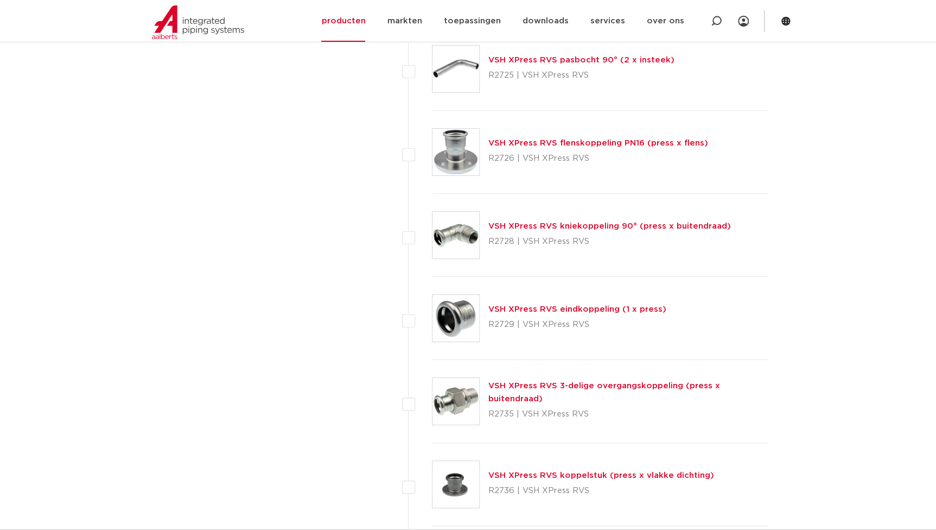
scroll to position [2062, 0]
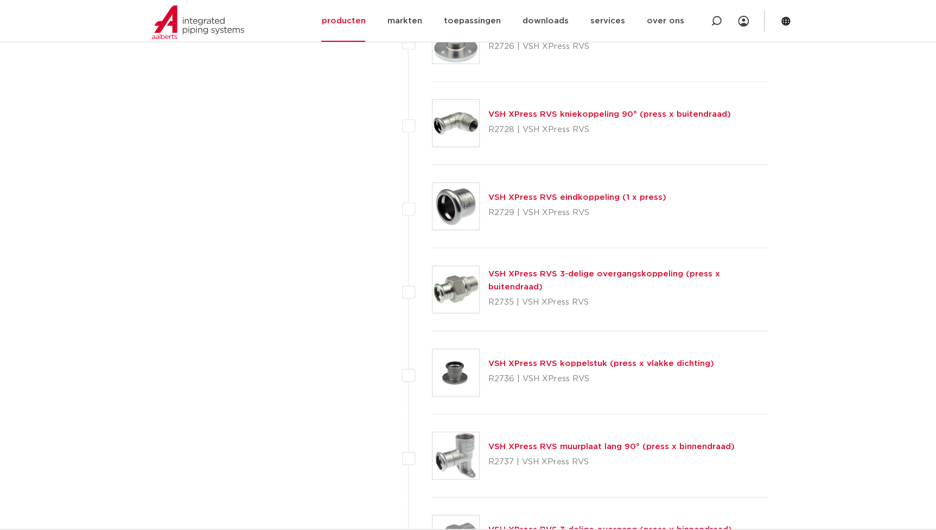
click at [534, 294] on p "R2735 | VSH XPress RVS" at bounding box center [628, 302] width 280 height 17
click at [540, 279] on link "VSH XPress RVS 3-delige overgangskoppeling (press x buitendraad)" at bounding box center [604, 280] width 232 height 21
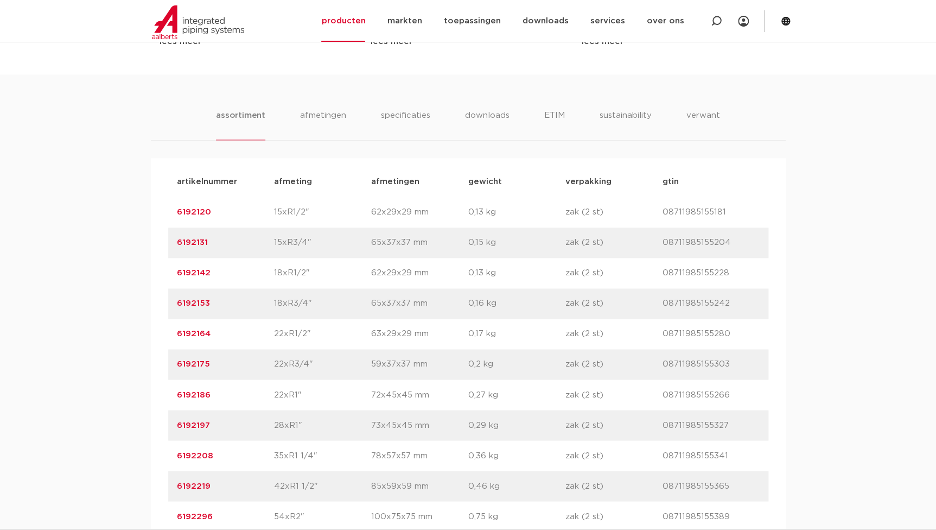
scroll to position [641, 0]
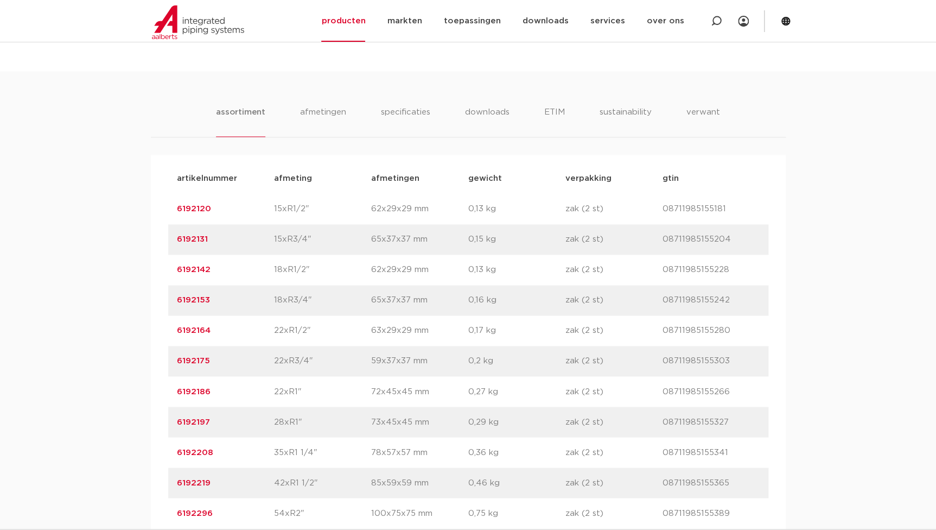
drag, startPoint x: 222, startPoint y: 335, endPoint x: 59, endPoint y: 302, distance: 166.7
click at [59, 302] on div "assortiment afmetingen specificaties downloads ETIM sustainability verwant asso…" at bounding box center [468, 303] width 936 height 465
click at [212, 330] on p "6192164" at bounding box center [225, 330] width 97 height 13
drag, startPoint x: 214, startPoint y: 329, endPoint x: 151, endPoint y: 334, distance: 63.2
click at [151, 334] on div "artikelnummer afmeting afmetingen gewicht verpakking gtin artikelnummer 6192120…" at bounding box center [468, 346] width 635 height 382
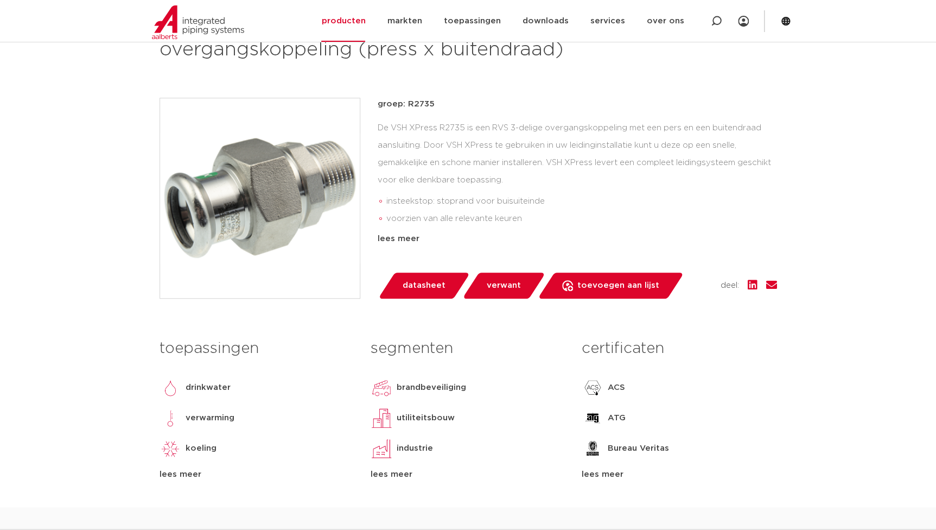
scroll to position [49, 0]
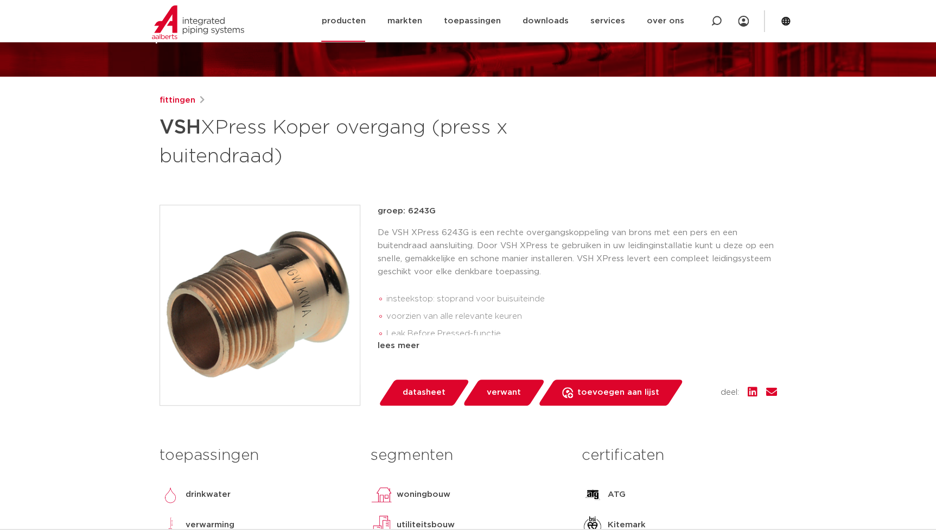
scroll to position [98, 0]
